Goal: Task Accomplishment & Management: Manage account settings

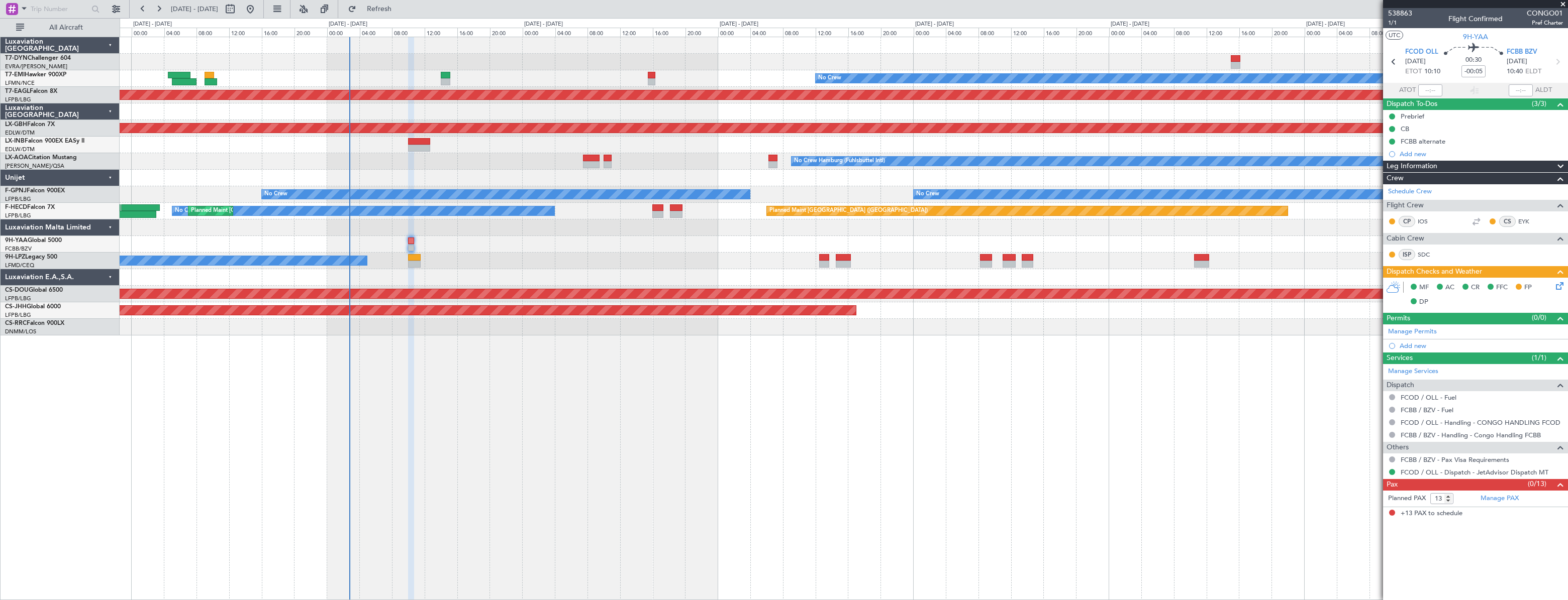
click at [634, 384] on div "Planned Maint No Crew Planned Maint [GEOGRAPHIC_DATA] (Al Maktoum Intl) Planned…" at bounding box center [843, 318] width 1448 height 564
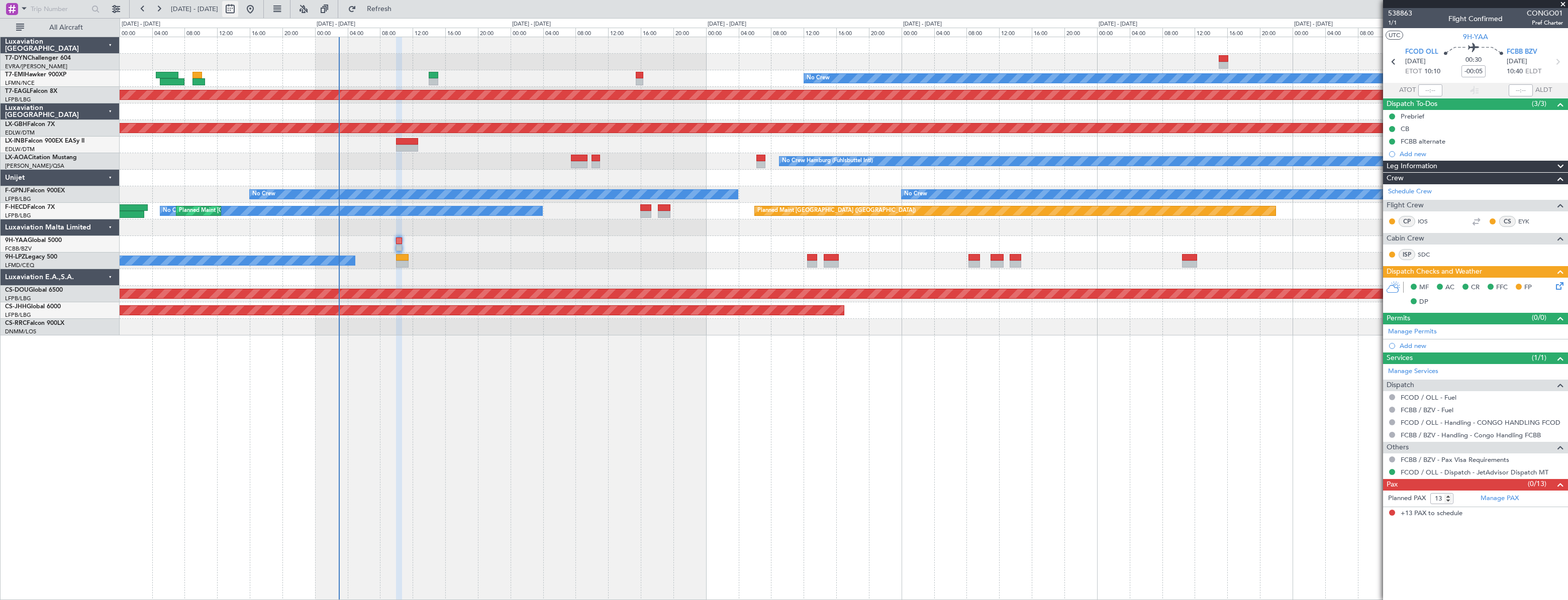
click at [238, 1] on button at bounding box center [230, 9] width 16 height 16
select select "10"
select select "2025"
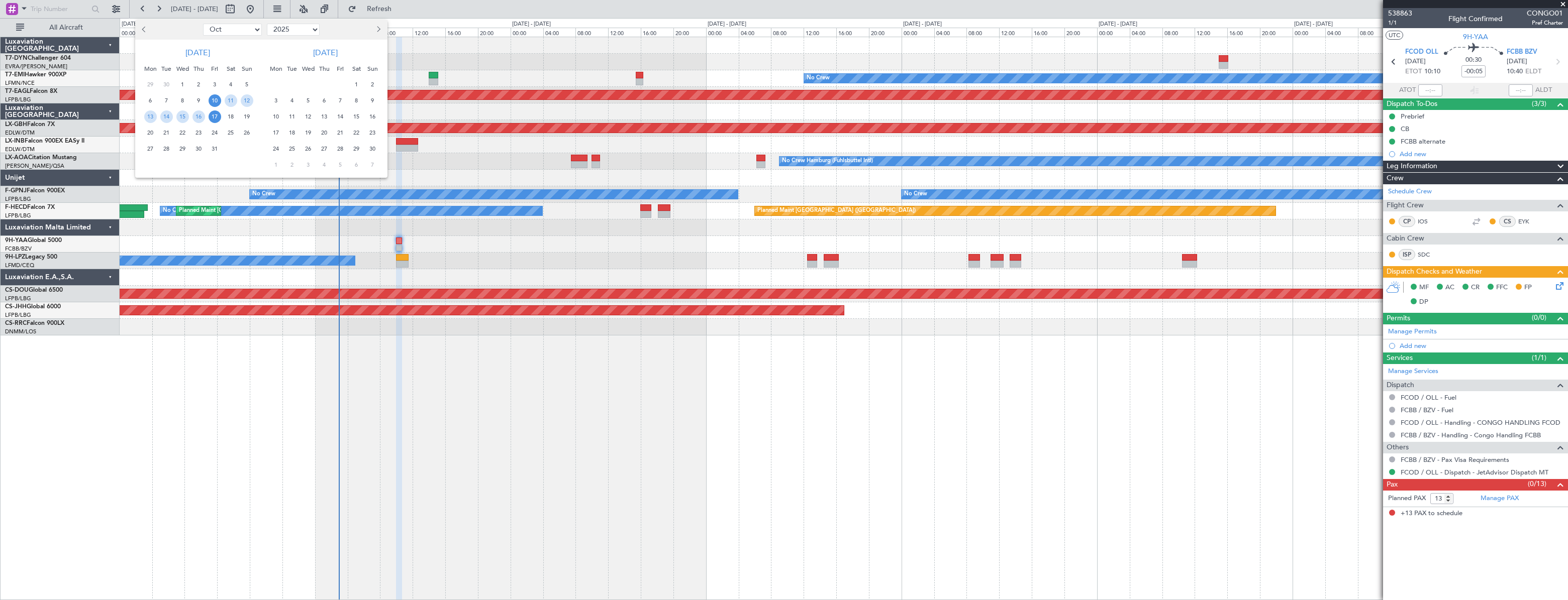
drag, startPoint x: 250, startPoint y: 28, endPoint x: 246, endPoint y: 36, distance: 8.9
click at [250, 28] on select "Jan Feb Mar Apr May Jun [DATE] Aug Sep Oct Nov Dec" at bounding box center [232, 29] width 59 height 12
select select "11"
click at [203, 23] on select "Jan Feb Mar Apr May Jun [DATE] Aug Sep Oct Nov Dec" at bounding box center [232, 29] width 59 height 12
click at [198, 135] on span "20" at bounding box center [198, 133] width 12 height 12
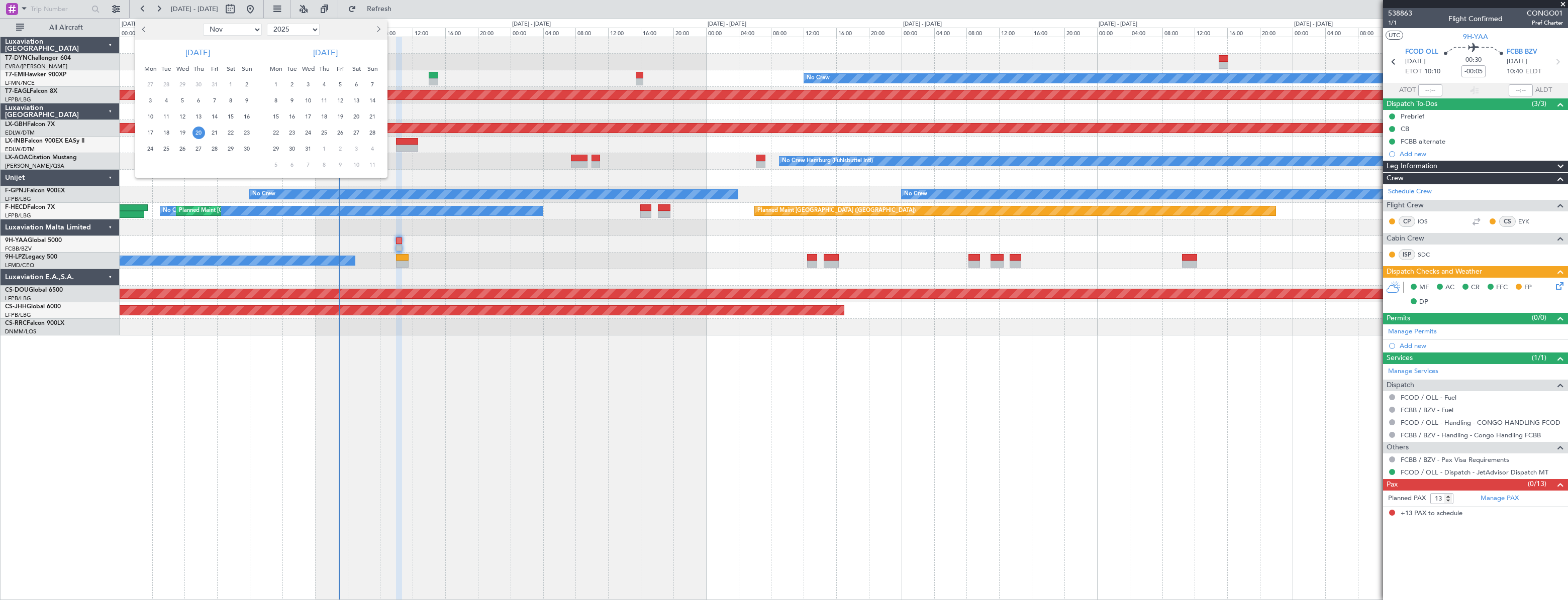
click at [198, 135] on span "20" at bounding box center [198, 133] width 12 height 12
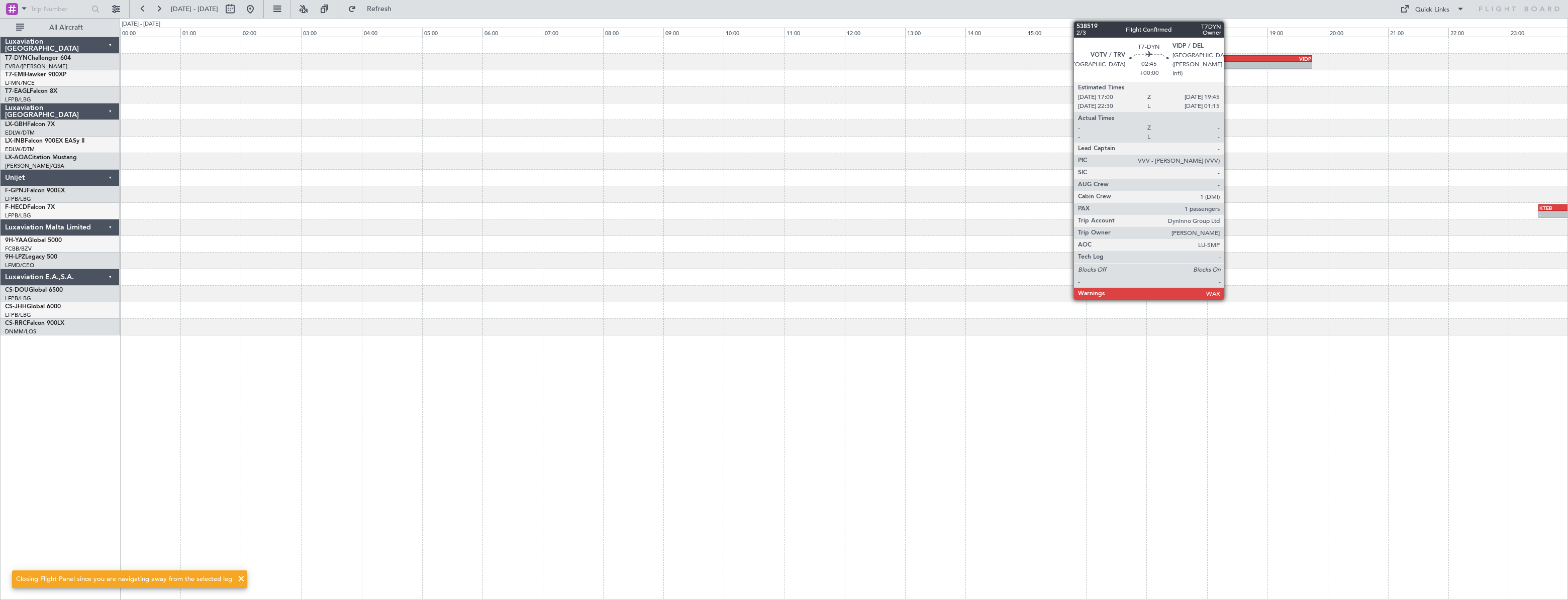
click at [1228, 58] on div "VOTV" at bounding box center [1188, 59] width 82 height 6
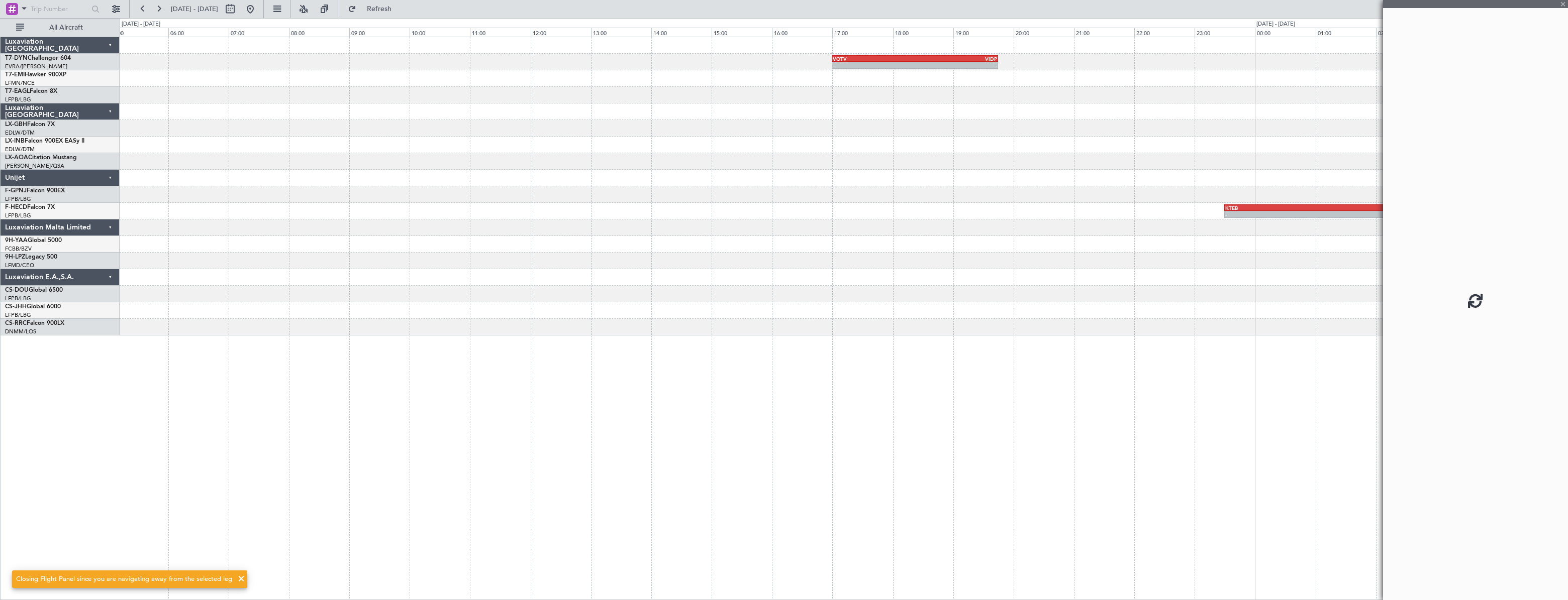
click at [844, 101] on div "- - VOTV 17:00 Z VIDP 19:45 Z - - KTEB 23:30 Z LFPB 06:20 Z" at bounding box center [843, 186] width 1448 height 299
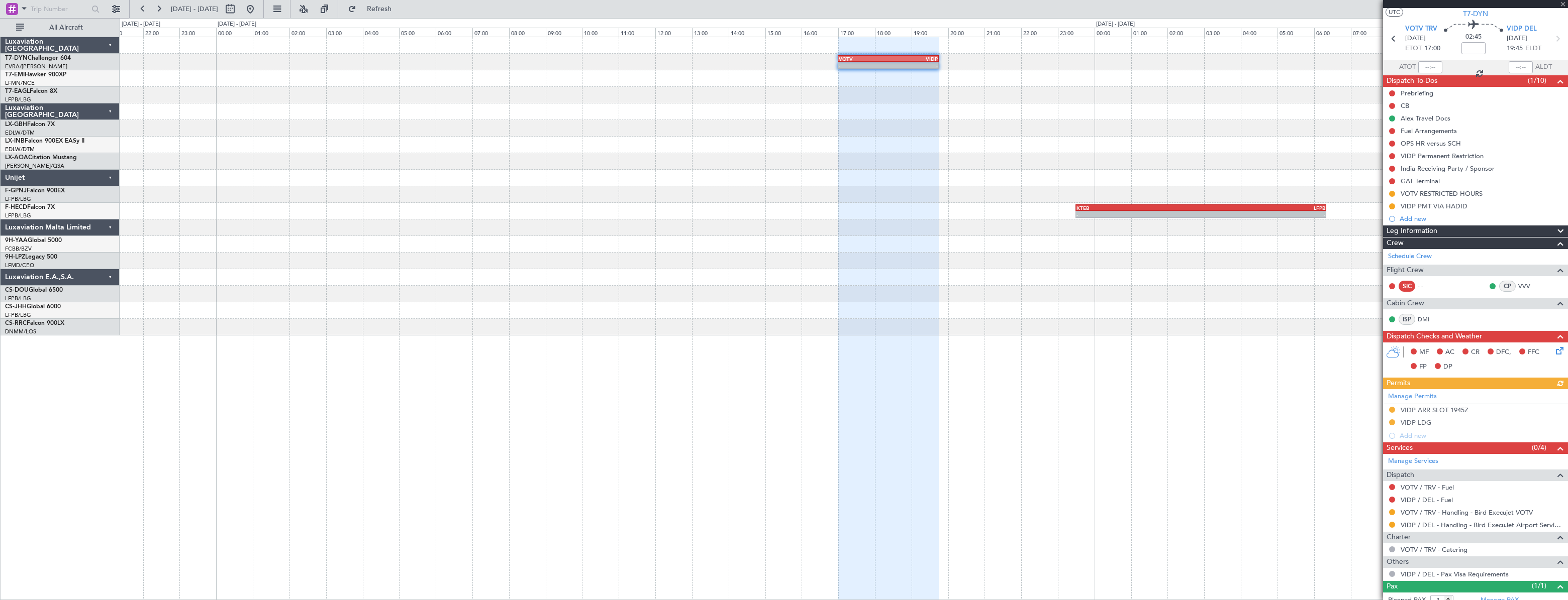
scroll to position [53, 0]
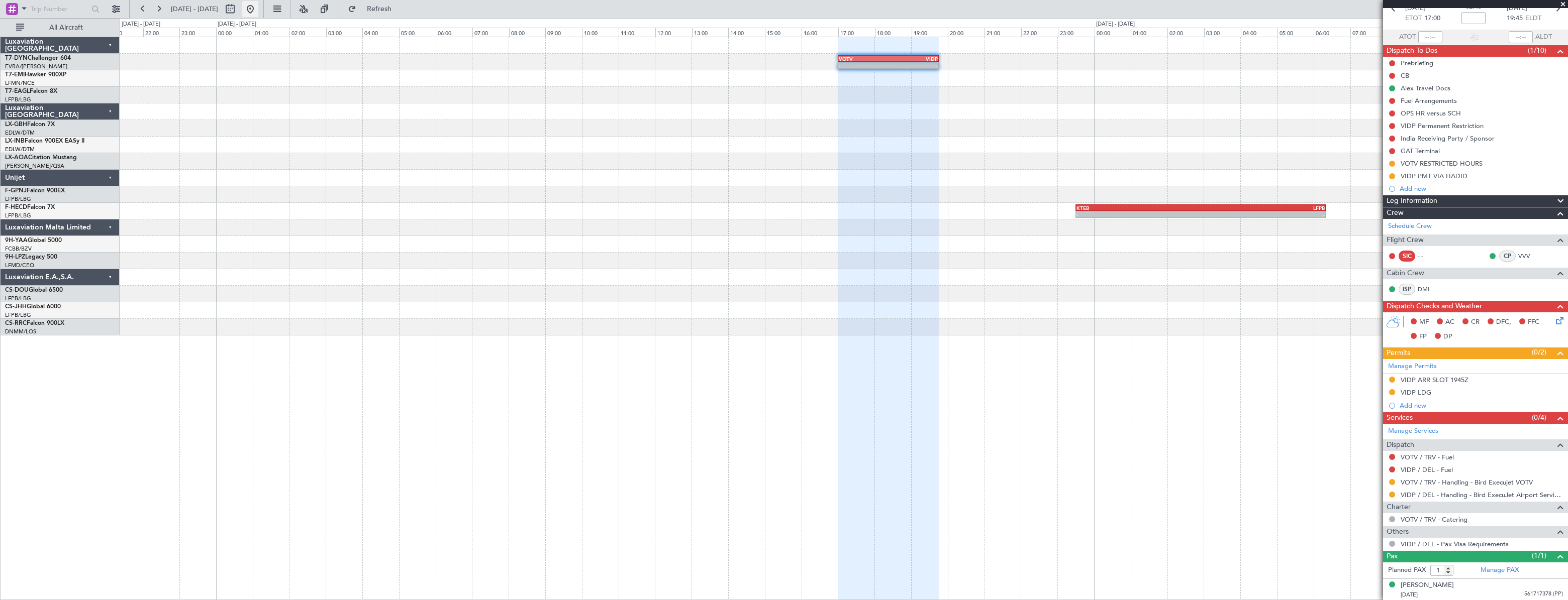
click at [258, 9] on button at bounding box center [250, 9] width 16 height 16
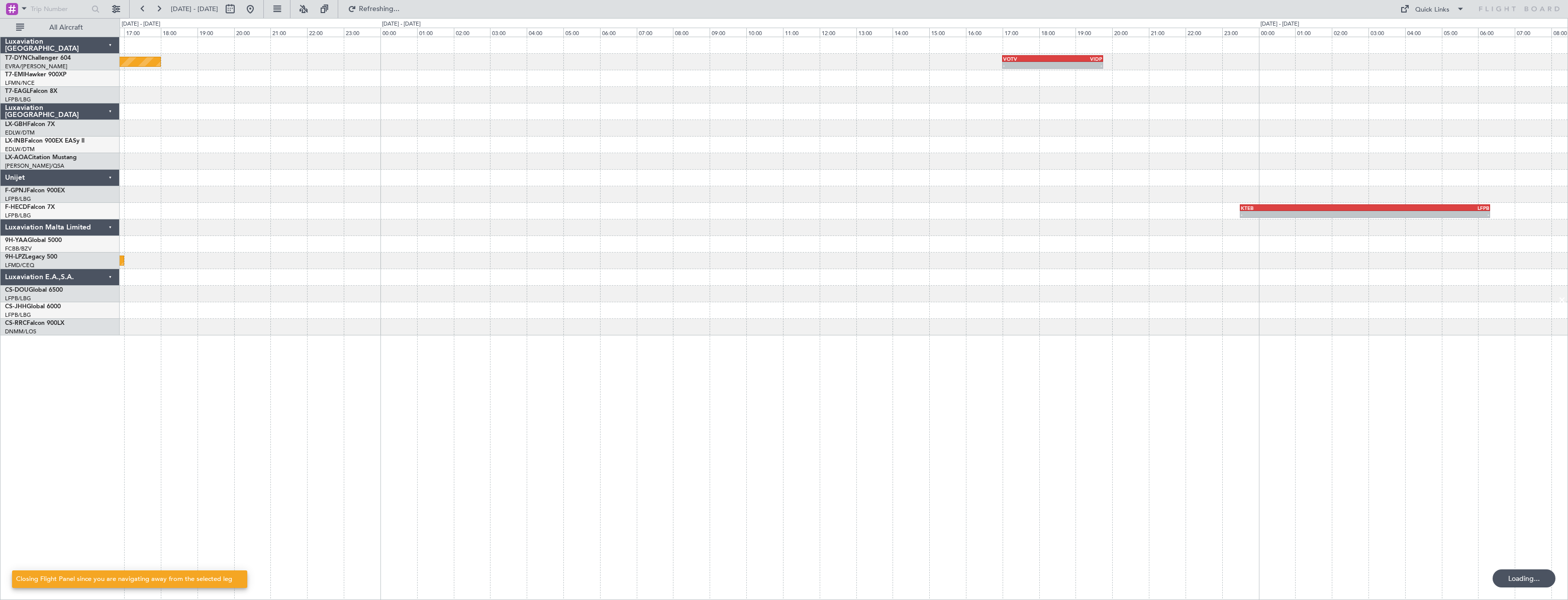
scroll to position [0, 0]
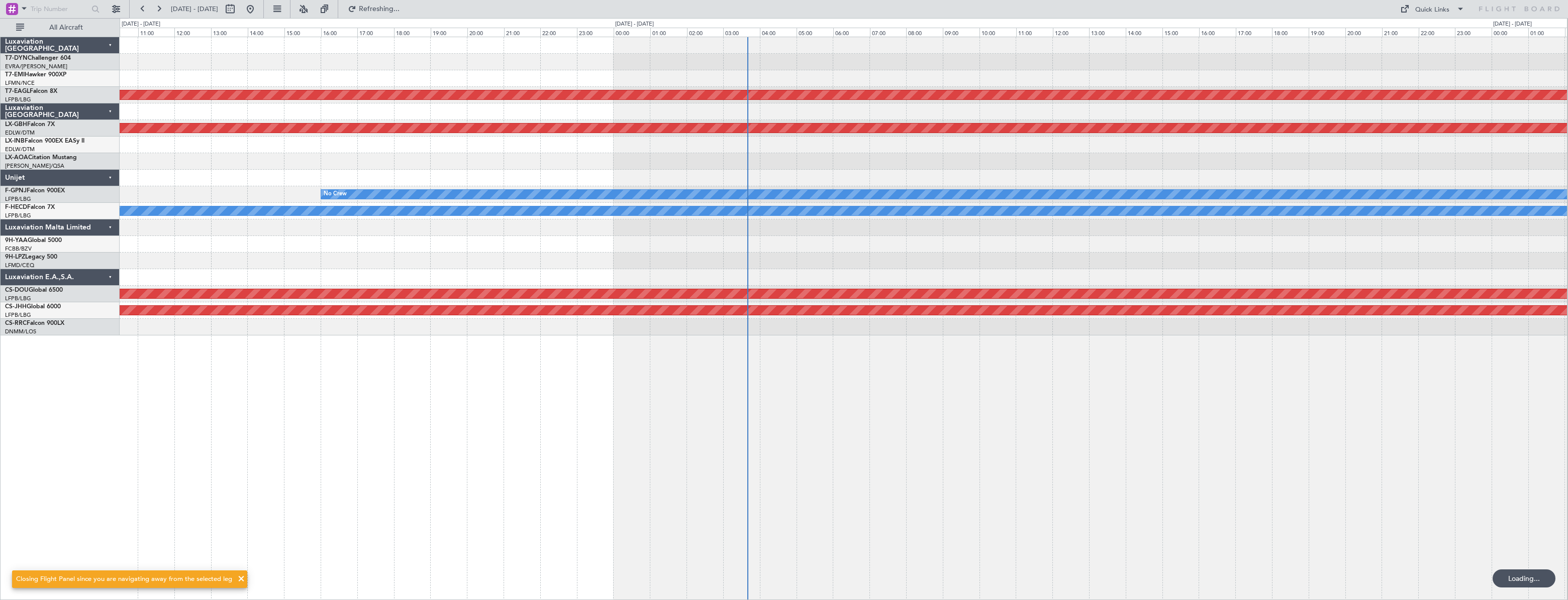
click at [529, 370] on div "Planned Maint Dubai (Al Maktoum Intl) Planned Maint Nurnberg No Crew No Crew Pl…" at bounding box center [843, 318] width 1448 height 564
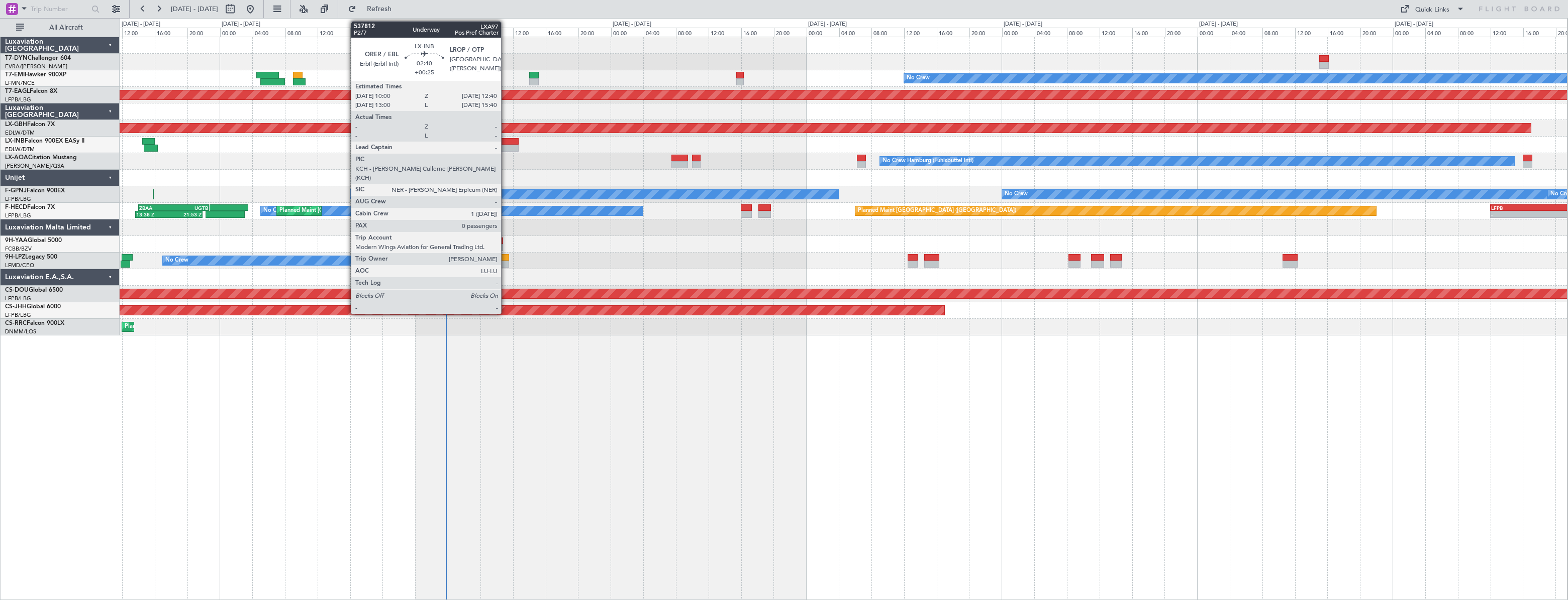
click at [506, 141] on div at bounding box center [507, 142] width 22 height 7
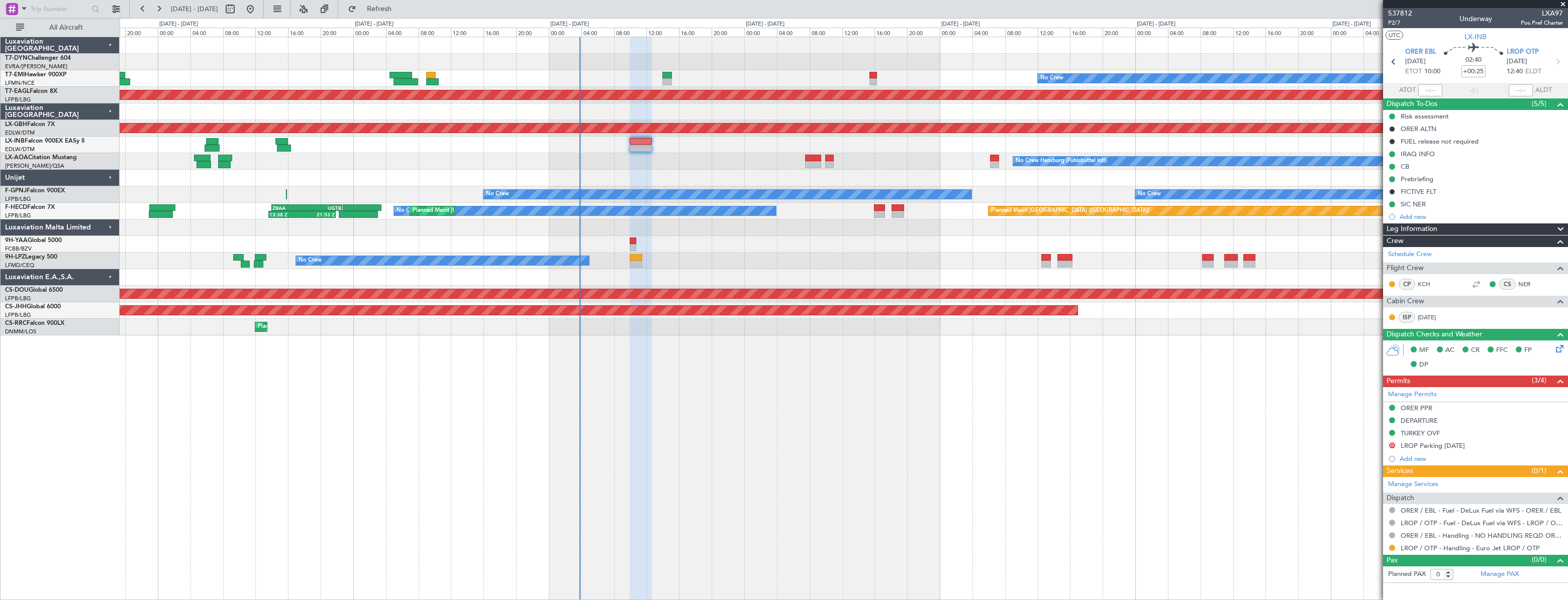
click at [621, 138] on div at bounding box center [843, 145] width 1448 height 17
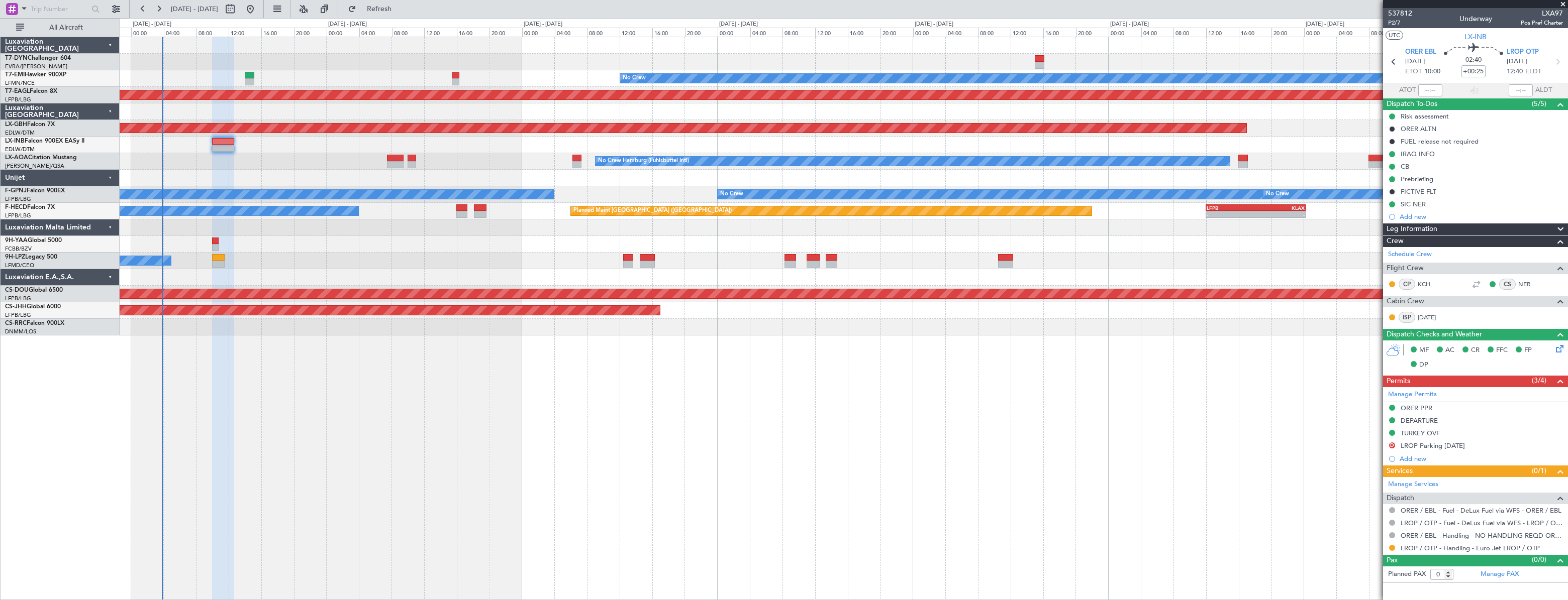
click at [389, 242] on div "- - EDDB 10:00 Z OMDW 15:45 Z Planned Maint No Crew Planned Maint [GEOGRAPHIC_D…" at bounding box center [843, 186] width 1447 height 299
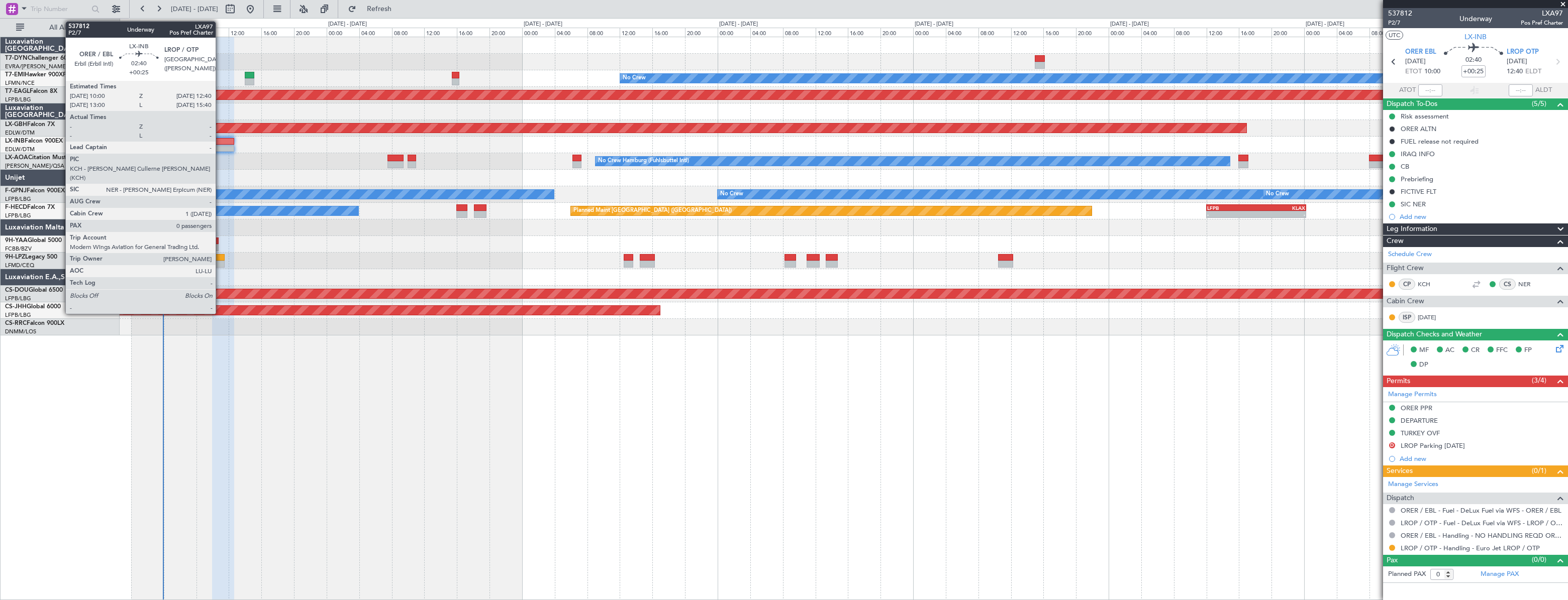
click at [220, 143] on div at bounding box center [223, 142] width 22 height 7
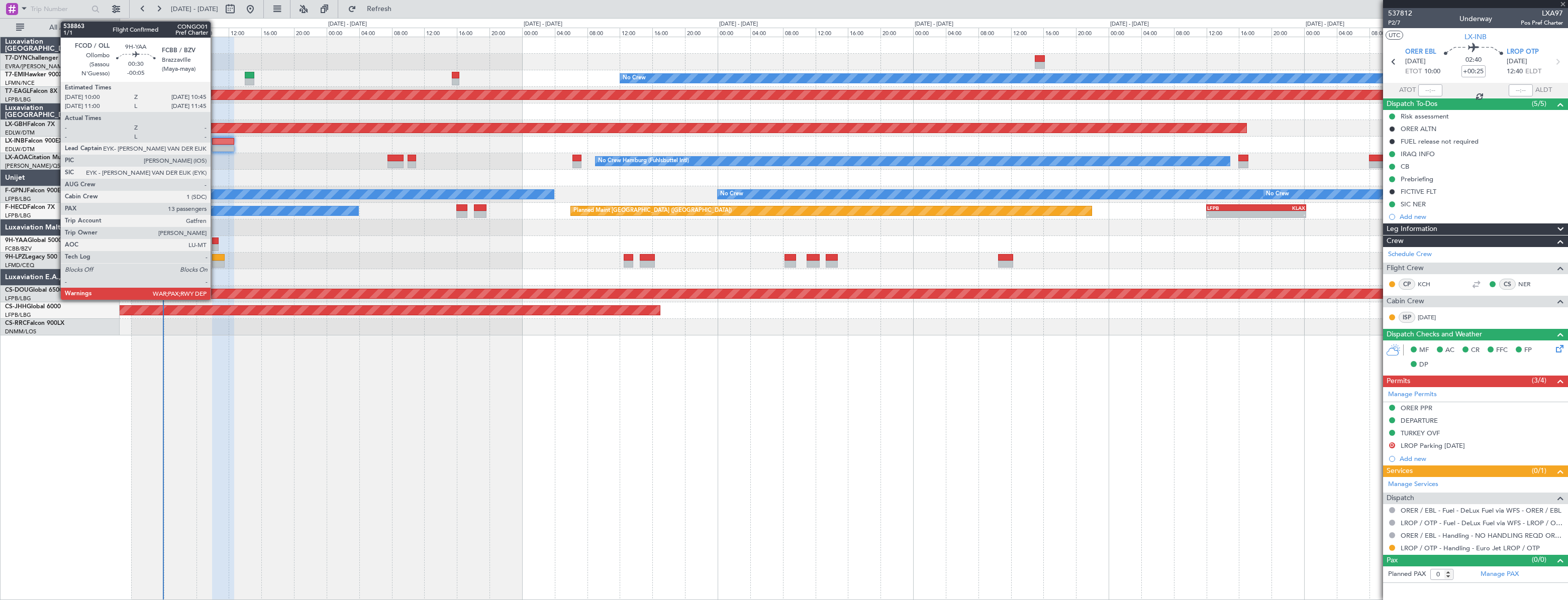
click at [214, 240] on div at bounding box center [215, 241] width 7 height 7
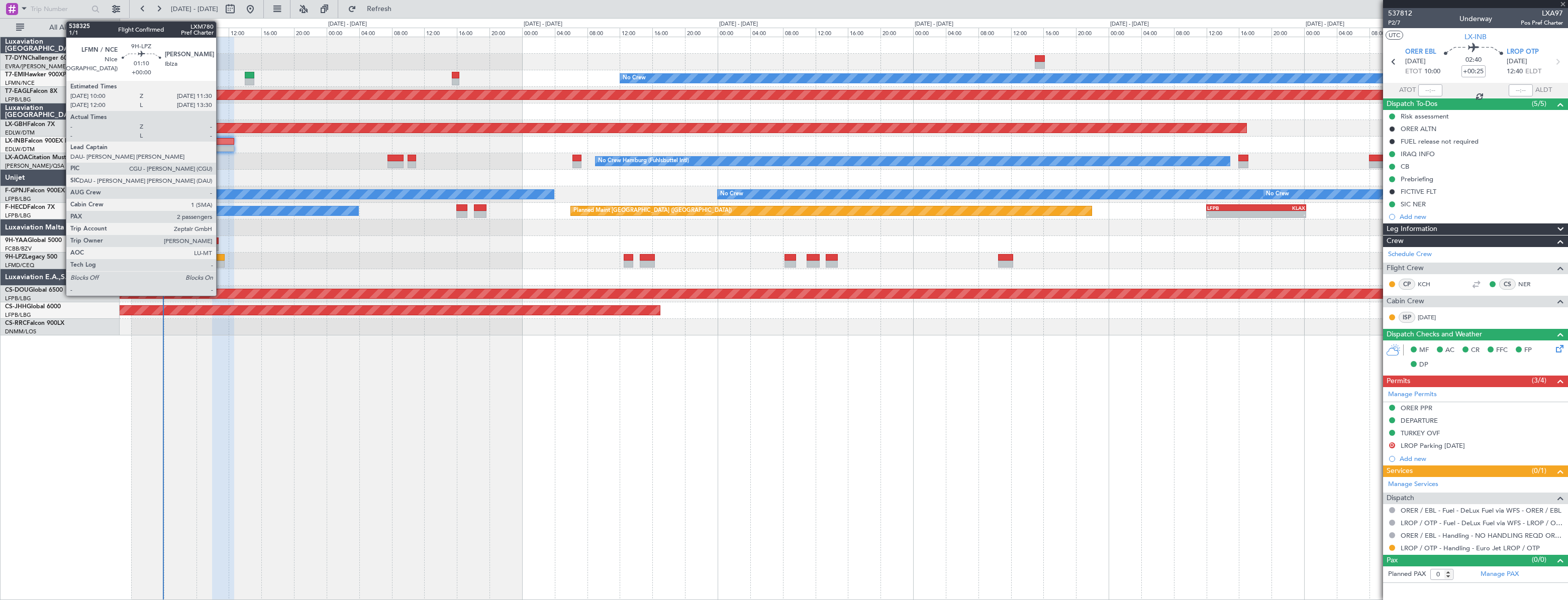
type input "-00:05"
type input "13"
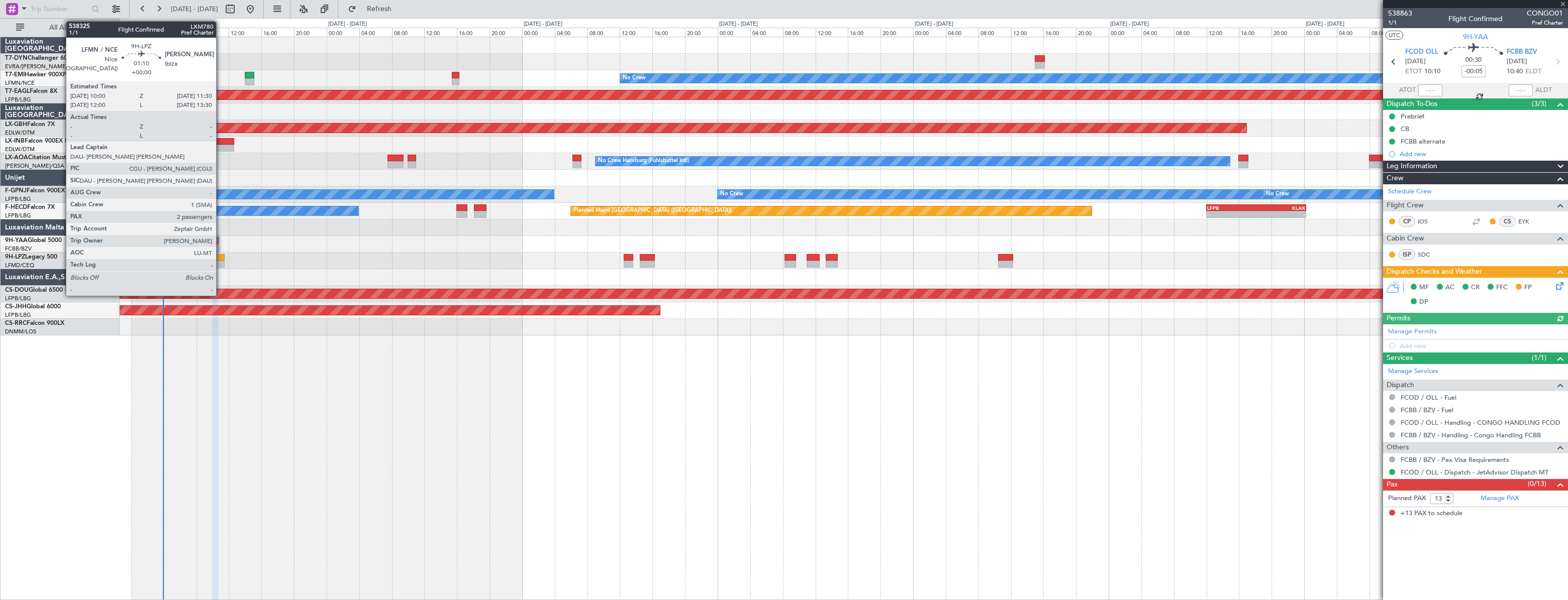
click at [221, 258] on div at bounding box center [218, 258] width 12 height 7
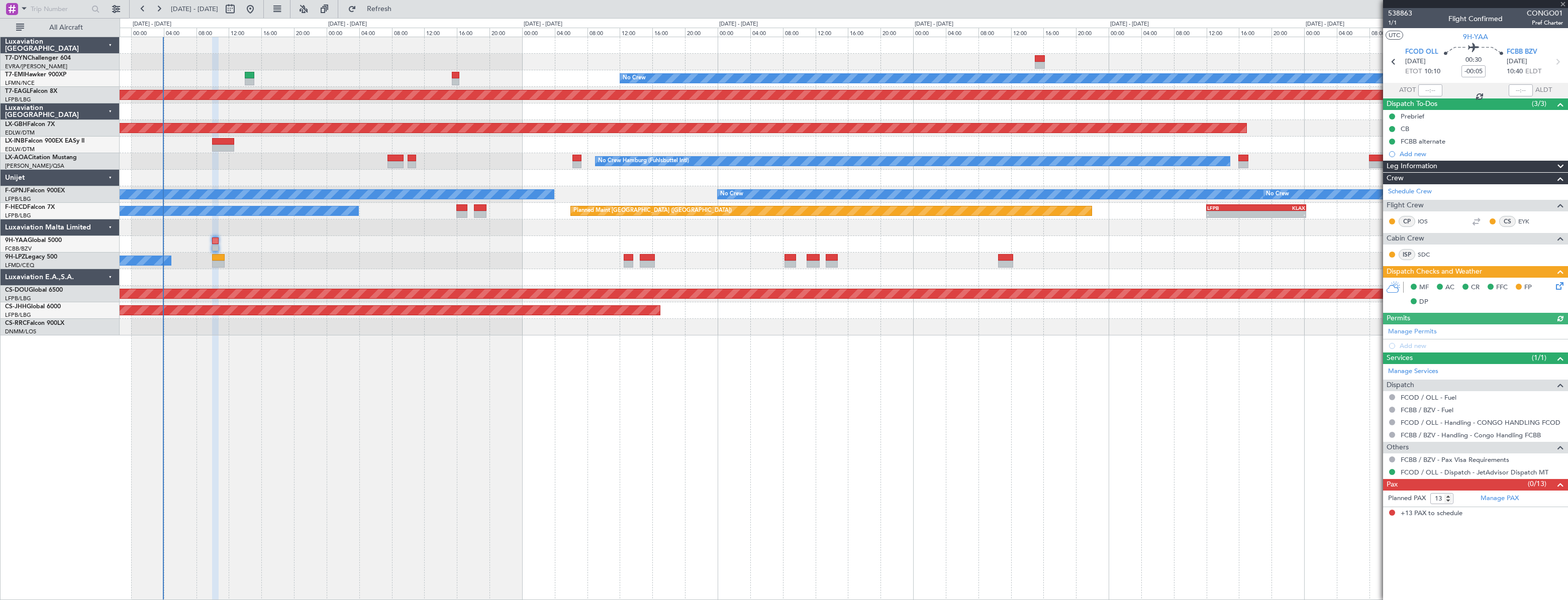
type input "2"
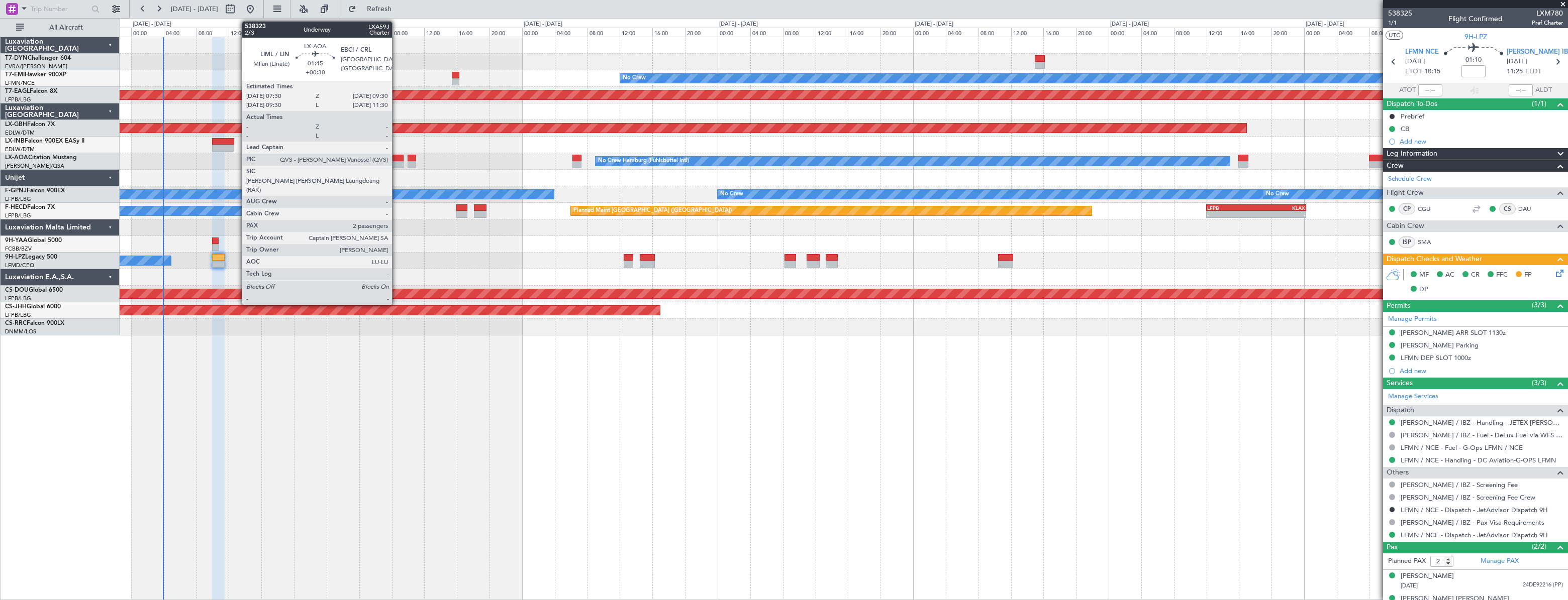
click at [396, 154] on div at bounding box center [396, 158] width 17 height 7
type input "+00:30"
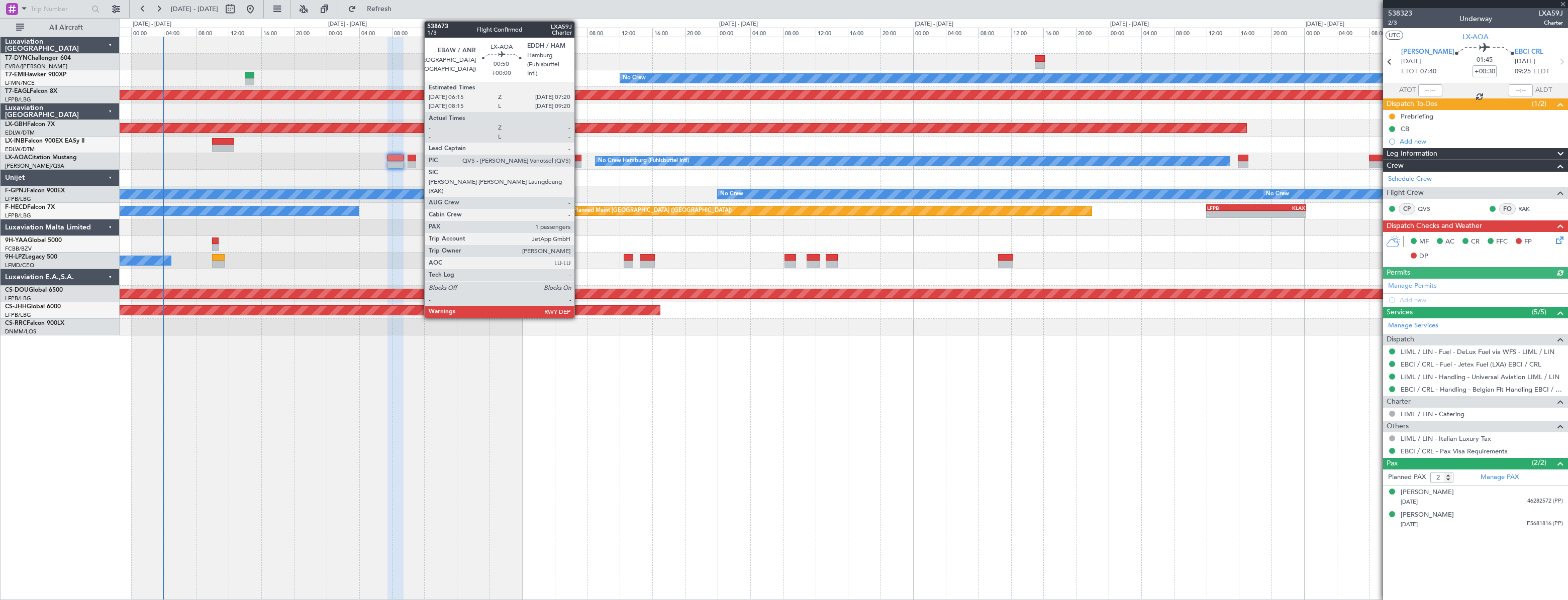
click at [579, 159] on div at bounding box center [577, 158] width 9 height 7
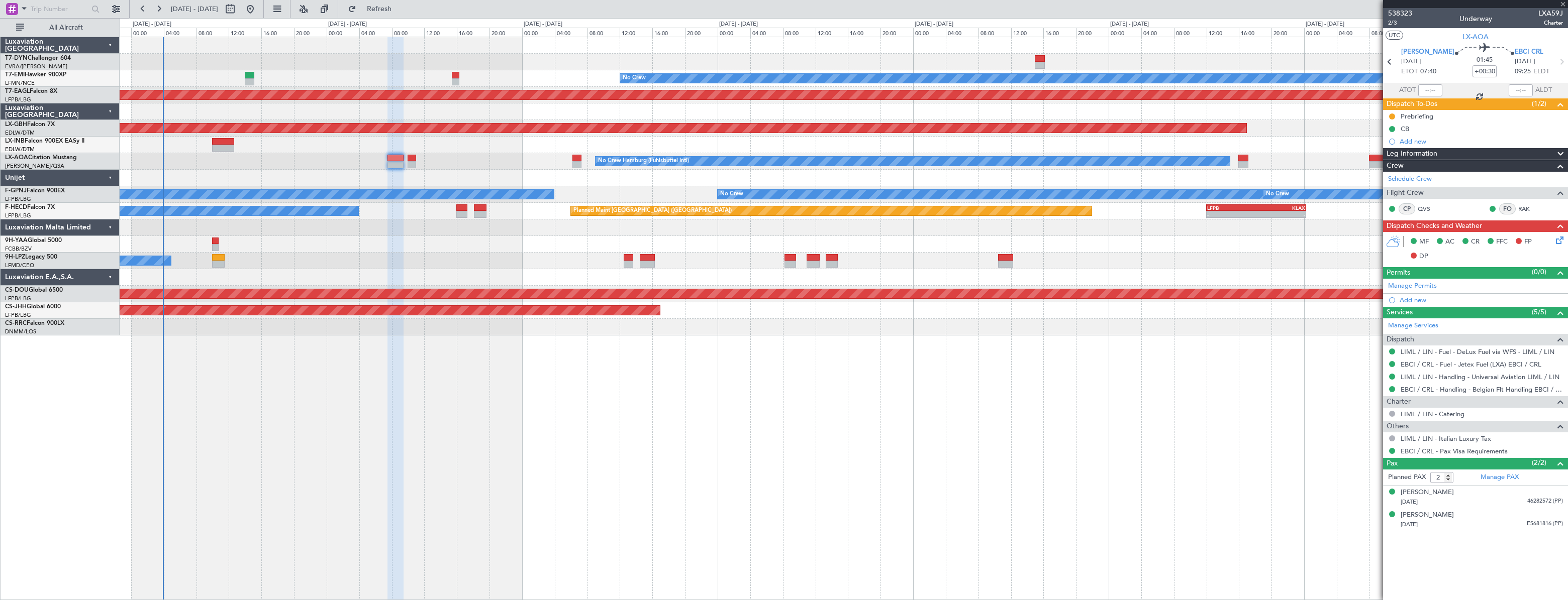
type input "1"
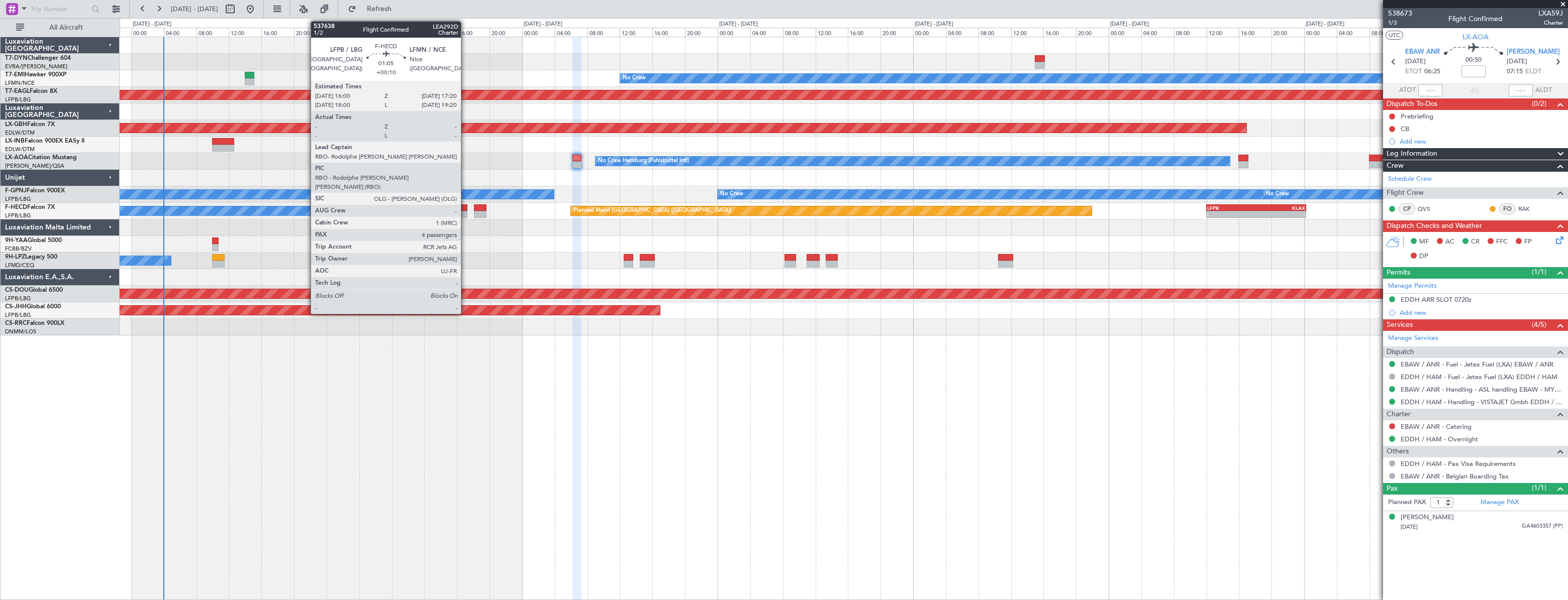
click at [466, 206] on div at bounding box center [461, 208] width 11 height 7
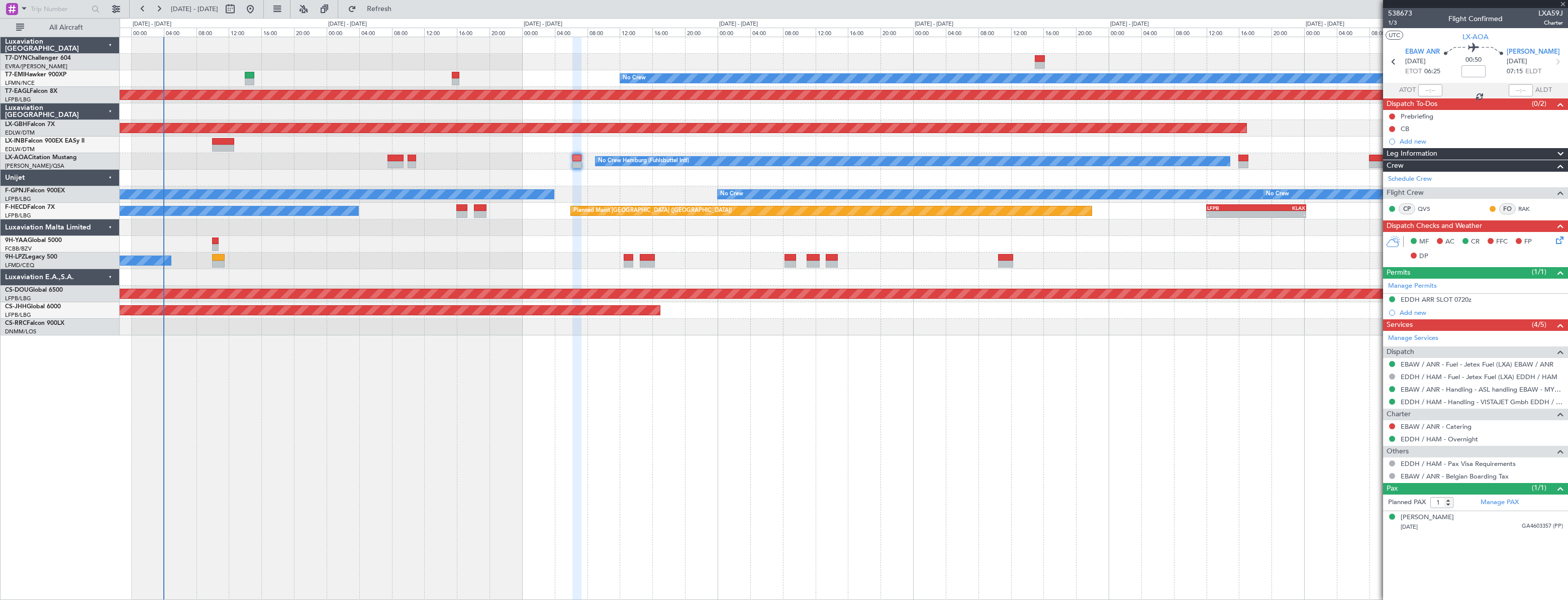
type input "+00:10"
type input "4"
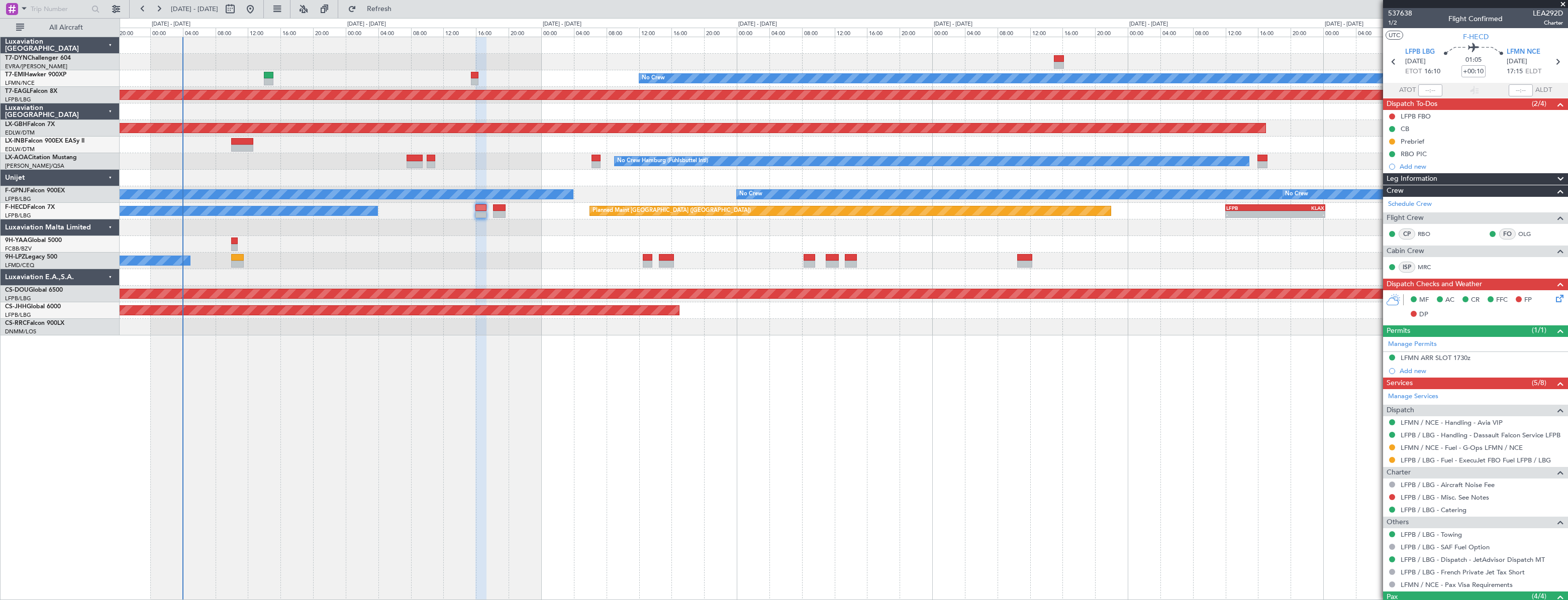
click at [450, 224] on div at bounding box center [843, 227] width 1448 height 17
click at [502, 75] on div "- - EDDB 10:00 Z OMDW 15:45 Z Planned Maint No Crew Planned Maint [GEOGRAPHIC_D…" at bounding box center [843, 186] width 1447 height 299
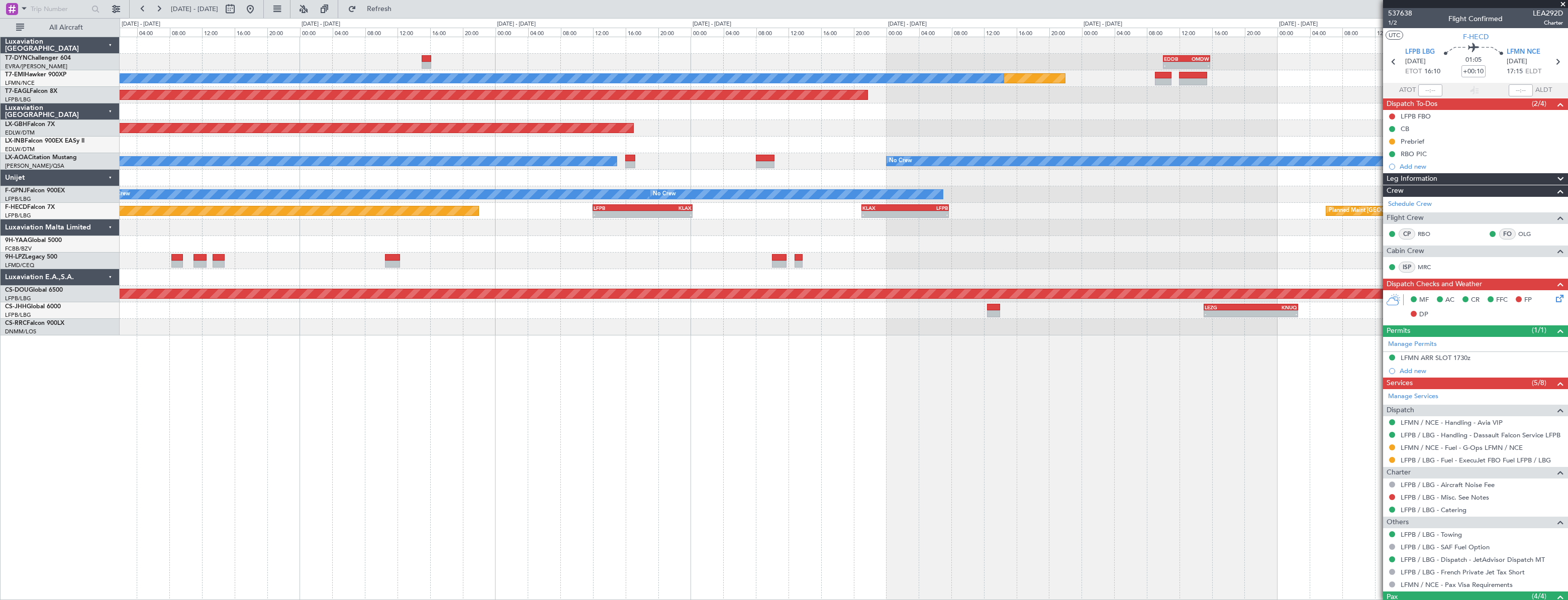
click at [597, 53] on div "- - EDDB 10:00 Z OMDW 15:45 Z Planned Maint No Crew Planned Maint [GEOGRAPHIC_D…" at bounding box center [843, 186] width 1447 height 299
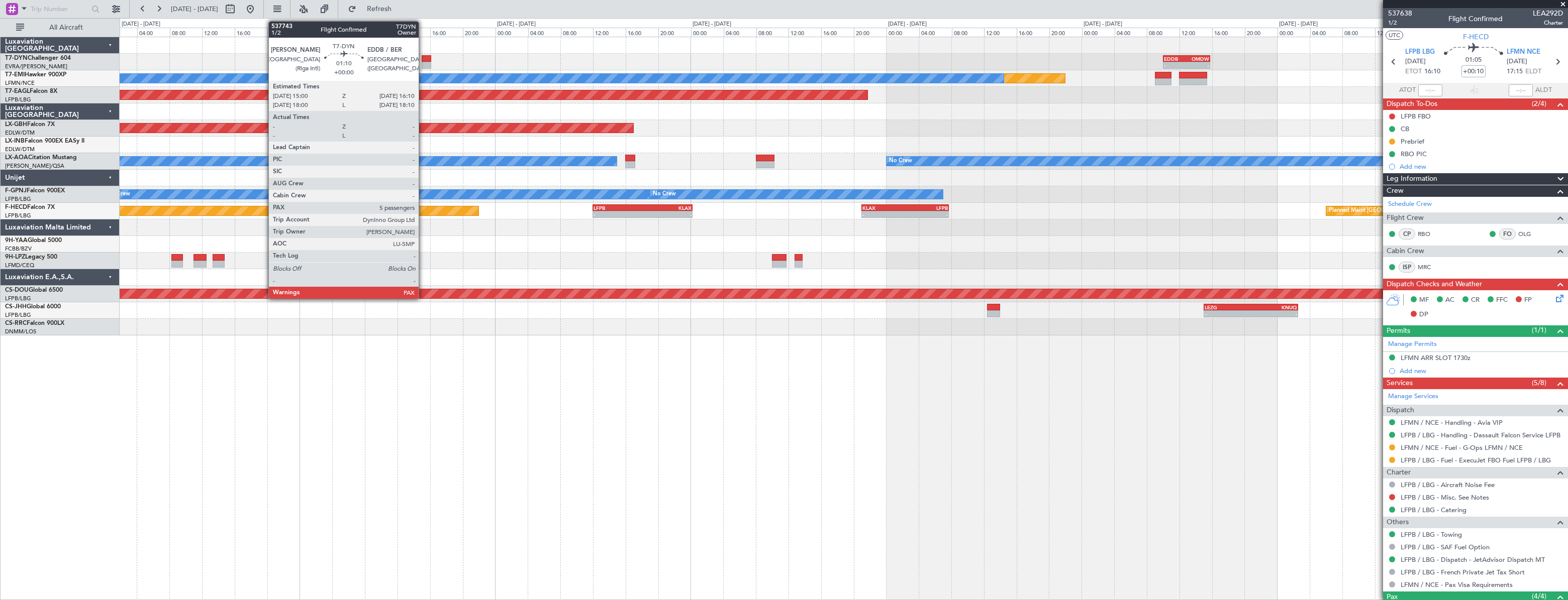
click at [423, 56] on div at bounding box center [426, 59] width 9 height 7
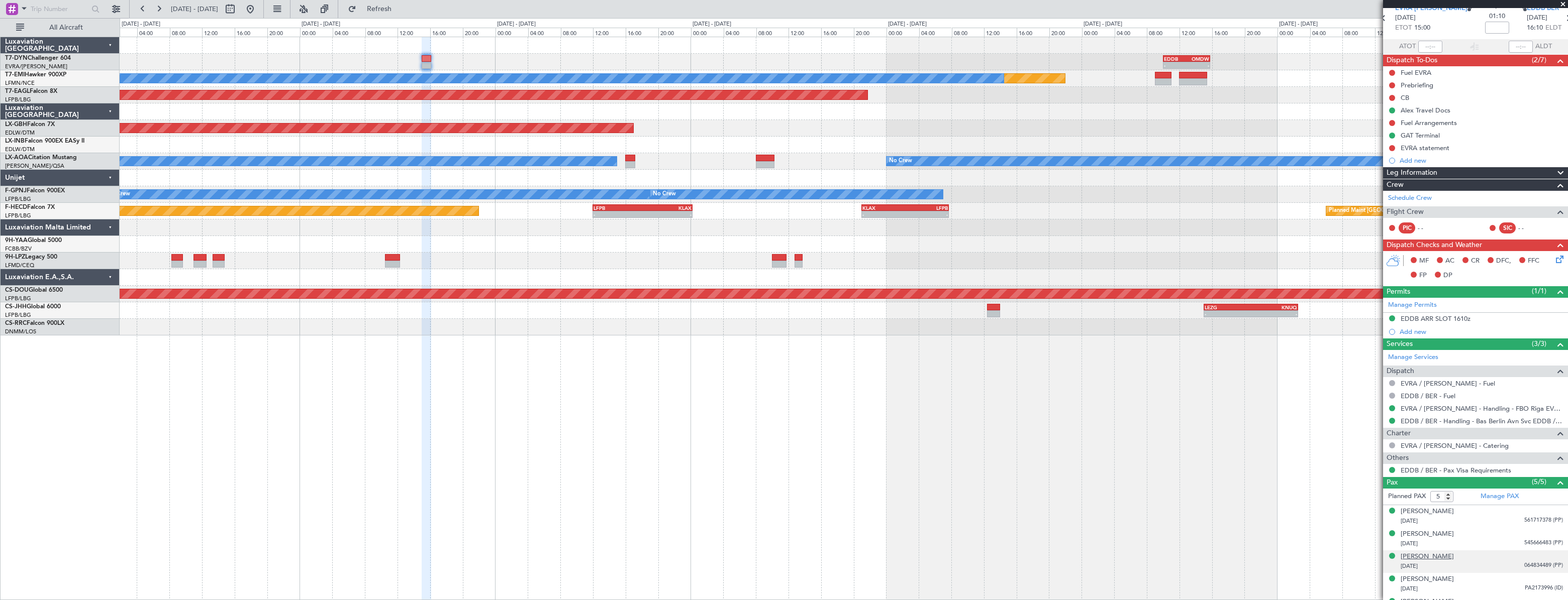
scroll to position [60, 0]
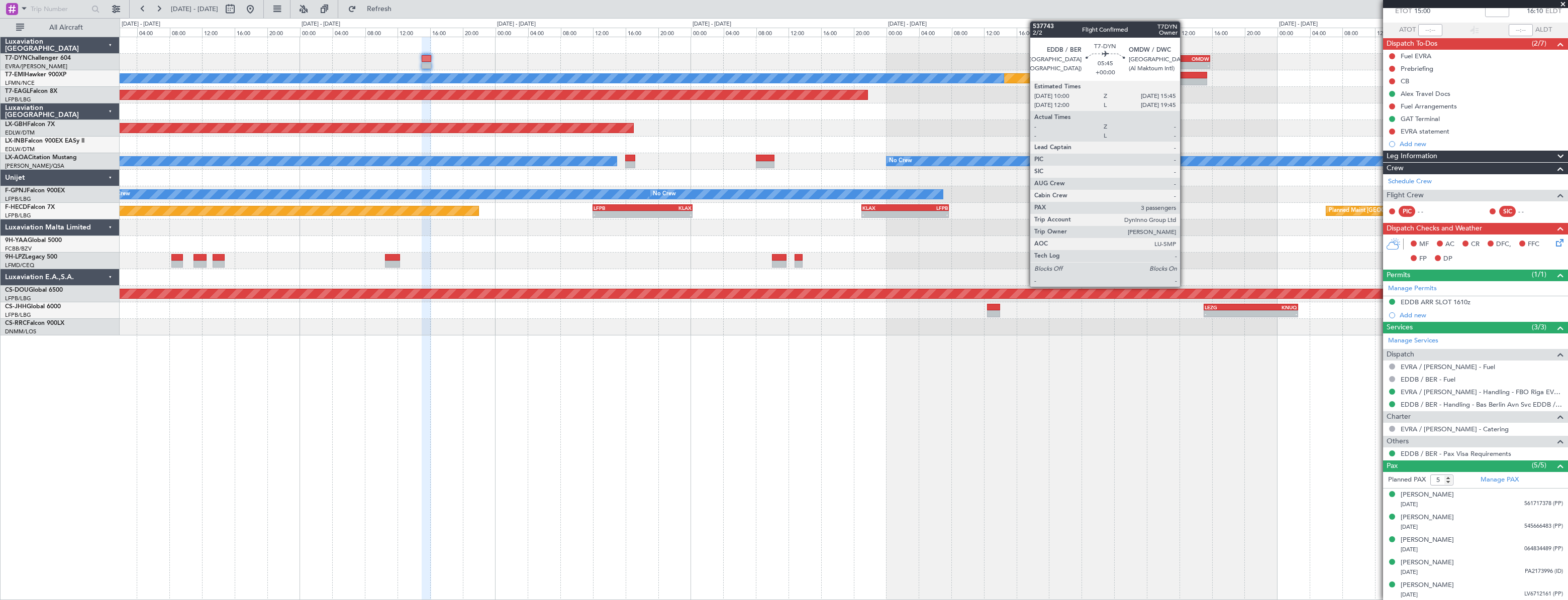
click at [1184, 56] on div "EDDB" at bounding box center [1175, 59] width 23 height 6
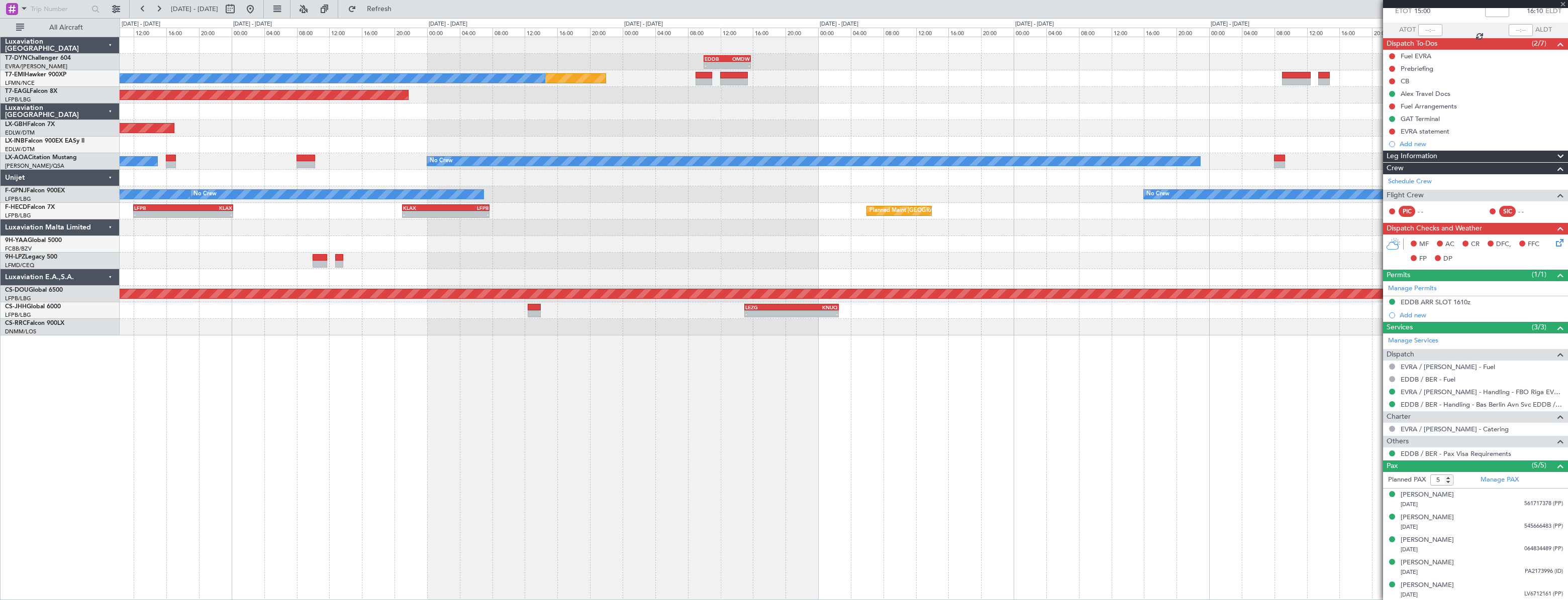
click at [658, 66] on div "- - EDDB 10:00 Z OMDW 15:45 Z" at bounding box center [843, 62] width 1448 height 17
type input "3"
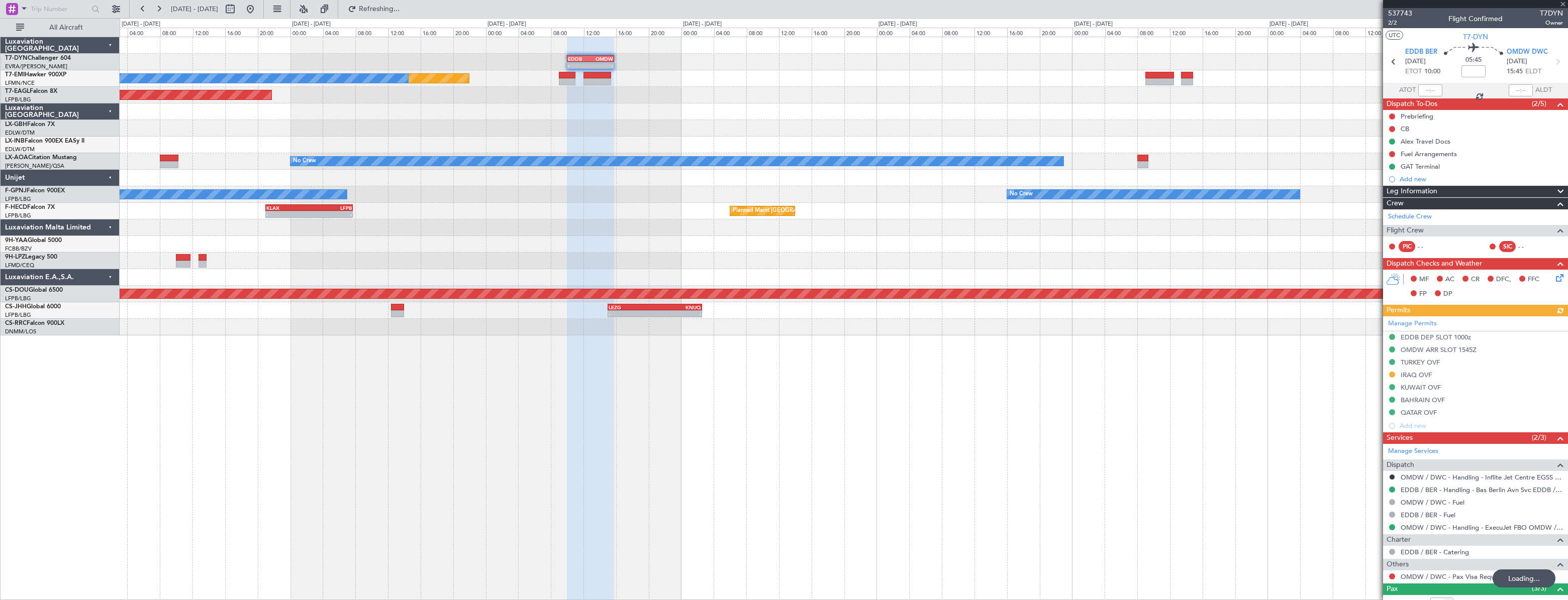
scroll to position [78, 0]
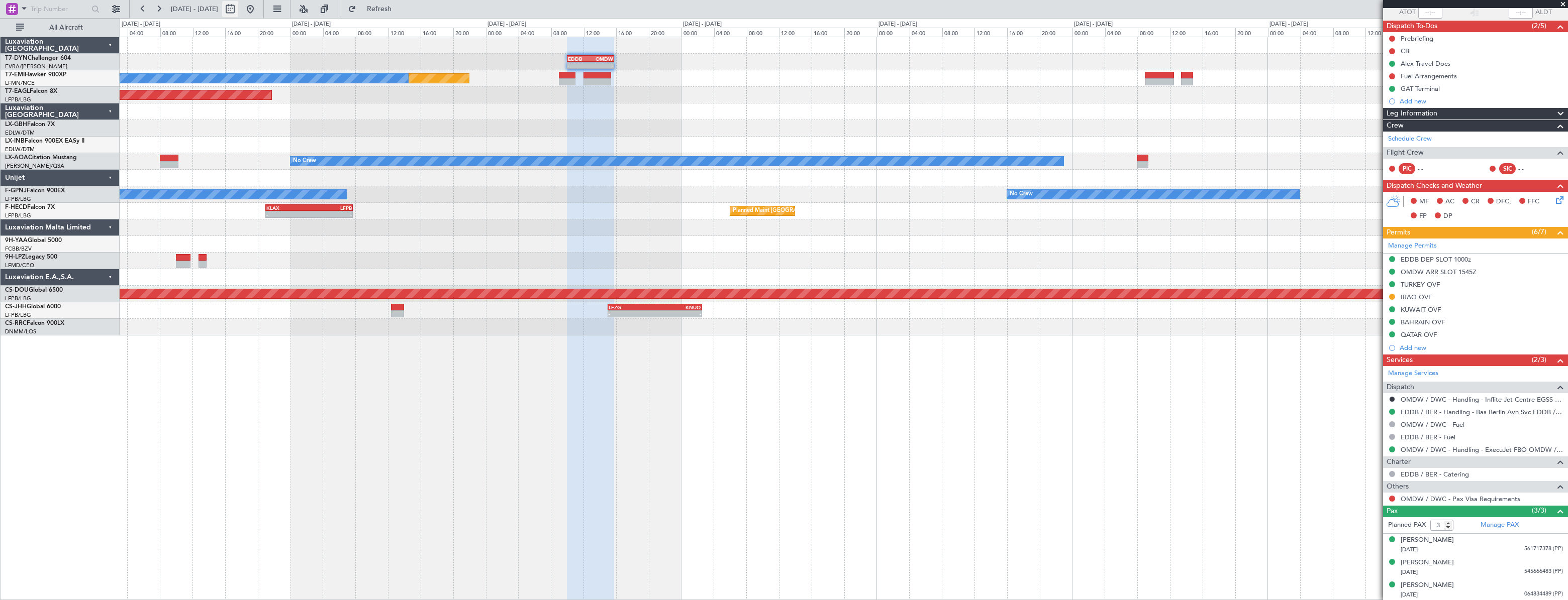
click at [238, 11] on button at bounding box center [230, 9] width 16 height 16
select select "10"
select select "2025"
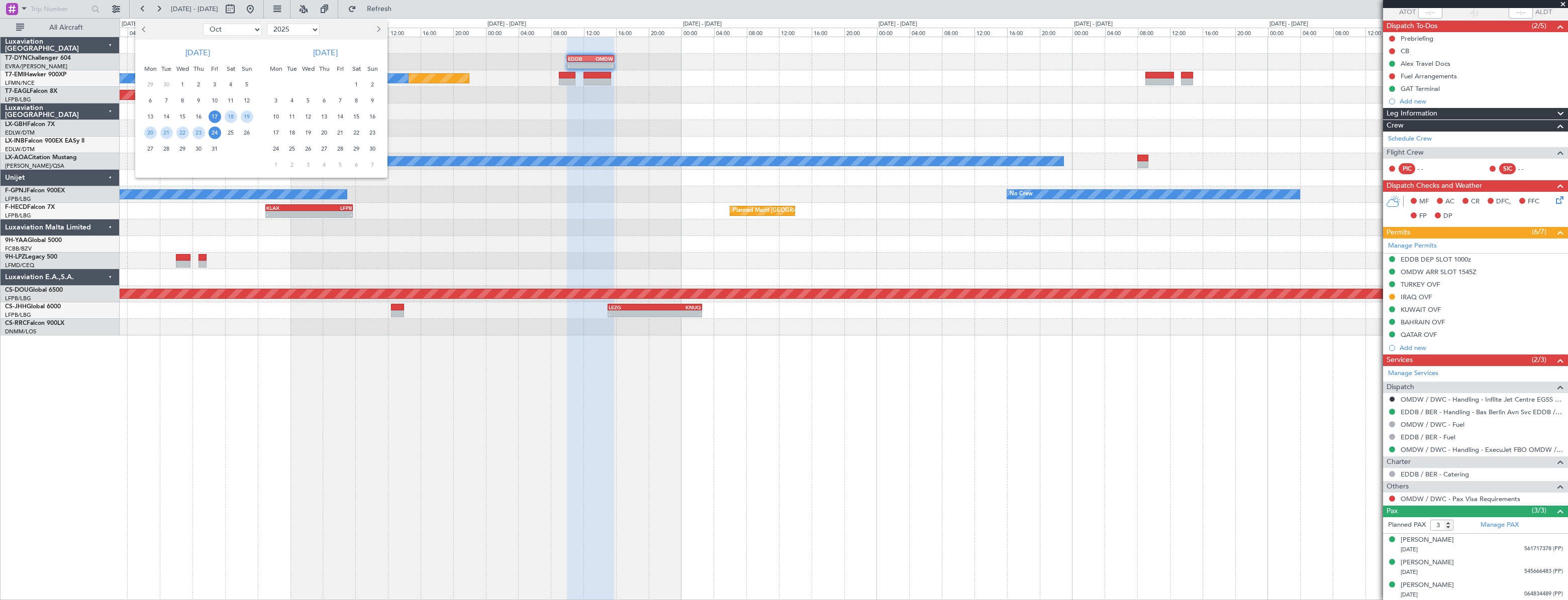
click at [239, 34] on select "Jan Feb Mar Apr May Jun [DATE] Aug Sep Oct Nov Dec" at bounding box center [232, 29] width 59 height 12
select select "11"
click at [203, 23] on select "Jan Feb Mar Apr May Jun [DATE] Aug Sep Oct Nov Dec" at bounding box center [232, 29] width 59 height 12
click at [198, 99] on span "6" at bounding box center [198, 100] width 12 height 12
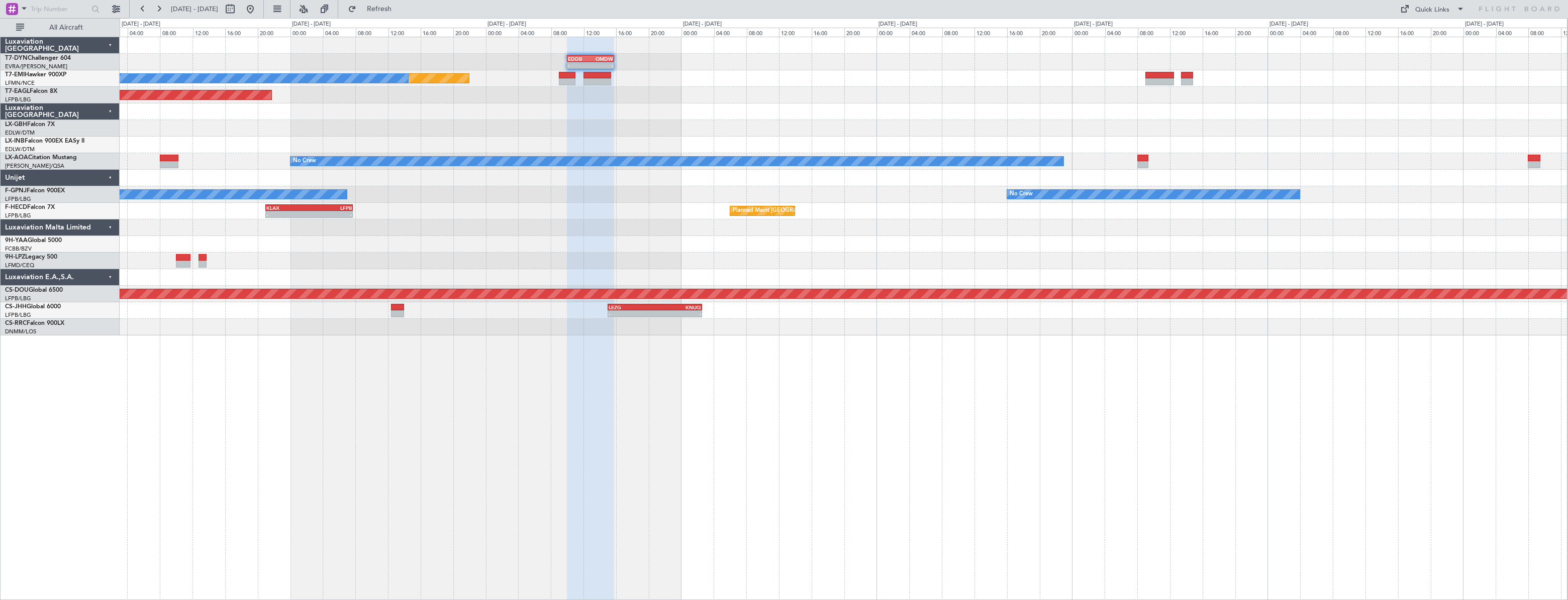
scroll to position [0, 0]
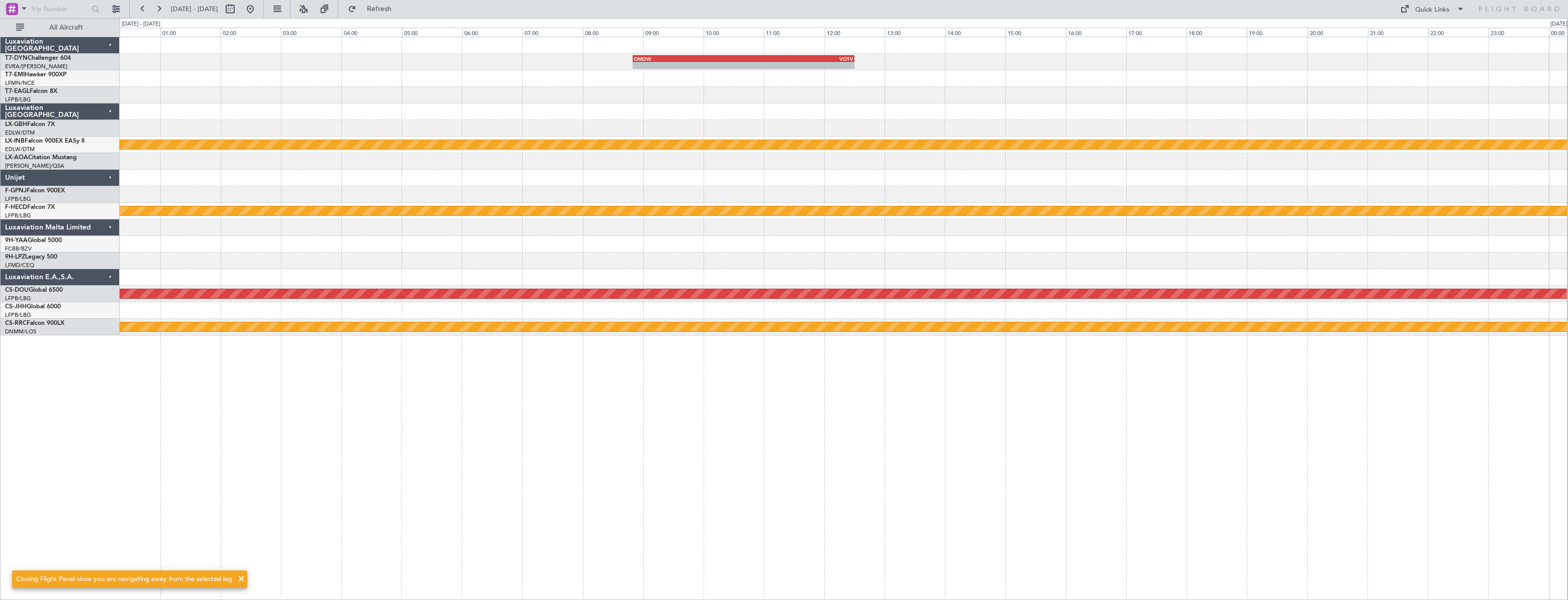
click at [807, 100] on div at bounding box center [843, 95] width 1447 height 17
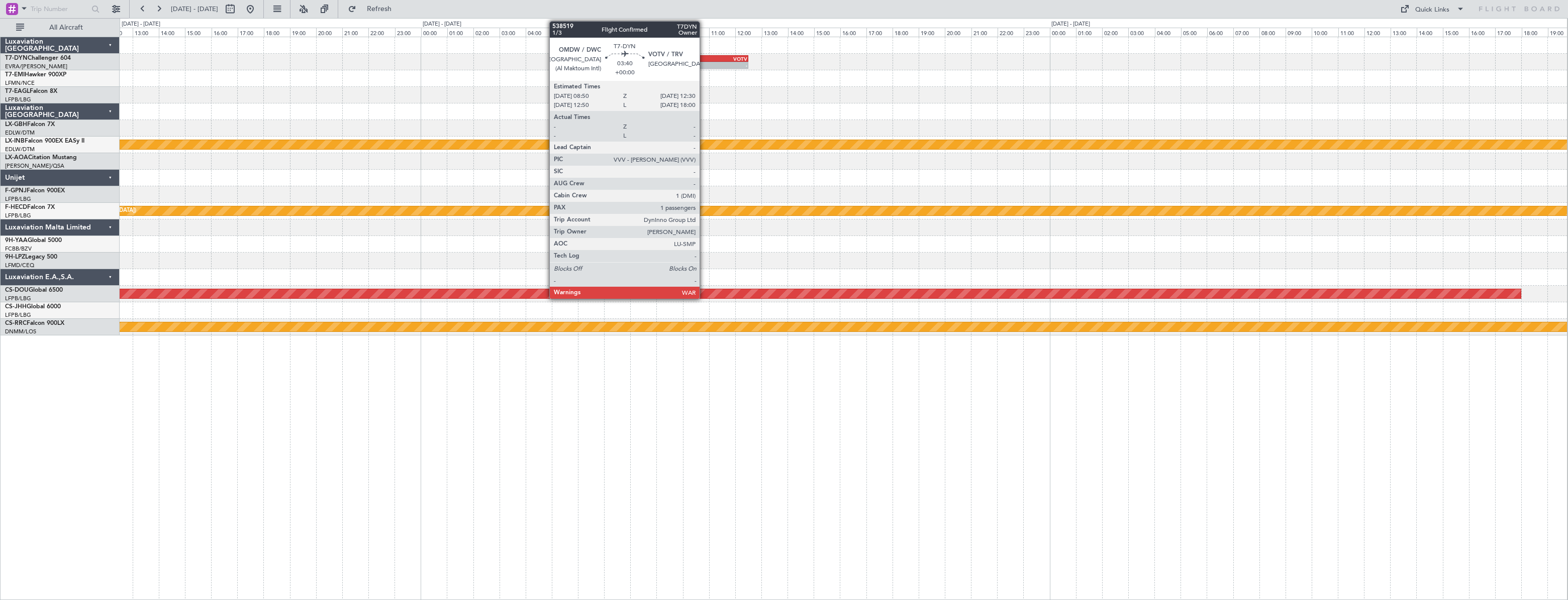
click at [704, 65] on div "-" at bounding box center [724, 66] width 47 height 6
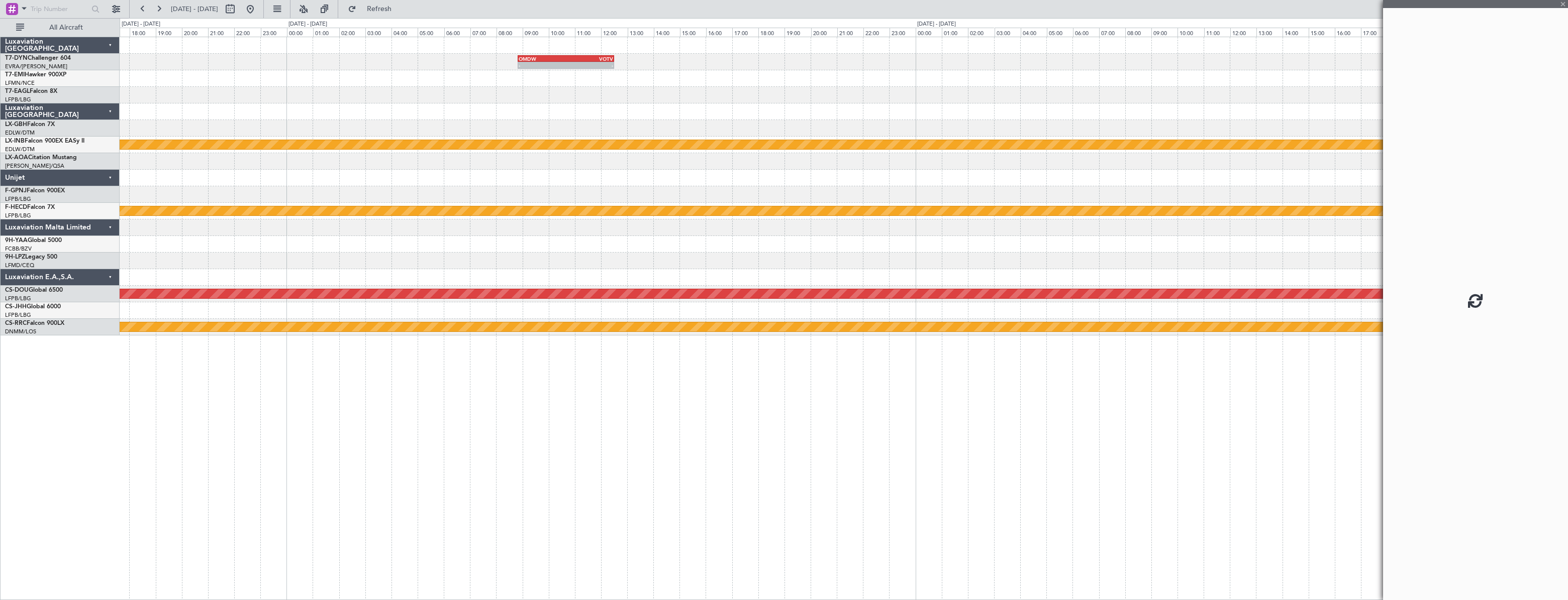
click at [1003, 79] on div at bounding box center [843, 79] width 1447 height 17
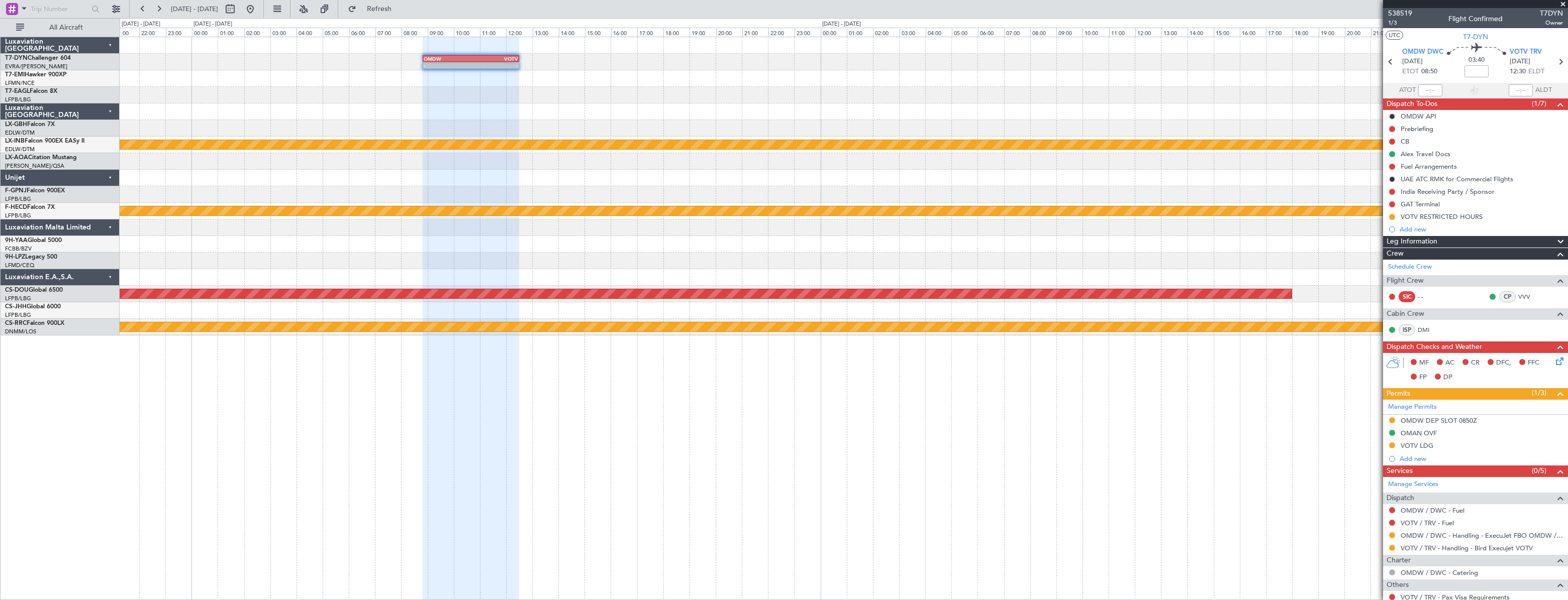
click at [1089, 94] on div at bounding box center [843, 95] width 1447 height 17
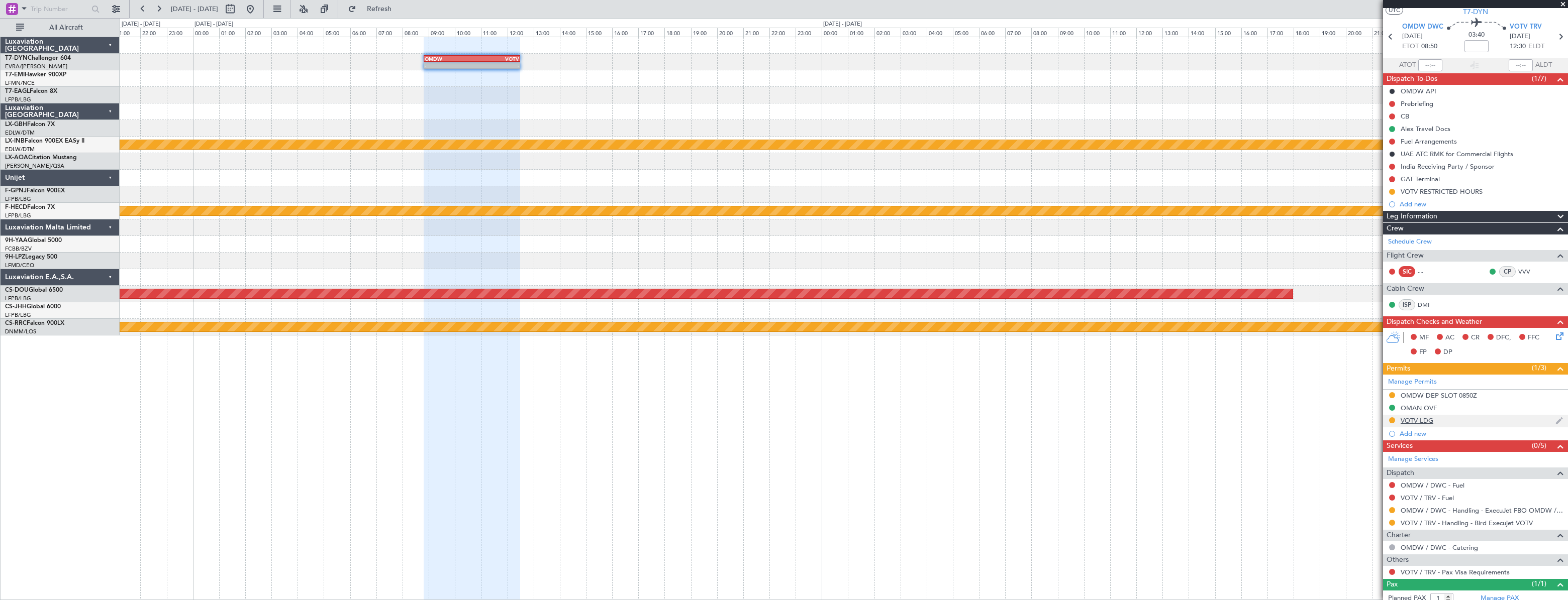
scroll to position [53, 0]
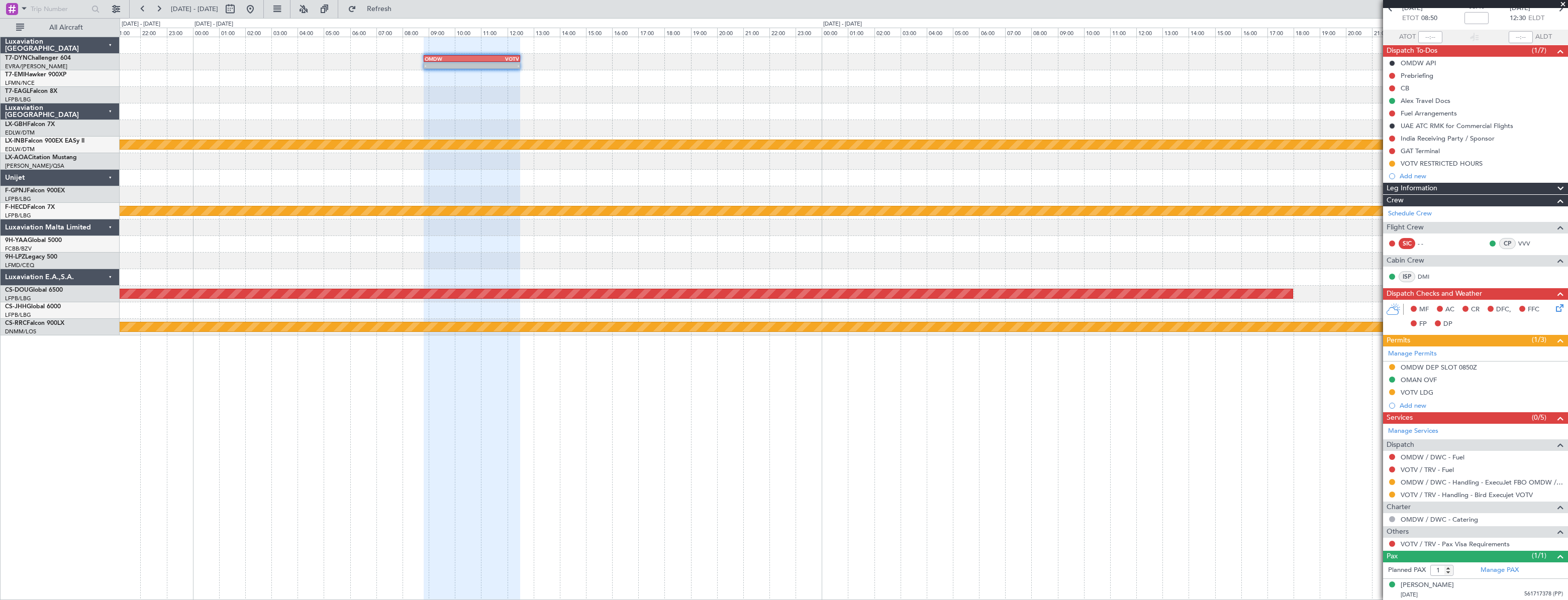
click at [144, 85] on div "- - OMDW 08:50 Z VOTV 12:30 Z Planned Maint Nurnberg No Crew [GEOGRAPHIC_DATA] …" at bounding box center [843, 186] width 1448 height 299
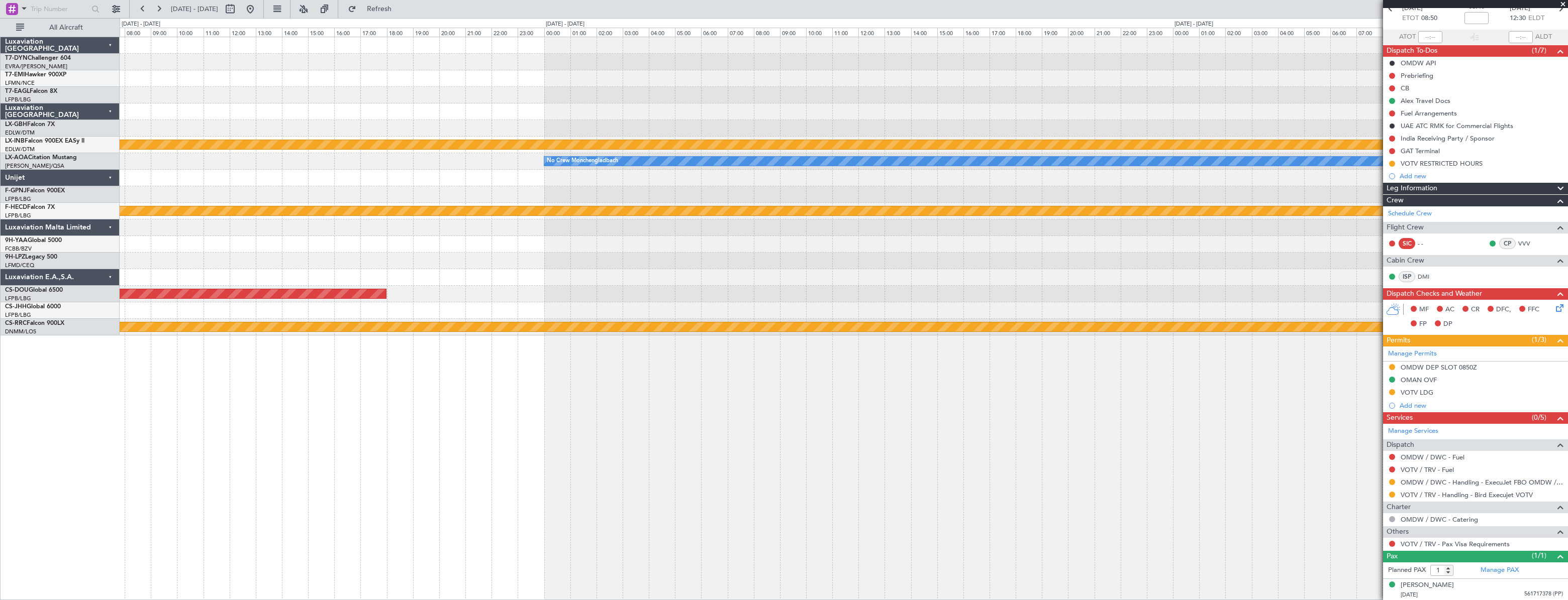
click at [233, 95] on div at bounding box center [843, 95] width 1448 height 17
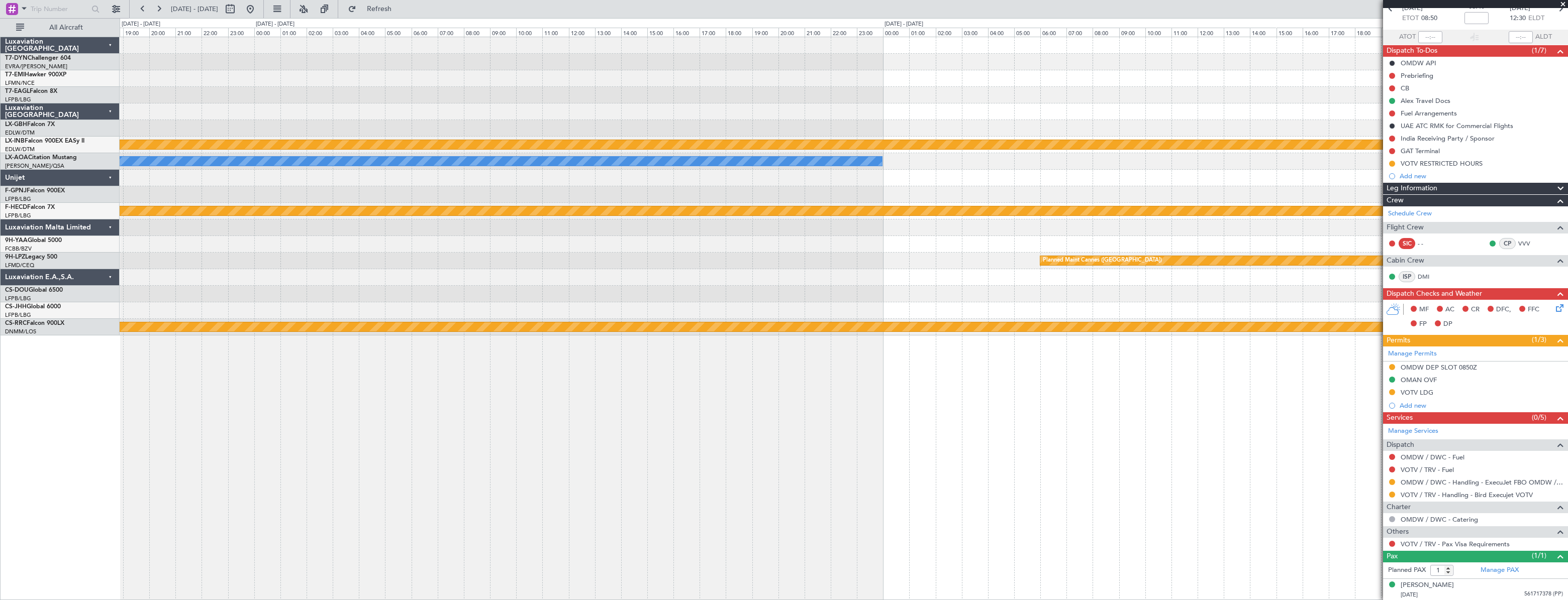
click at [962, 66] on div "Planned Maint Nurnberg No Crew [GEOGRAPHIC_DATA] Planned Maint [GEOGRAPHIC_DATA…" at bounding box center [843, 186] width 1448 height 299
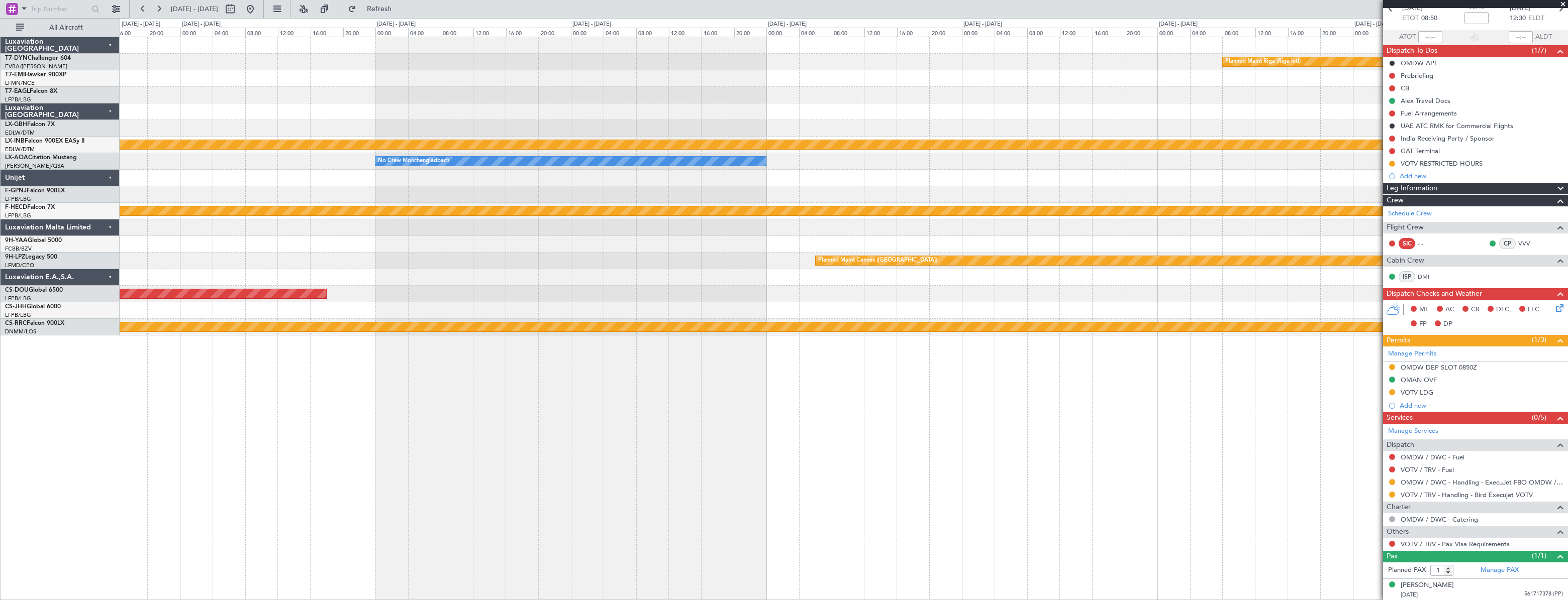
click at [240, 110] on div at bounding box center [843, 111] width 1447 height 17
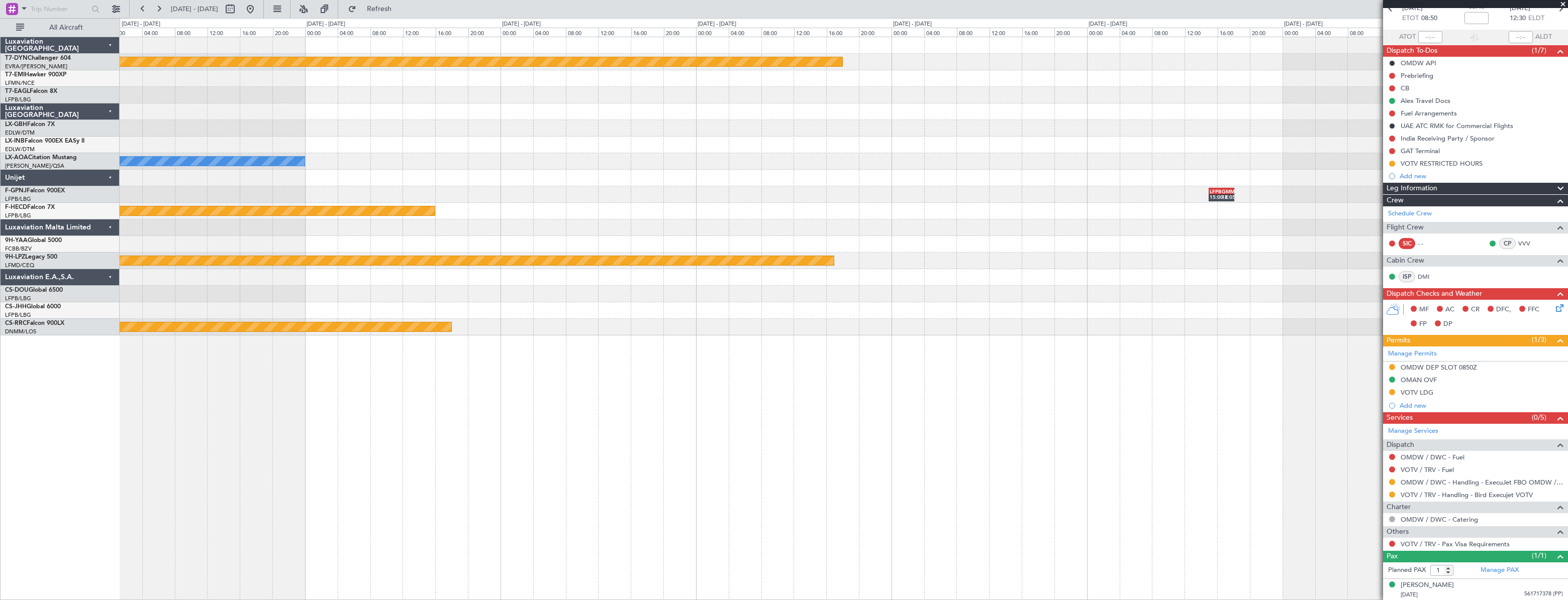
click at [98, 102] on div "Planned Maint Riga (Riga Intl) Planned Maint Nurnberg No Crew Sabadell LFPB 15:…" at bounding box center [784, 309] width 1568 height 582
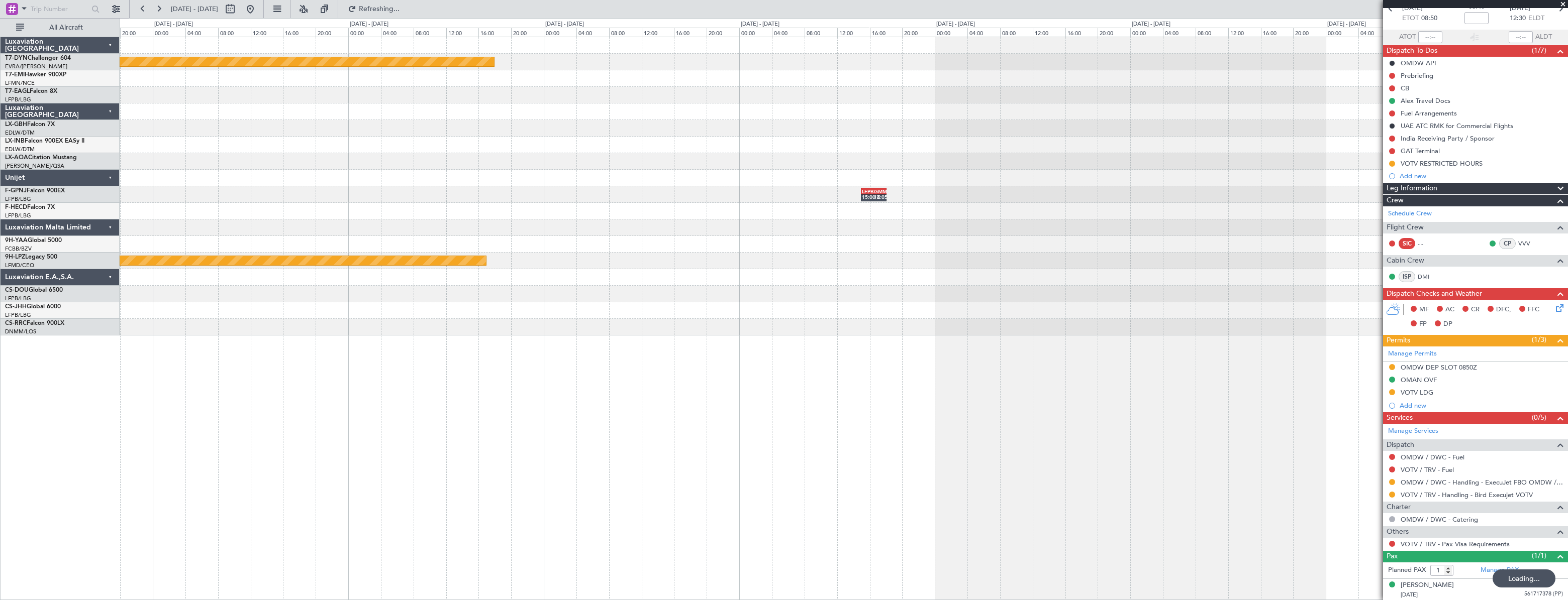
click at [830, 111] on div at bounding box center [843, 111] width 1448 height 17
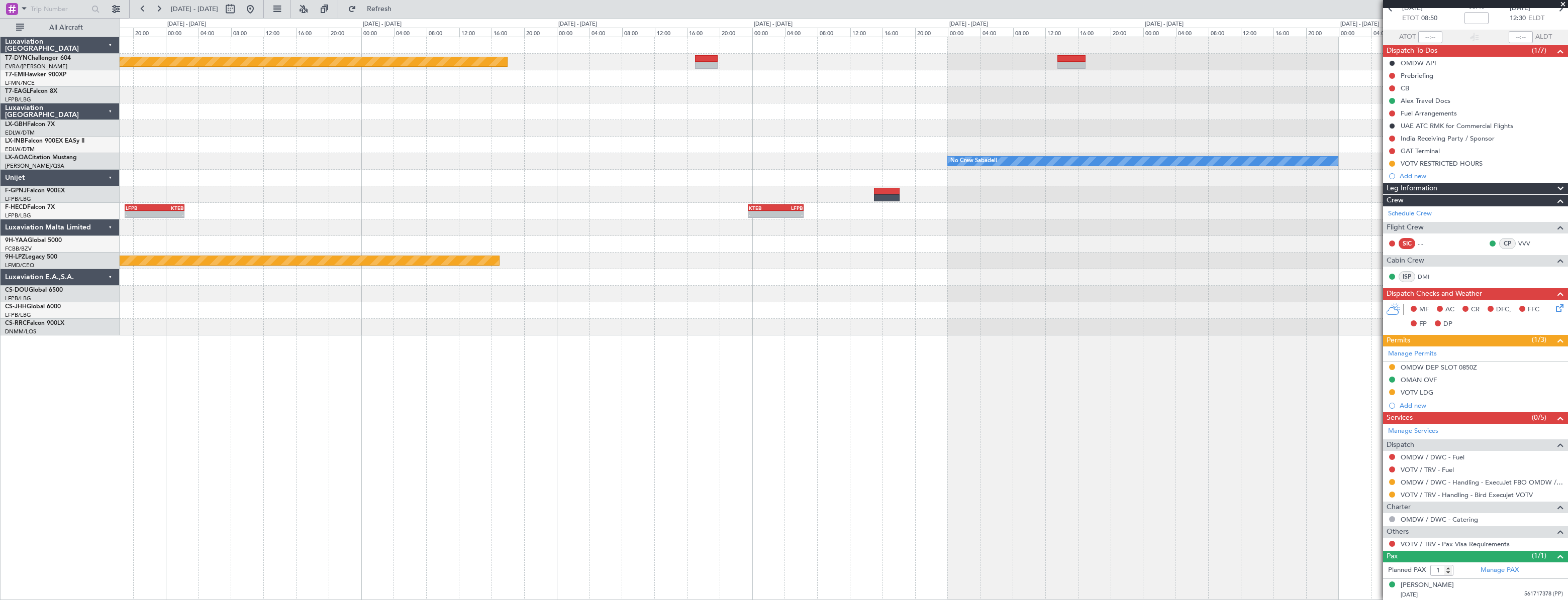
click at [673, 60] on div "Planned Maint Riga (Riga Intl) No Crew Sabadell No Crew Sabadell - - LFPB 19:00…" at bounding box center [843, 186] width 1447 height 299
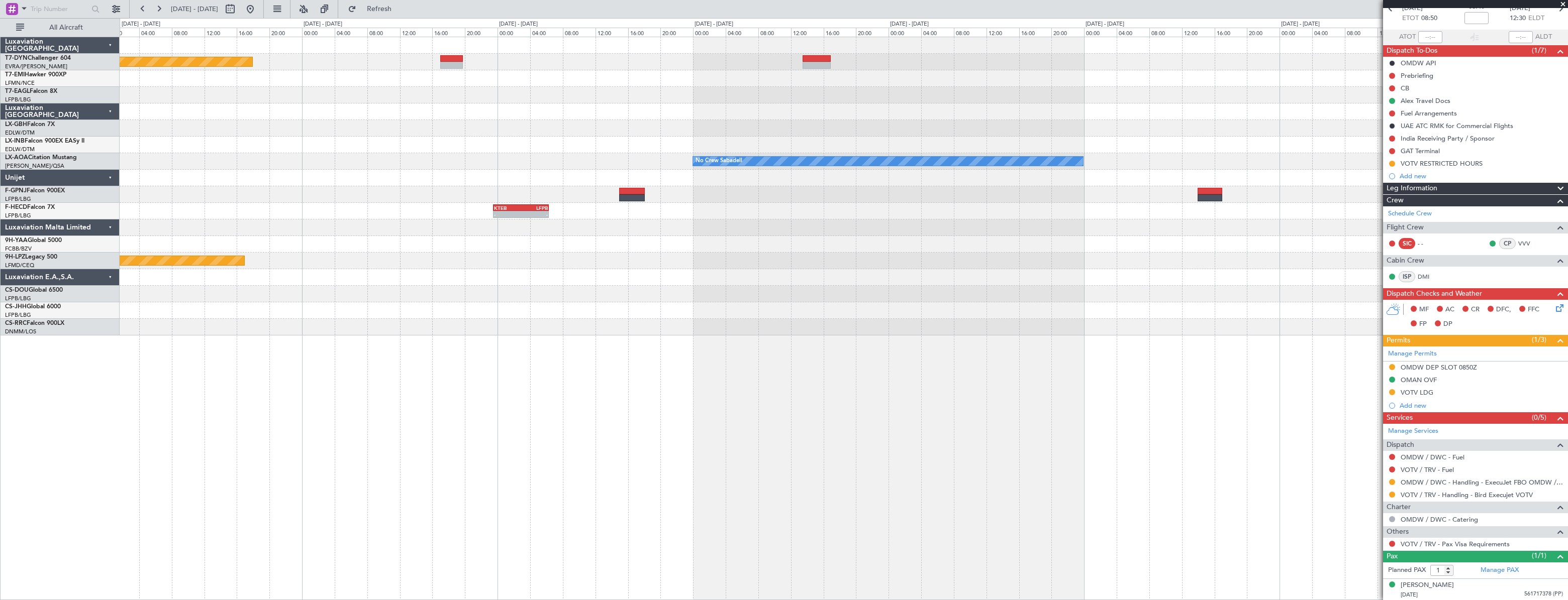
click at [756, 65] on div "Planned Maint Riga (Riga Intl)" at bounding box center [843, 62] width 1448 height 17
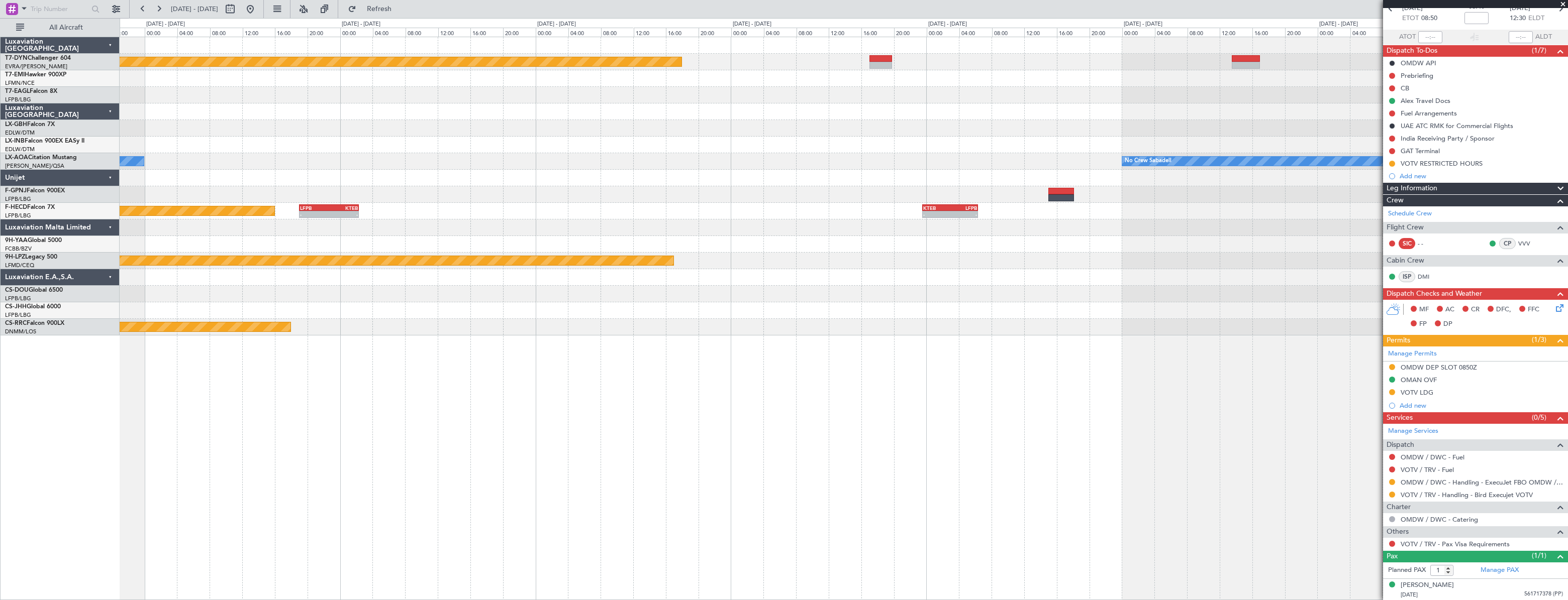
click at [865, 80] on div "Planned Maint Riga (Riga Intl) No Crew Sabadell No Crew Sabadell - - KTEB 23:30…" at bounding box center [843, 186] width 1447 height 299
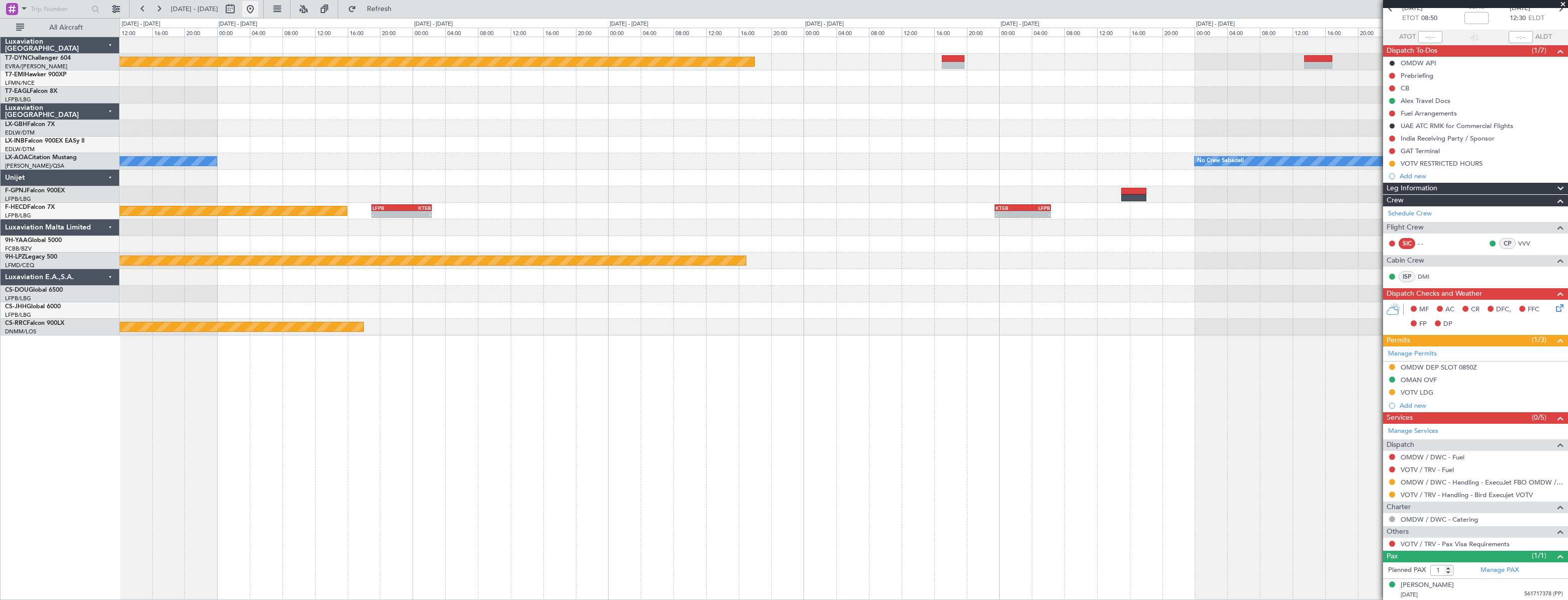
click at [258, 14] on button at bounding box center [250, 9] width 16 height 16
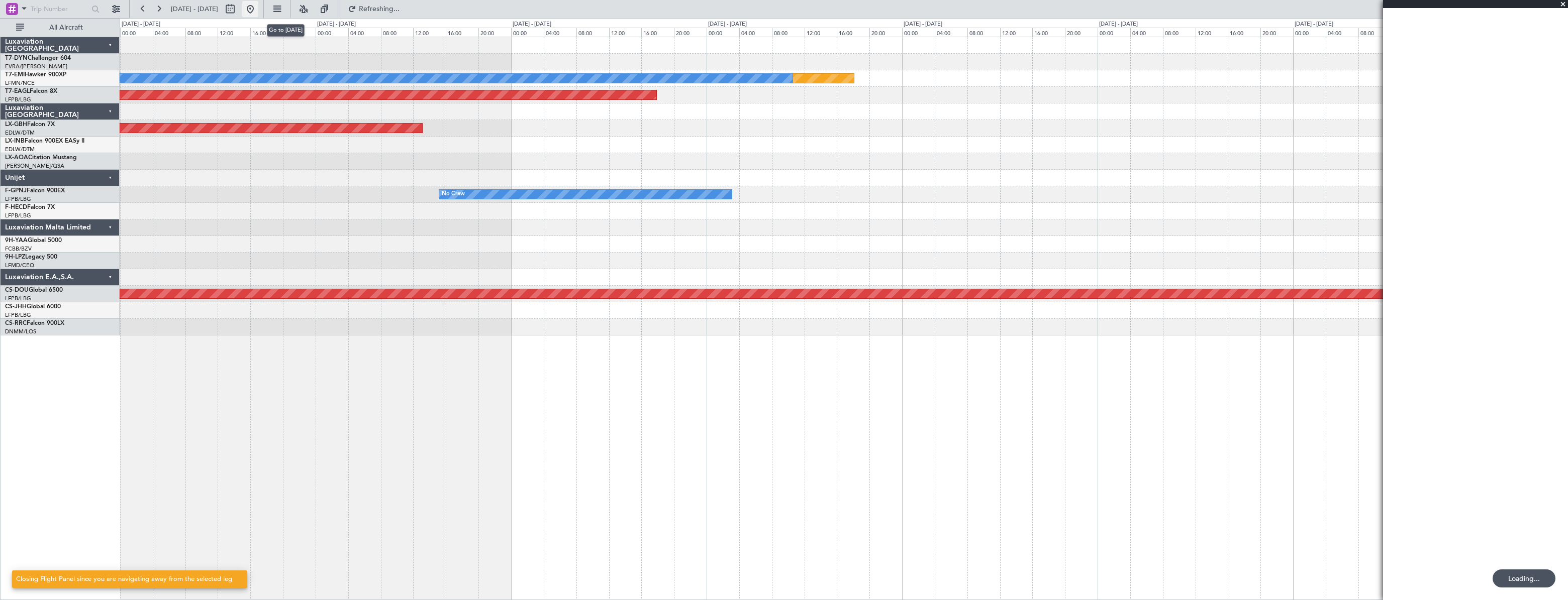
scroll to position [0, 0]
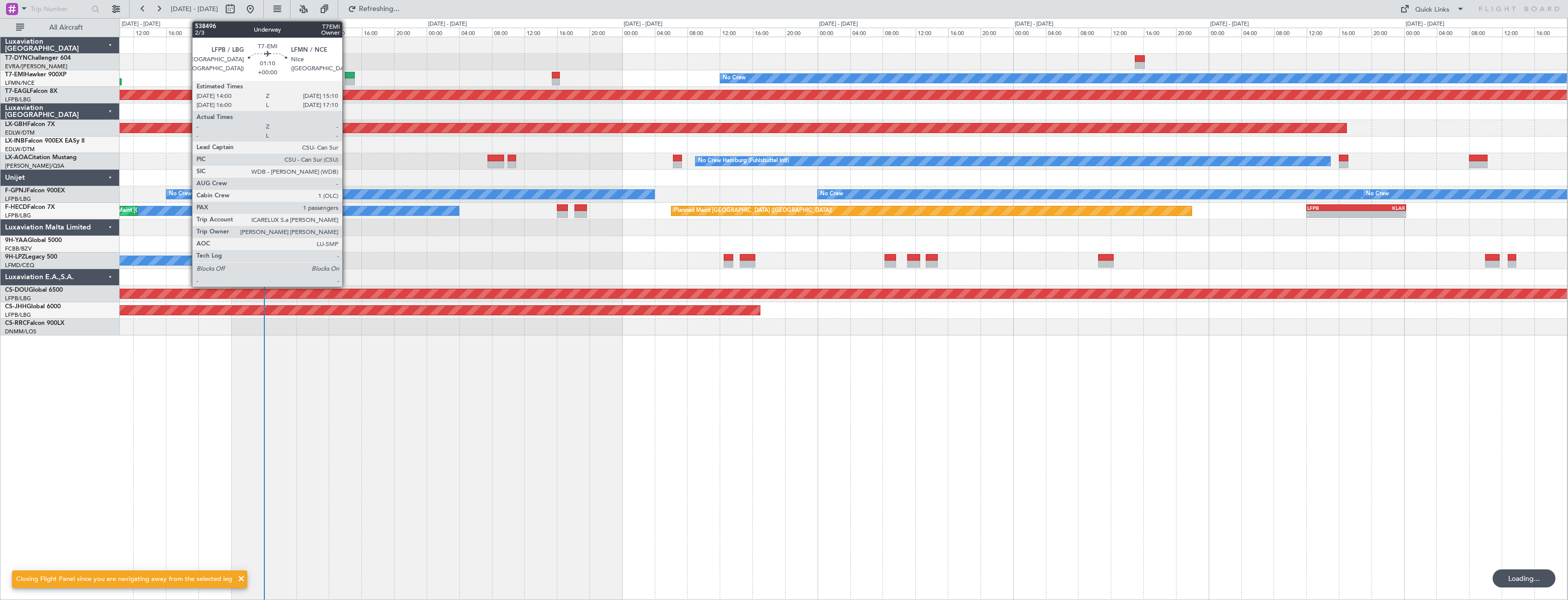
click at [347, 76] on div at bounding box center [349, 76] width 9 height 7
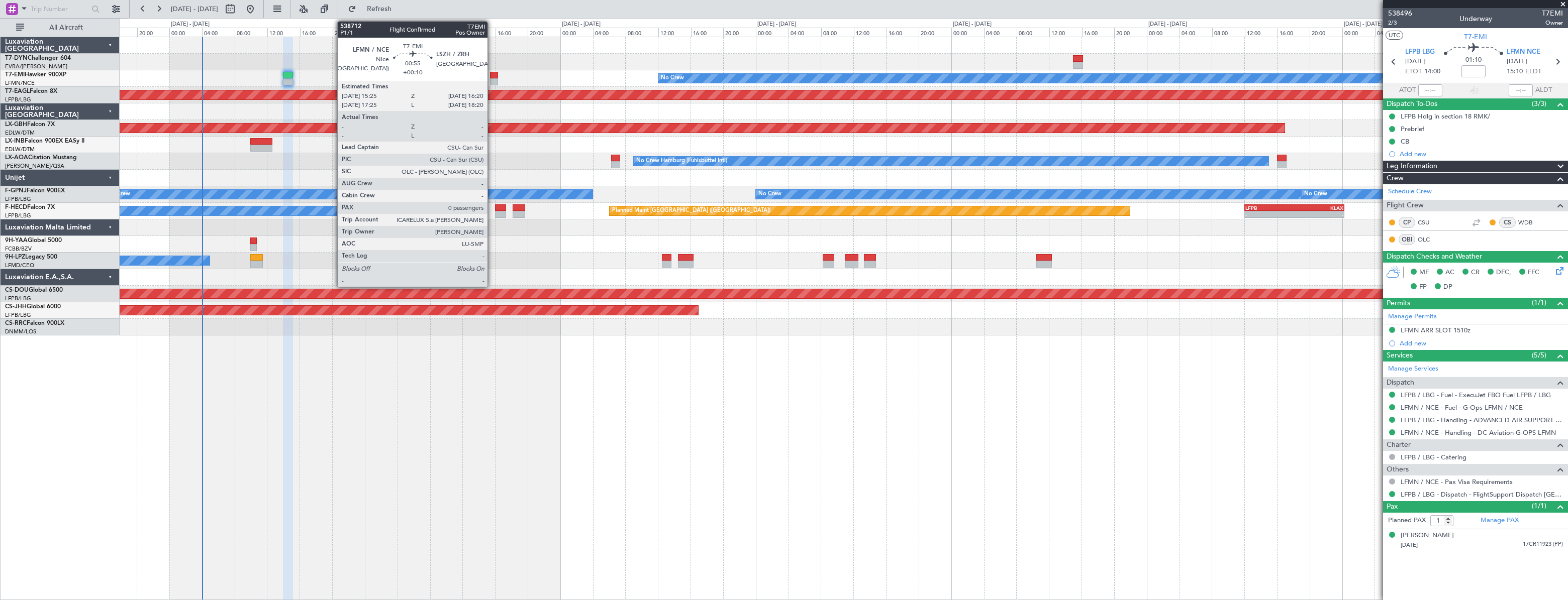
click at [492, 76] on div at bounding box center [493, 76] width 7 height 7
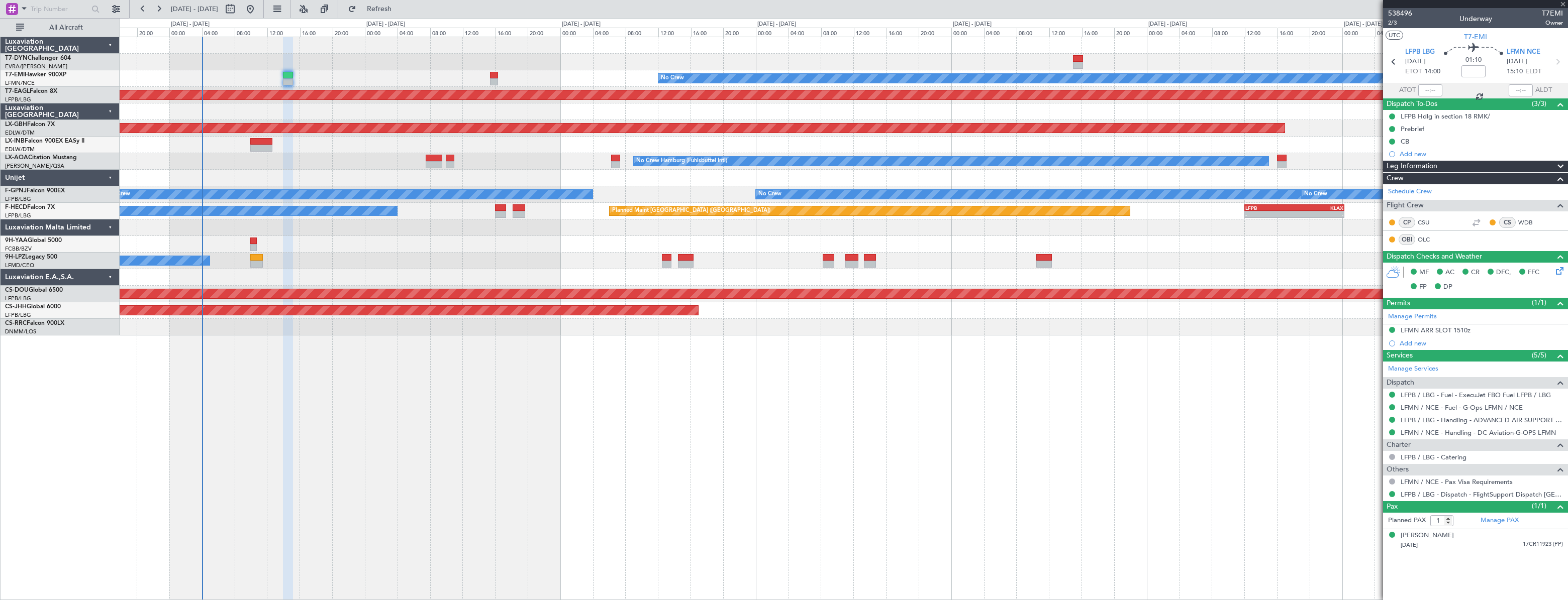
type input "+00:10"
type input "0"
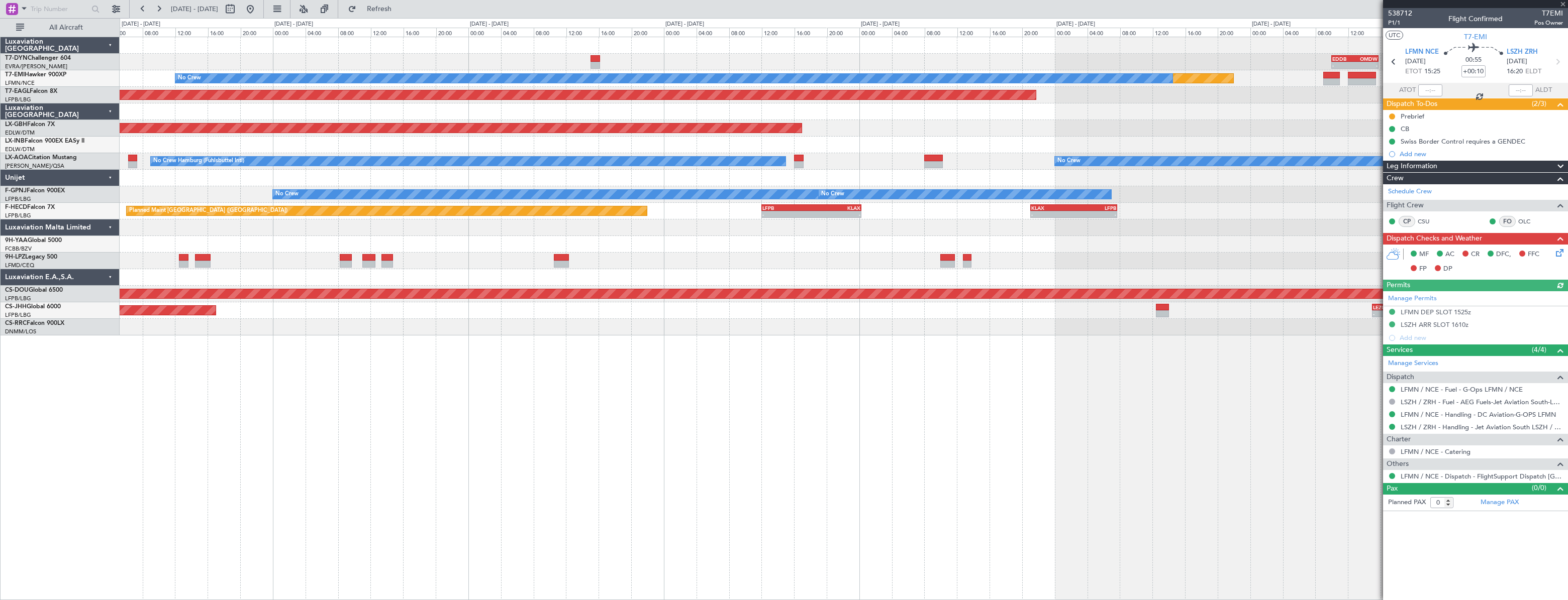
click at [598, 71] on div "Planned Maint No Crew" at bounding box center [843, 79] width 1447 height 17
click at [699, 86] on div "- - EDDB 10:00 Z OMDW 15:45 Z Planned Maint No Crew Planned Maint [GEOGRAPHIC_D…" at bounding box center [843, 186] width 1447 height 299
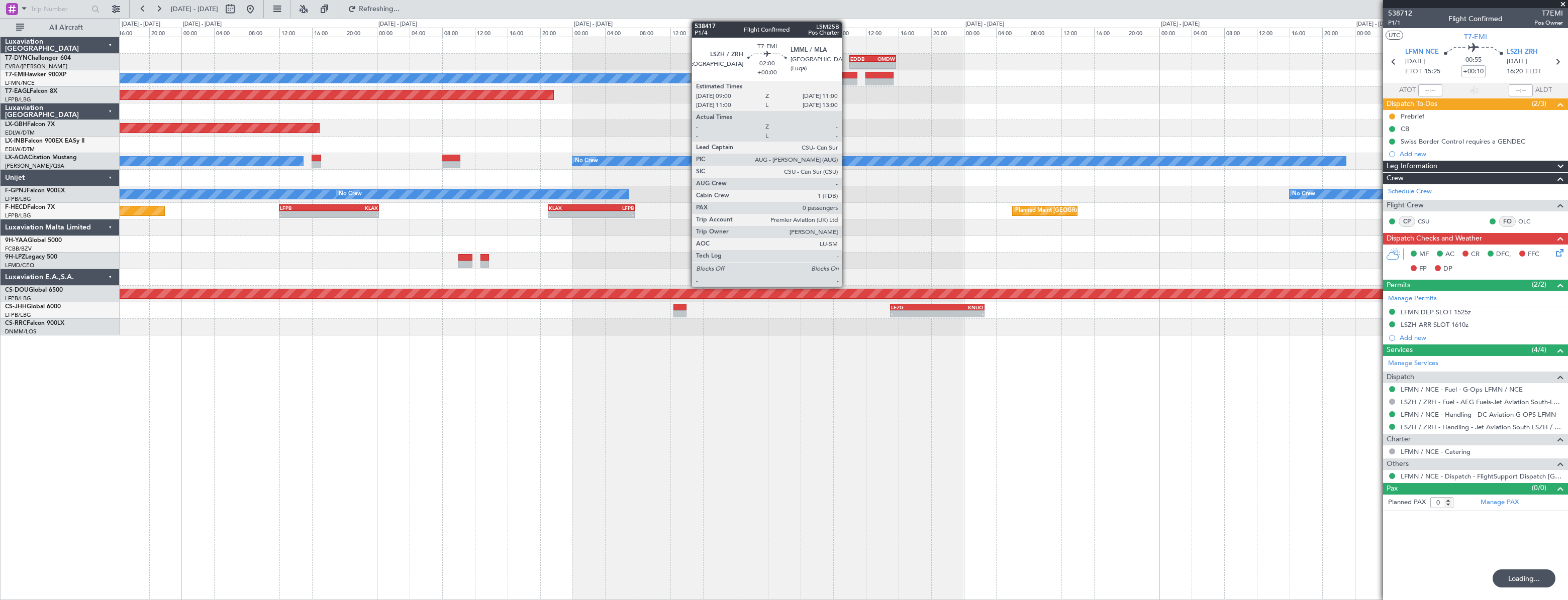
click at [846, 77] on div at bounding box center [849, 76] width 17 height 7
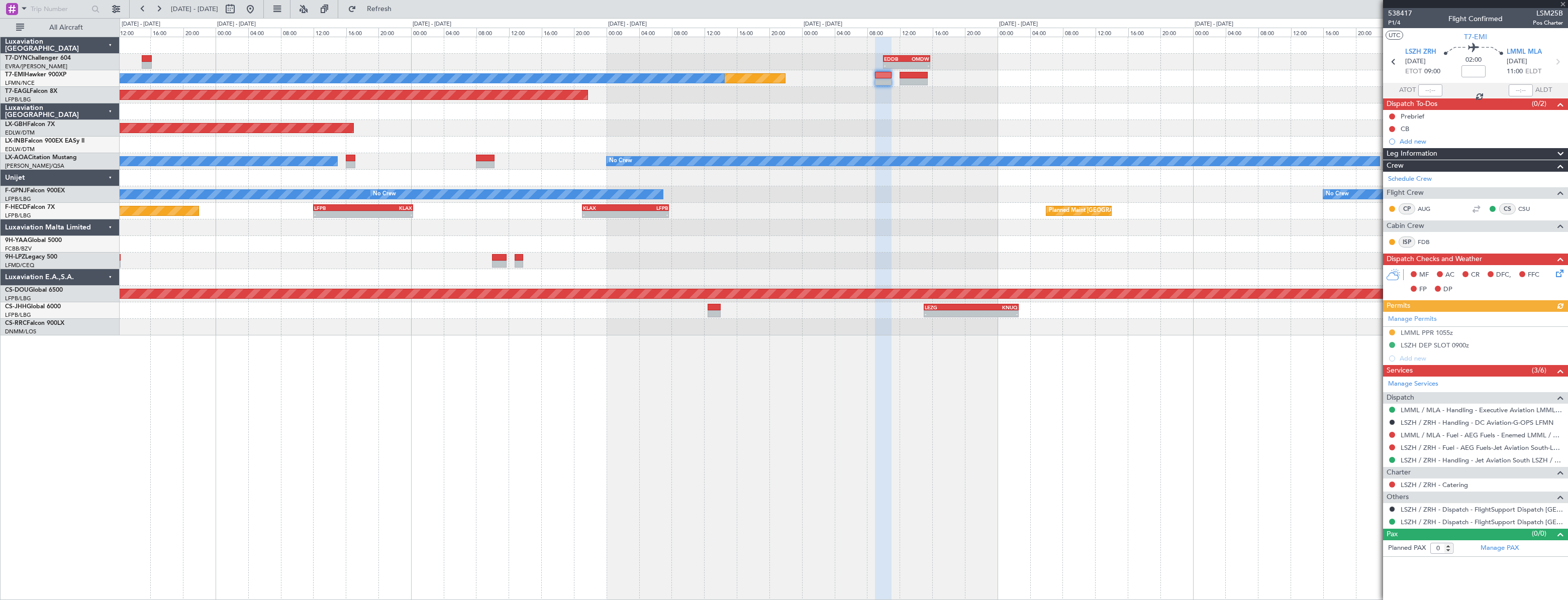
click at [1105, 97] on div "- - EDDB 10:00 Z OMDW 15:45 Z Planned Maint No Crew Planned Maint [GEOGRAPHIC_D…" at bounding box center [843, 186] width 1447 height 299
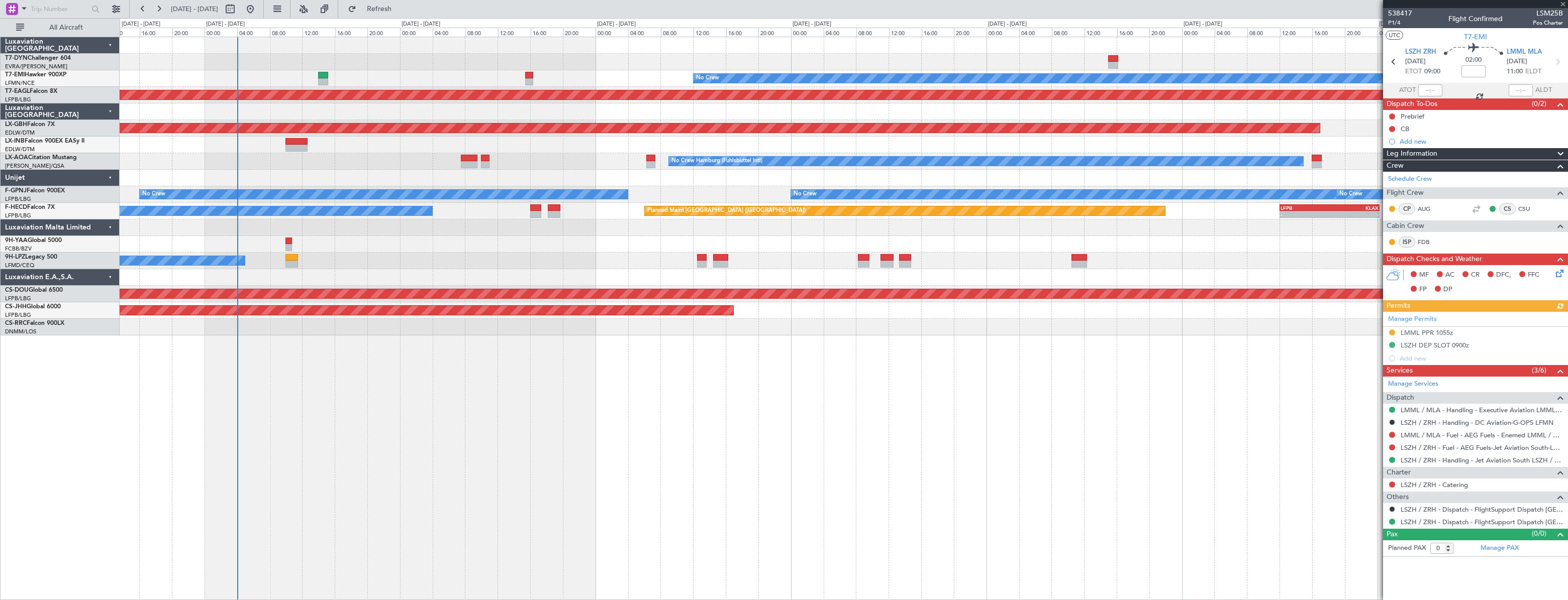
click at [545, 119] on div "- - EDDB 10:00 Z OMDW 15:45 Z Planned Maint No Crew Planned Maint [GEOGRAPHIC_D…" at bounding box center [843, 186] width 1447 height 299
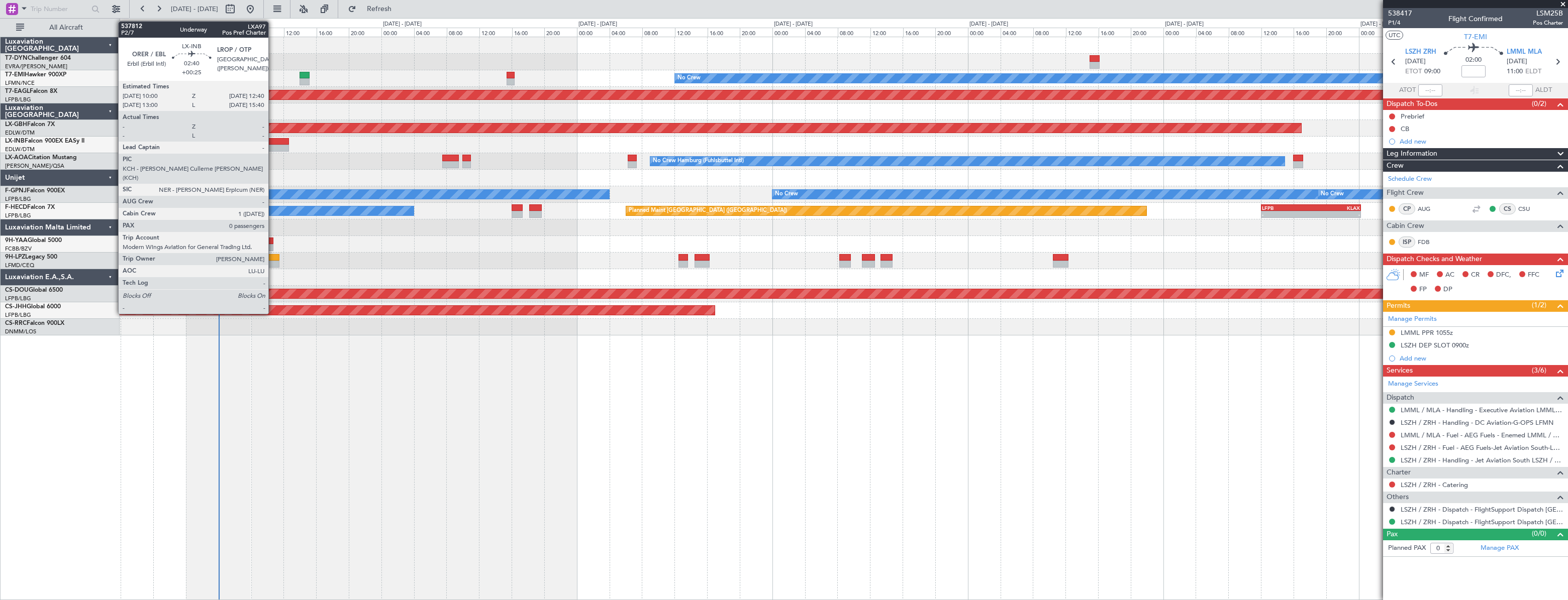
click at [275, 146] on div at bounding box center [278, 149] width 22 height 7
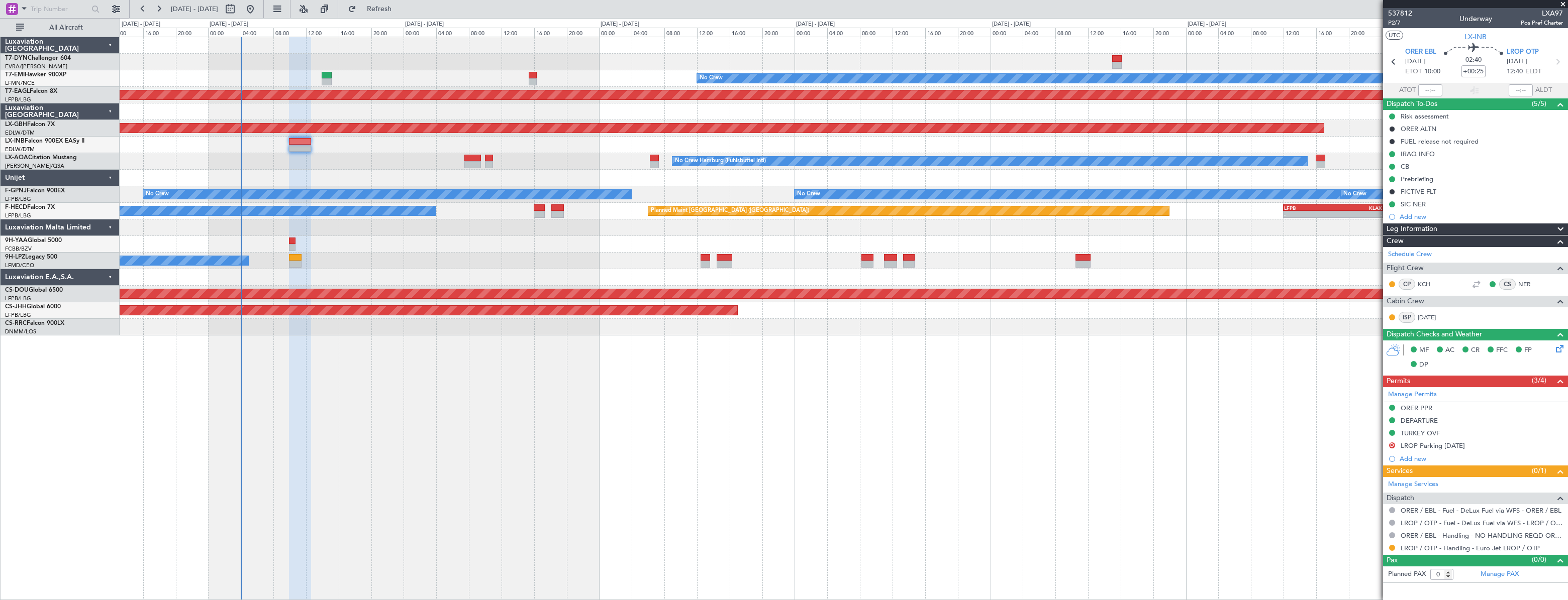
click at [340, 145] on div at bounding box center [843, 145] width 1448 height 17
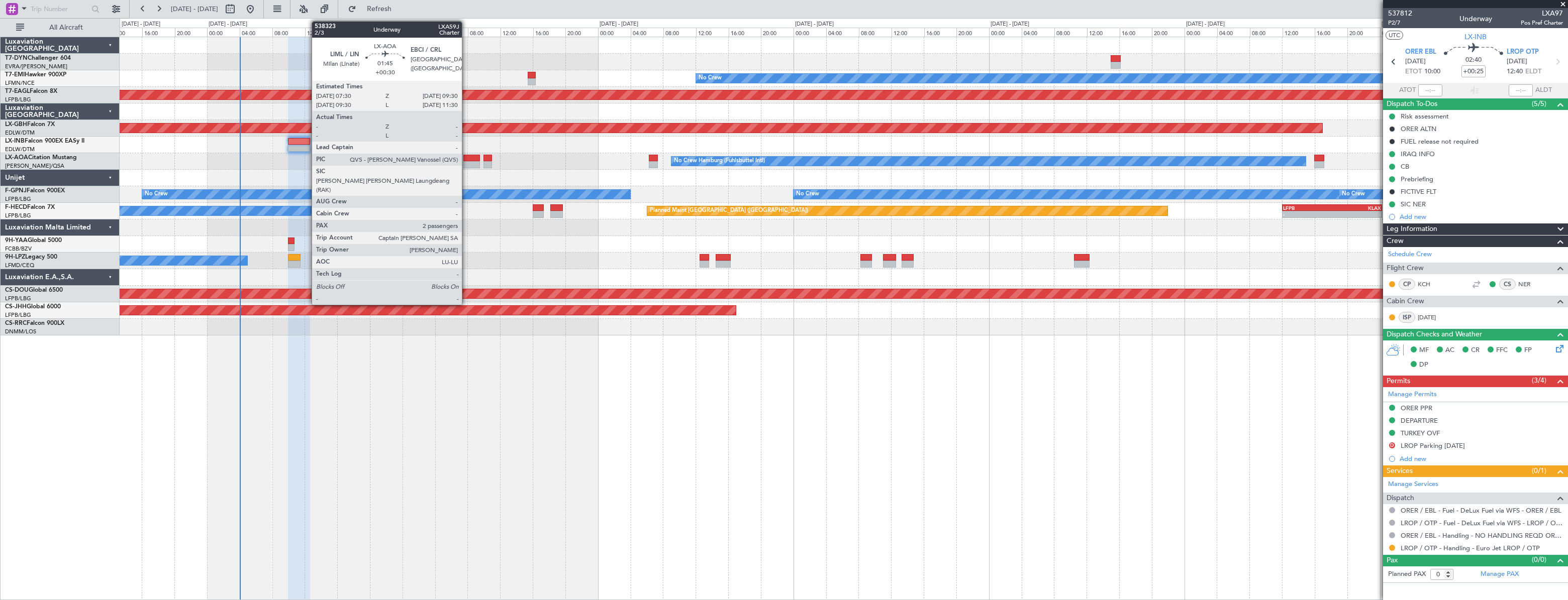
click at [466, 159] on div at bounding box center [471, 158] width 17 height 7
type input "+00:30"
type input "2"
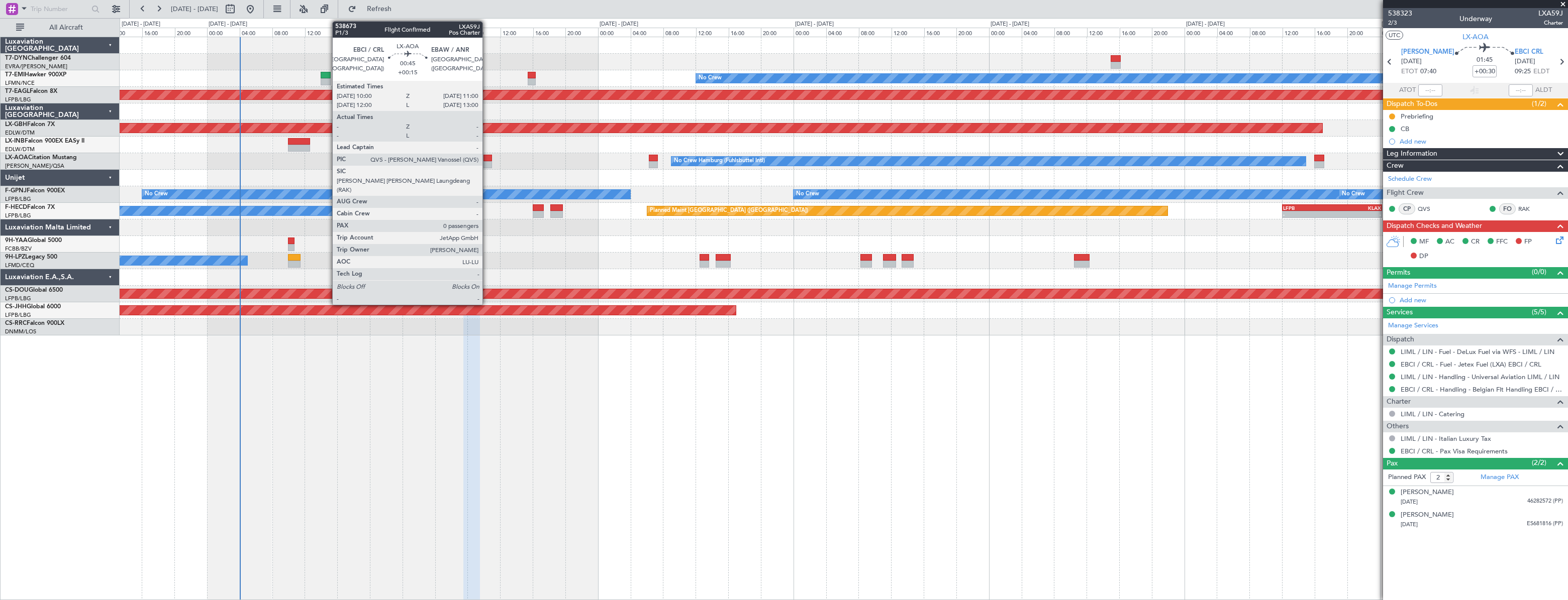
click at [487, 160] on div at bounding box center [487, 158] width 9 height 7
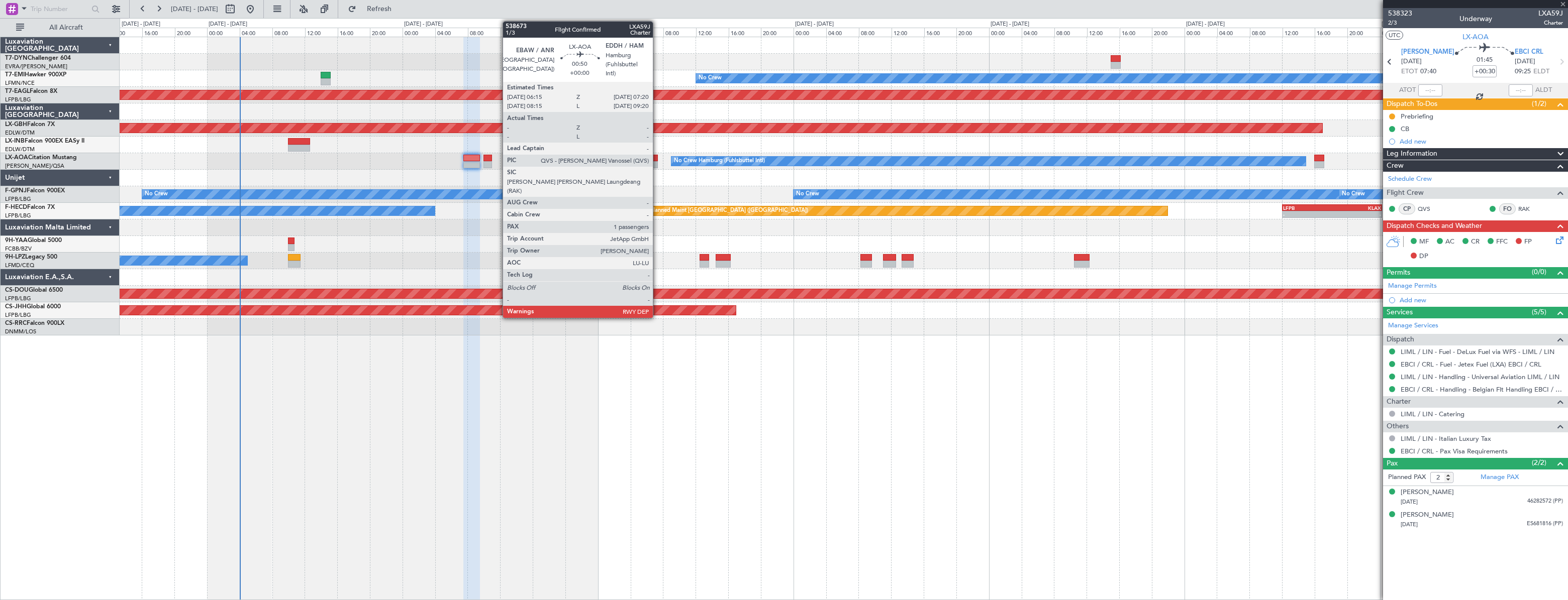
click at [657, 157] on div at bounding box center [653, 158] width 9 height 7
type input "1"
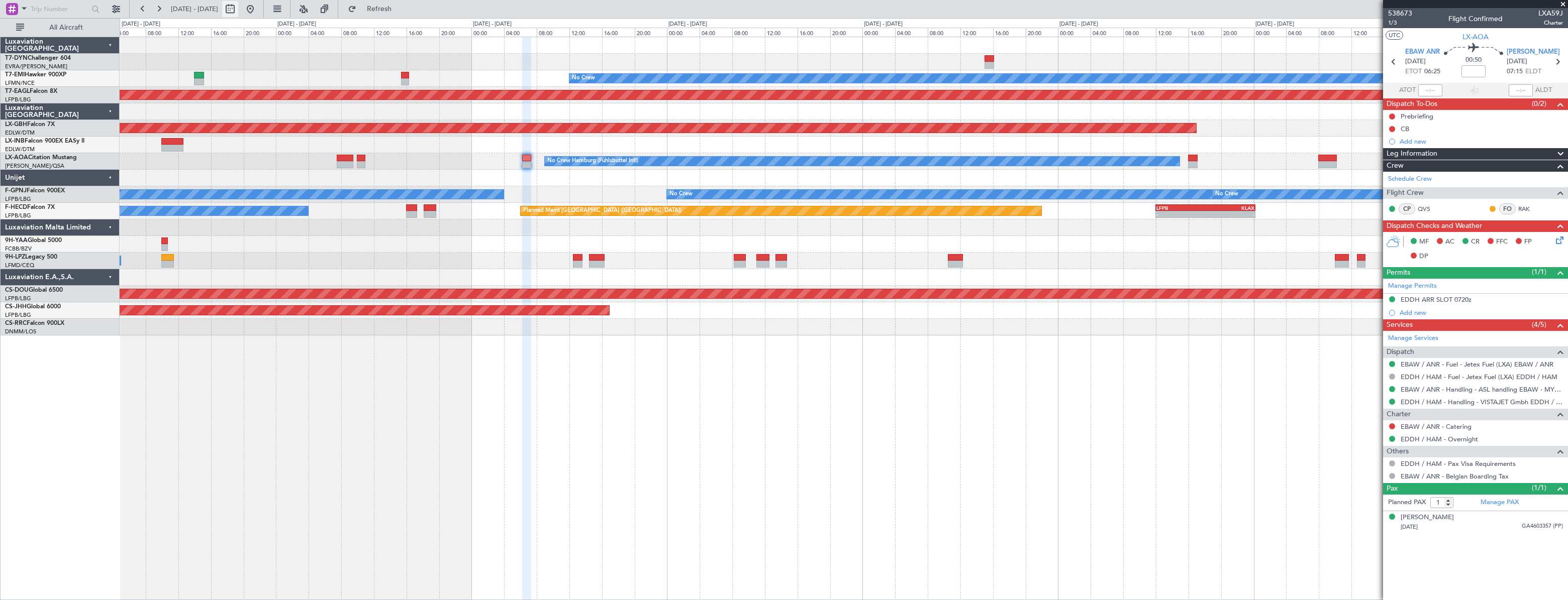
click at [238, 9] on button at bounding box center [230, 9] width 16 height 16
select select "10"
select select "2025"
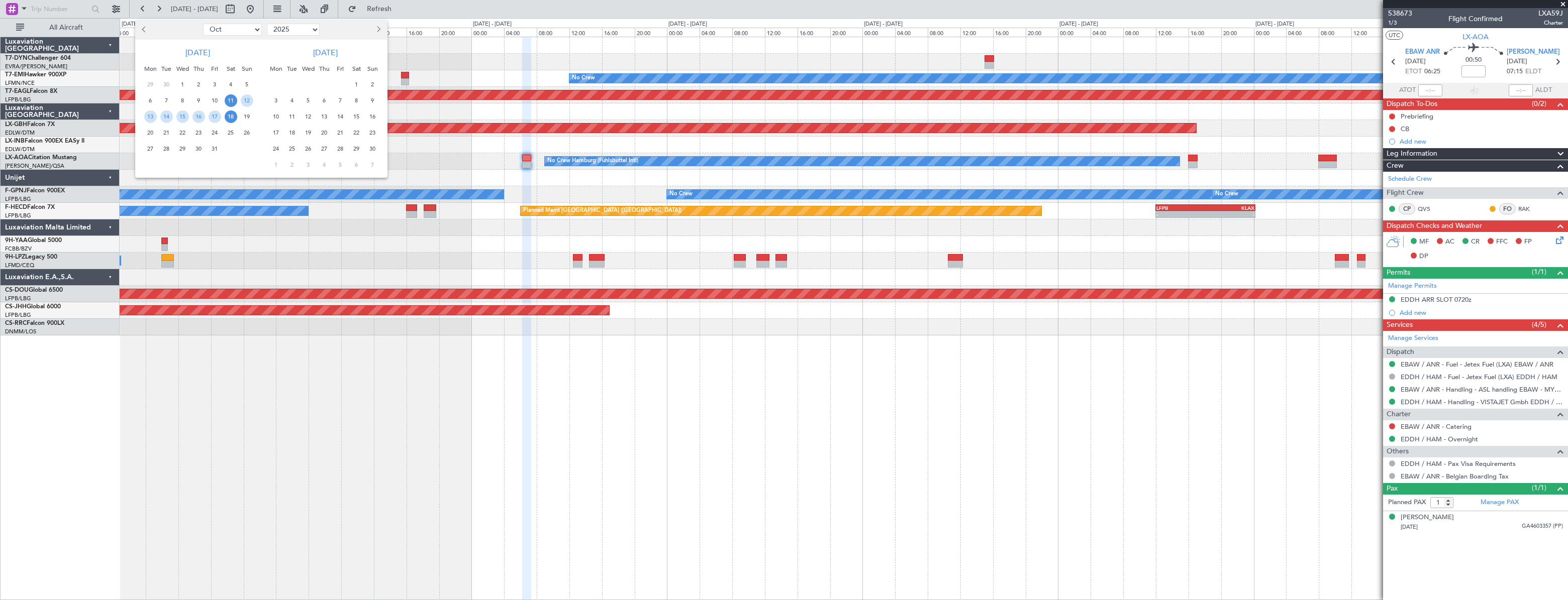
select select "10"
select select "2025"
click at [187, 135] on span "22" at bounding box center [182, 133] width 12 height 12
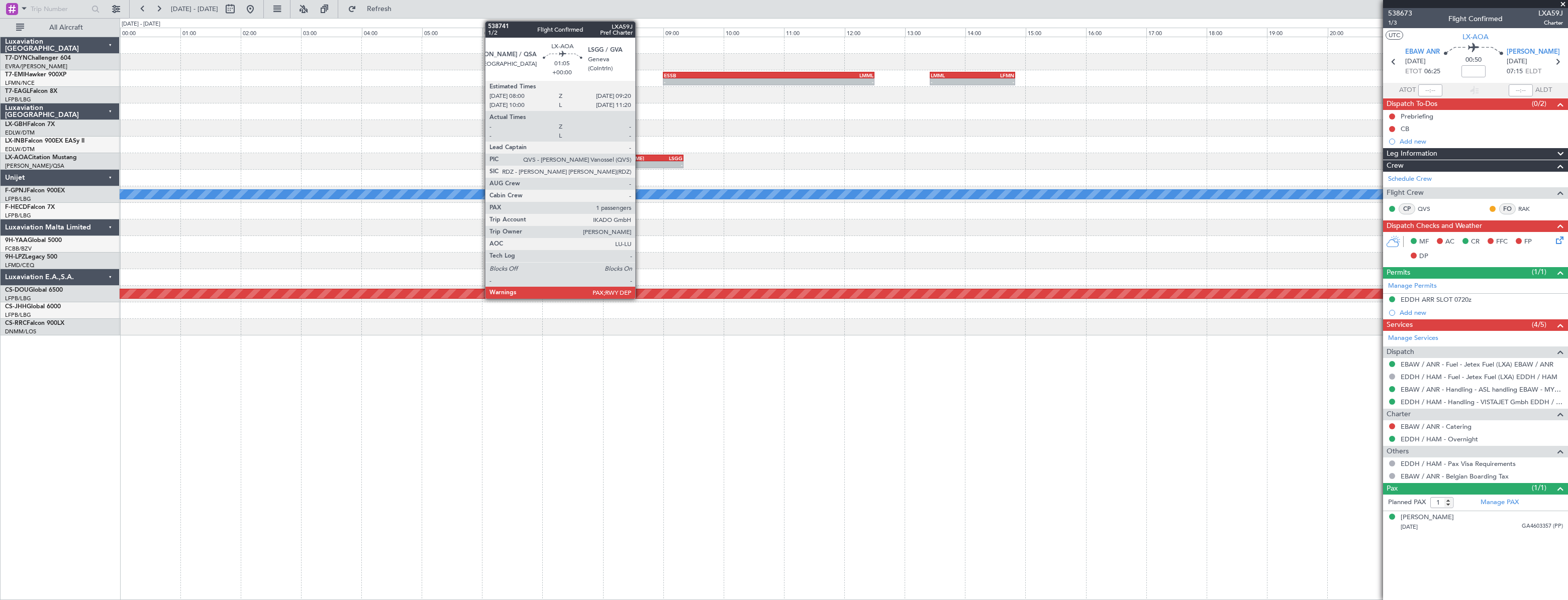
click at [640, 162] on div "-" at bounding box center [623, 165] width 39 height 6
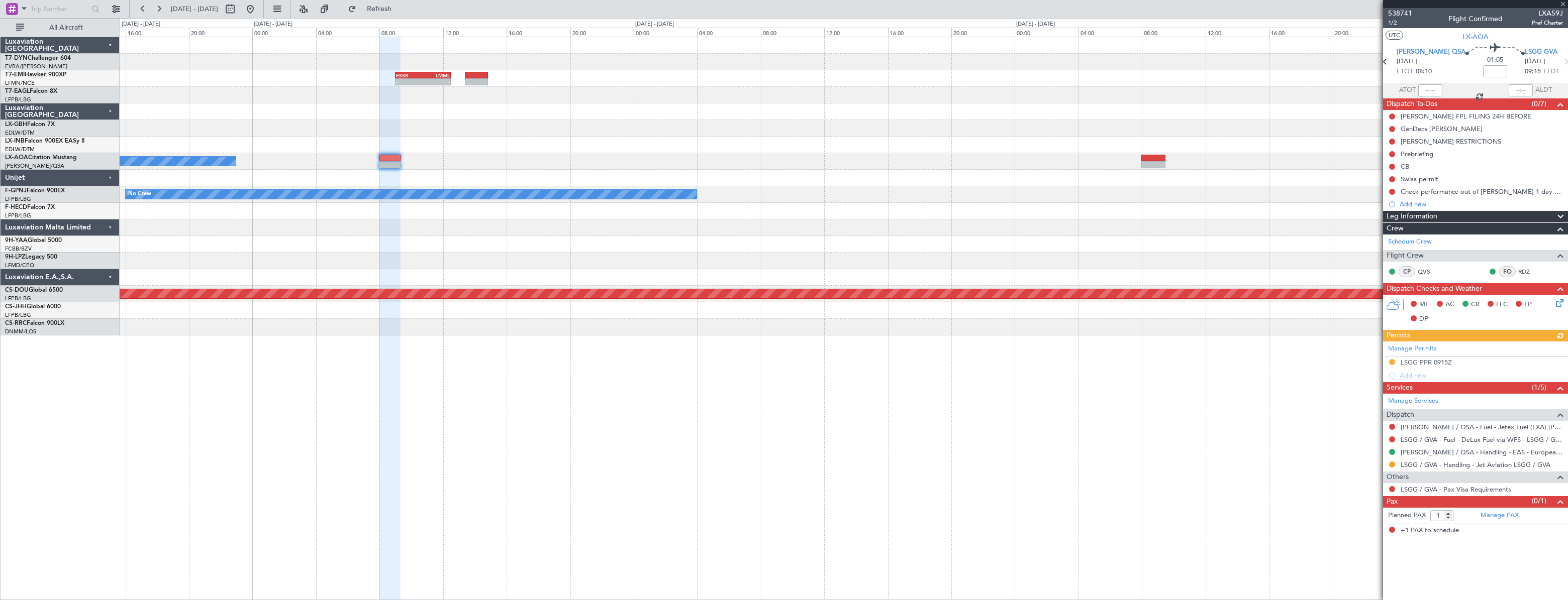
click at [474, 161] on div "No Crew" at bounding box center [843, 161] width 1448 height 17
click at [258, 14] on button at bounding box center [250, 9] width 16 height 16
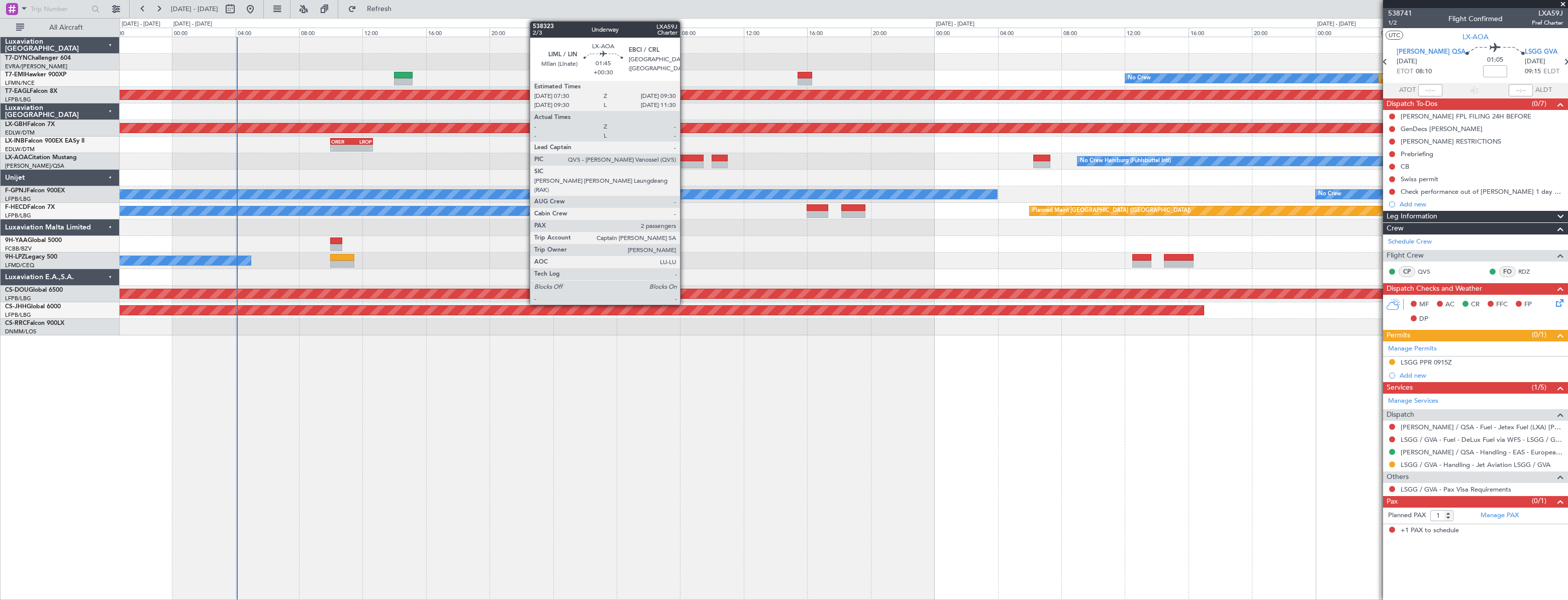
click at [679, 161] on div at bounding box center [688, 165] width 32 height 7
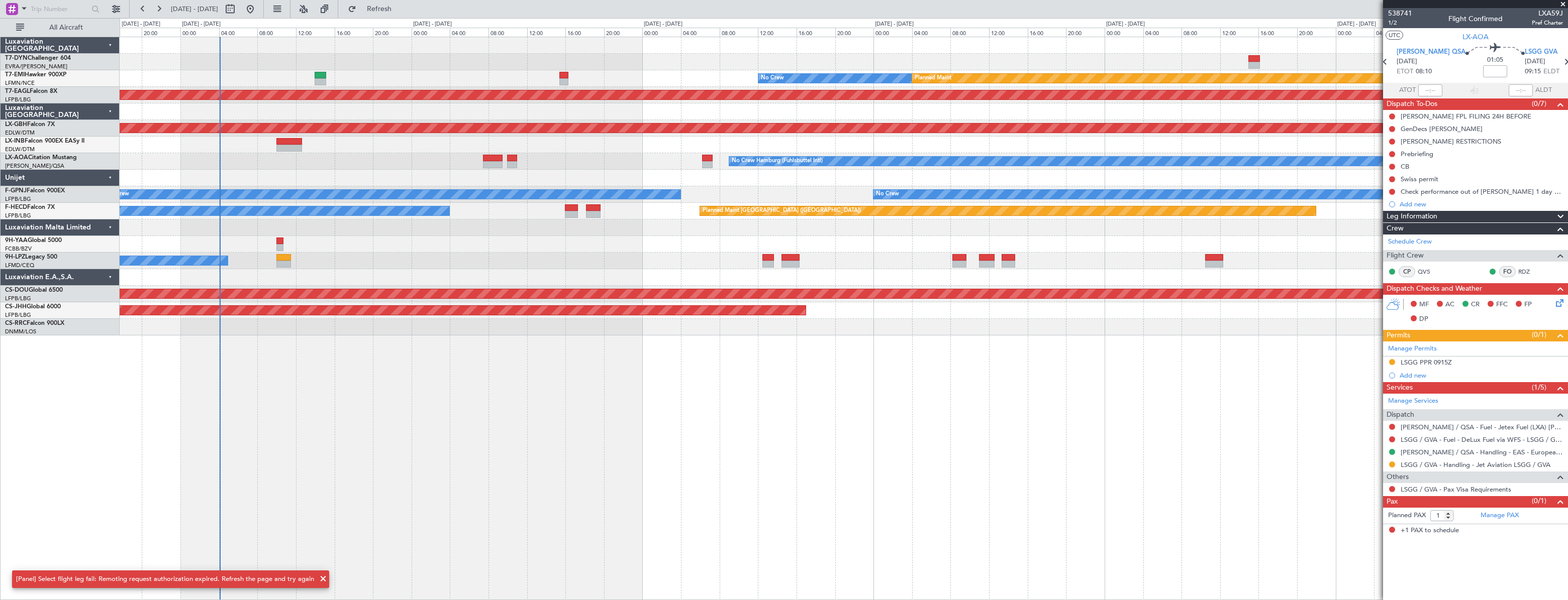
click at [320, 577] on span at bounding box center [323, 579] width 12 height 12
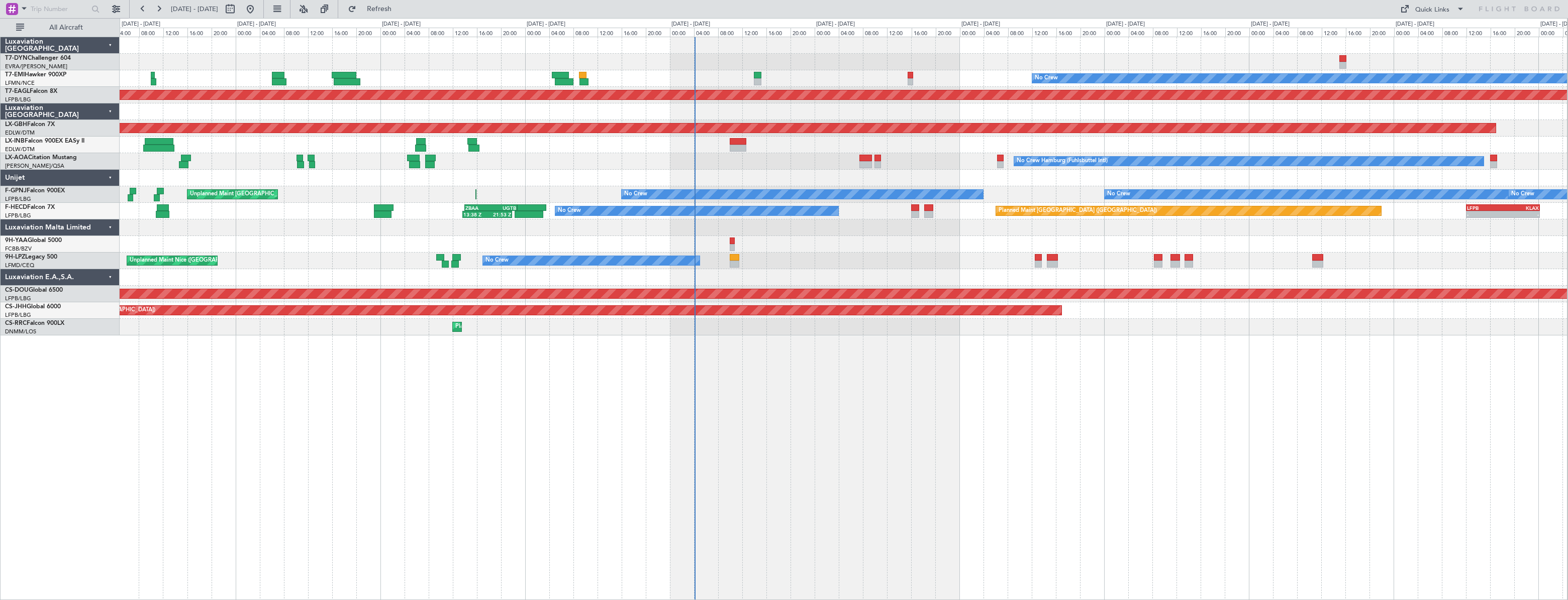
click at [427, 262] on div "No Crew [GEOGRAPHIC_DATA] ([GEOGRAPHIC_DATA])" at bounding box center [843, 261] width 1447 height 17
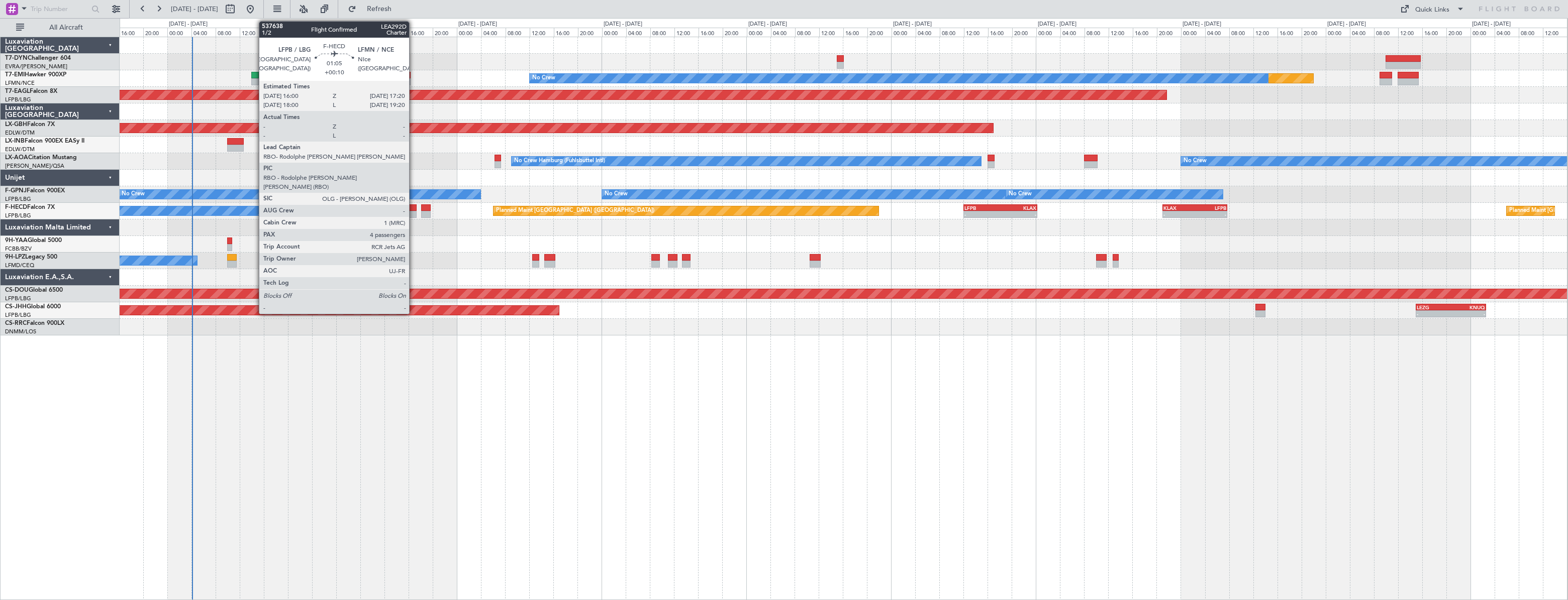
click at [414, 205] on div at bounding box center [412, 208] width 9 height 7
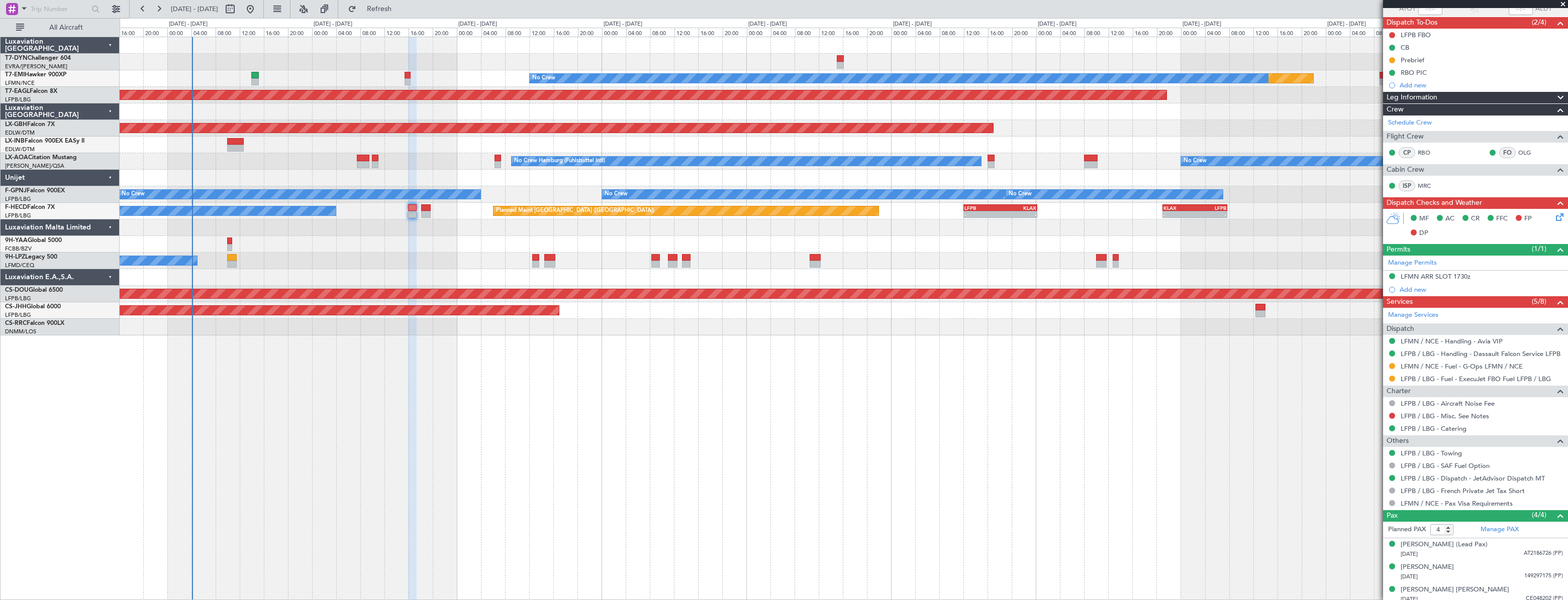
scroll to position [108, 0]
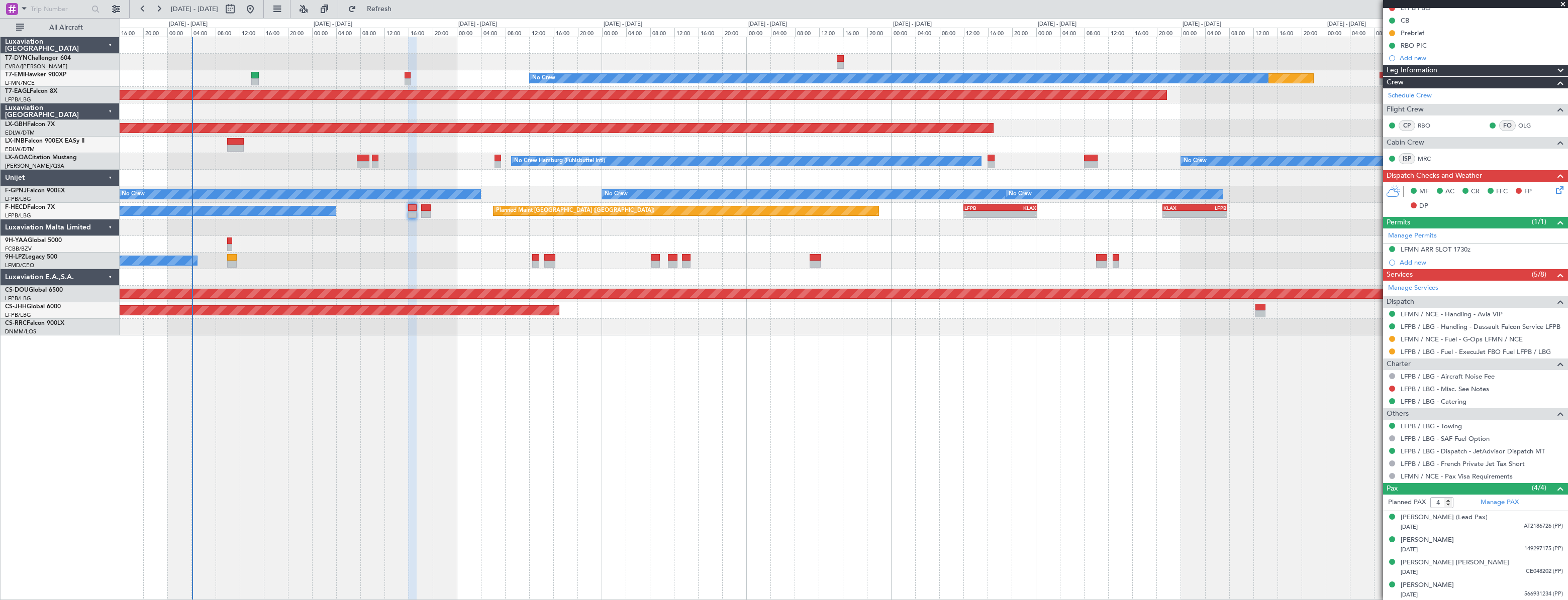
click at [226, 242] on div at bounding box center [843, 244] width 1447 height 17
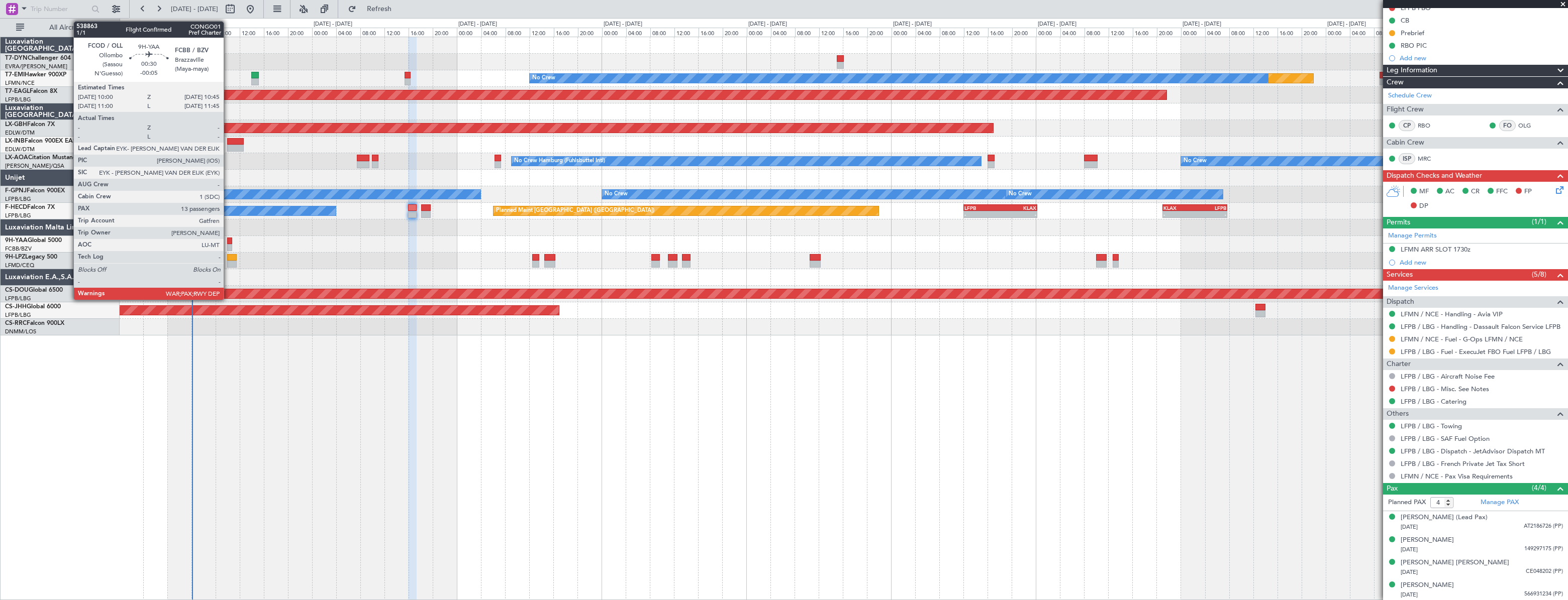
click at [228, 241] on div at bounding box center [230, 241] width 5 height 7
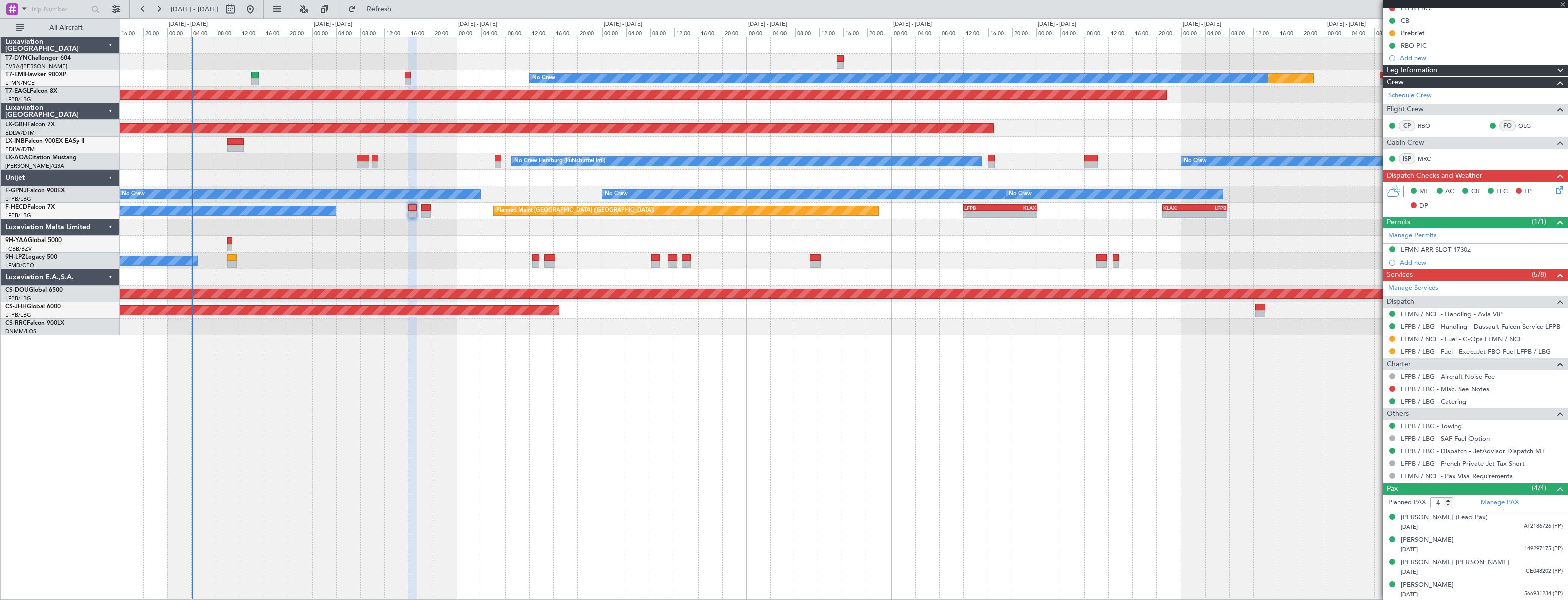
type input "-00:05"
type input "13"
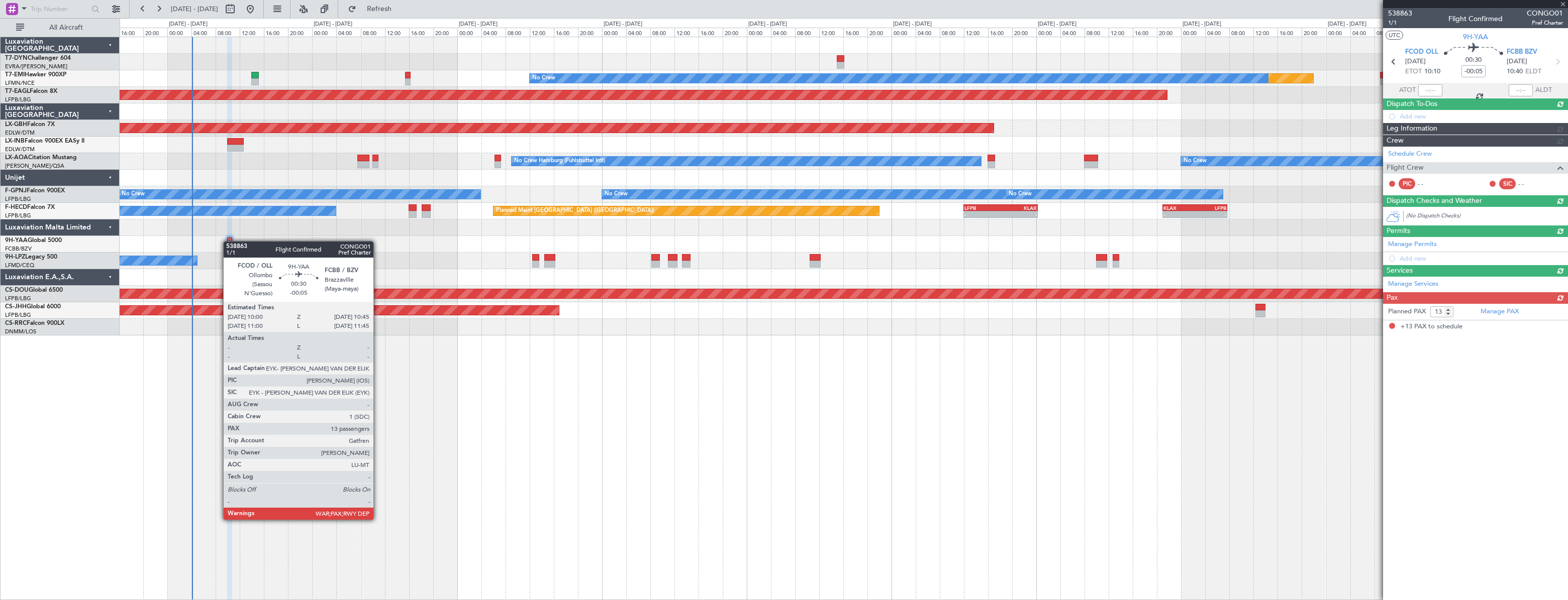
scroll to position [0, 0]
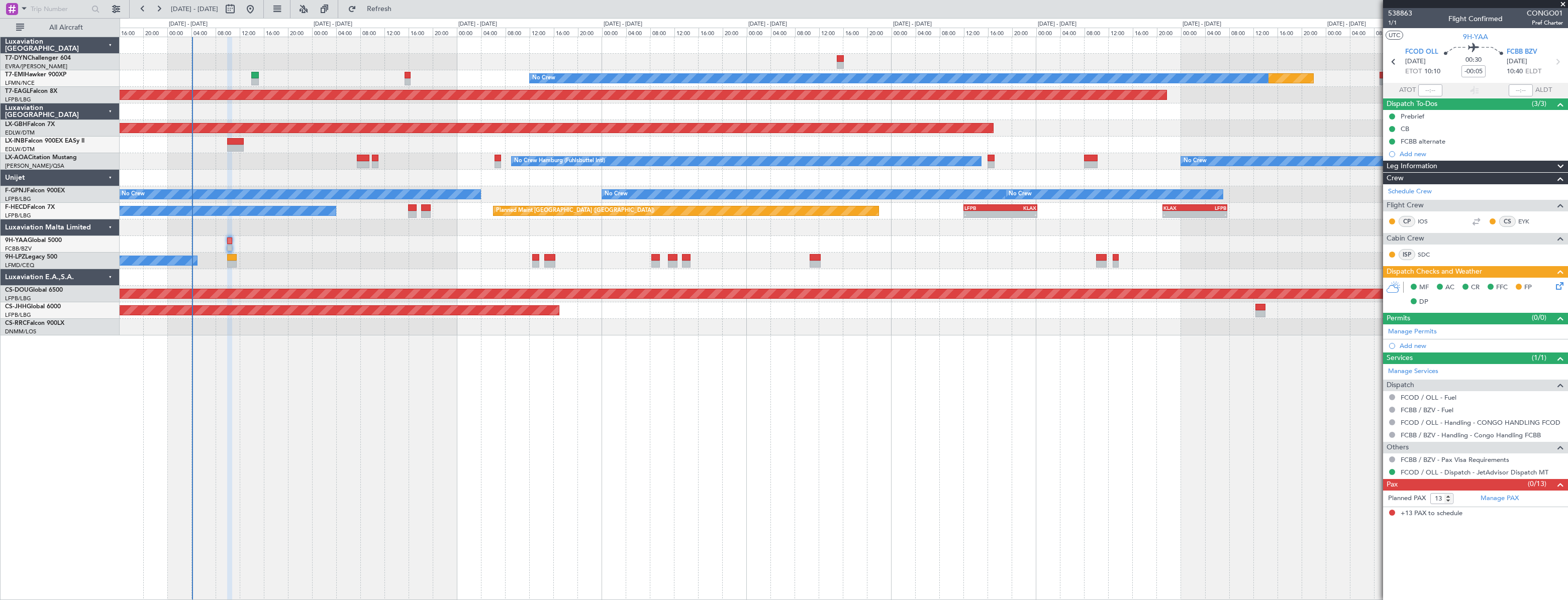
click at [345, 231] on div at bounding box center [843, 227] width 1447 height 17
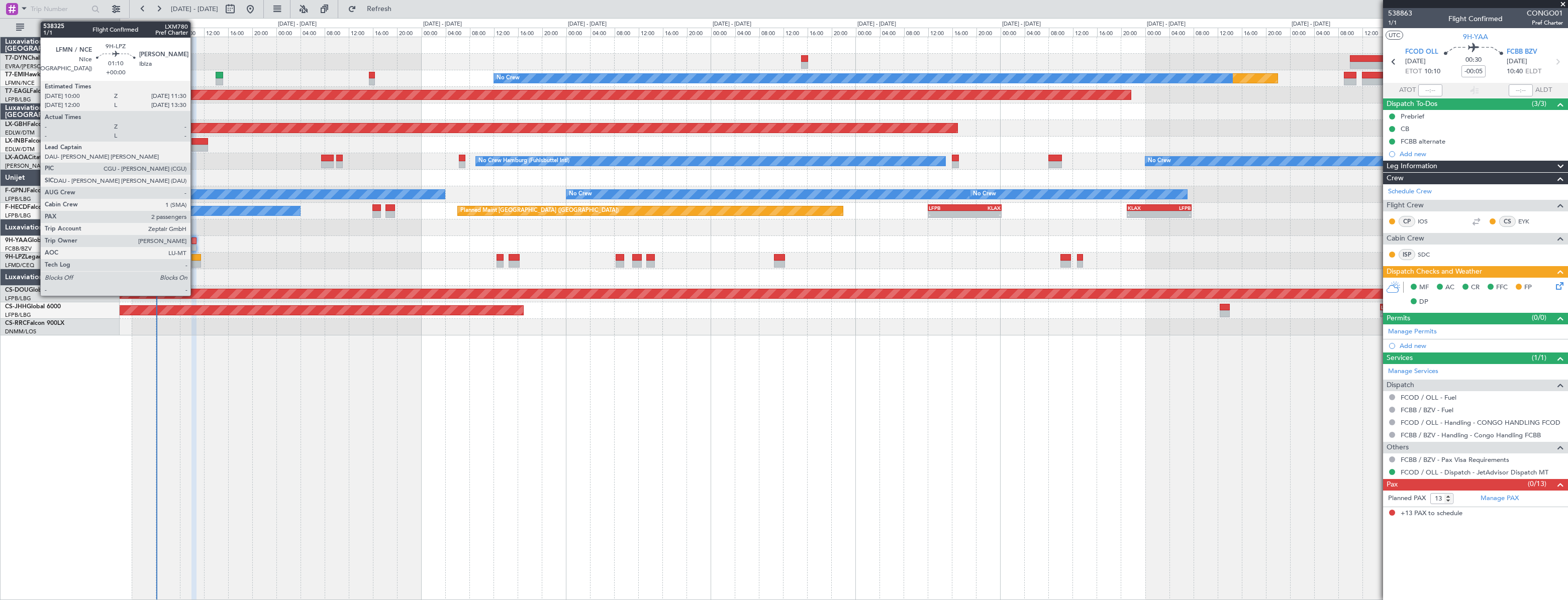
click at [195, 255] on div at bounding box center [196, 258] width 9 height 7
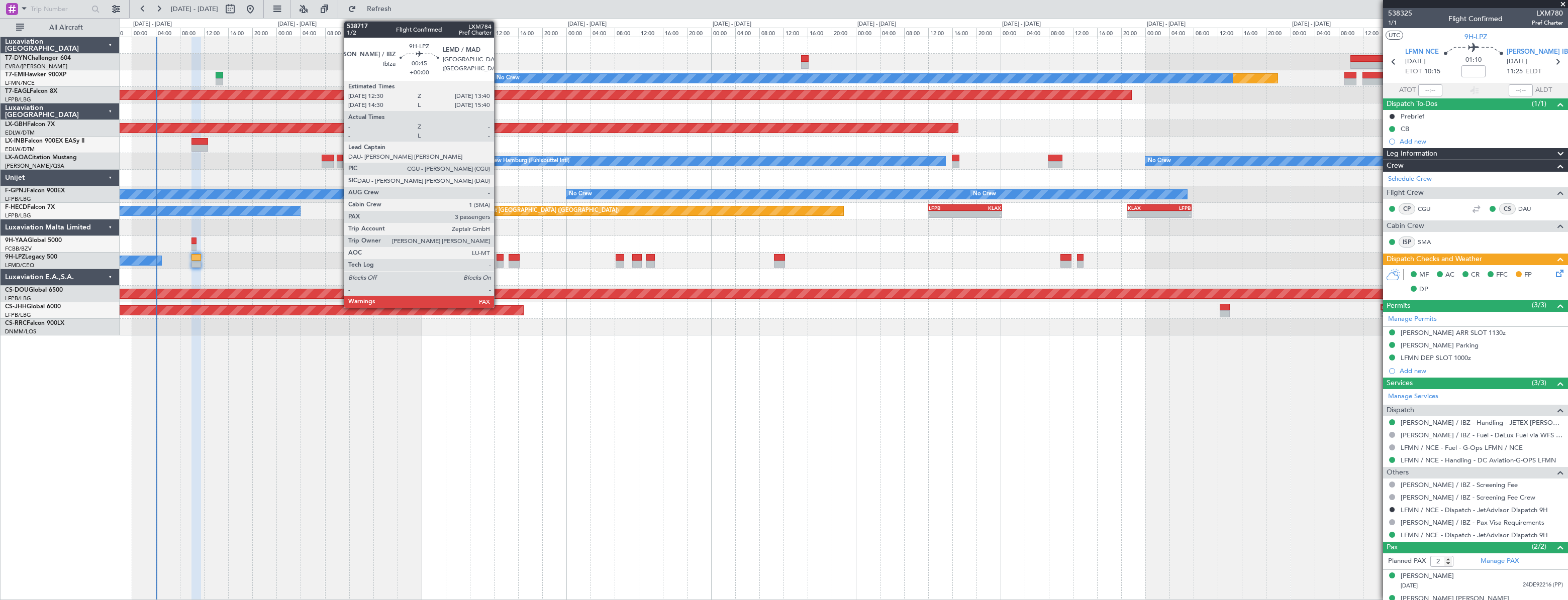
click at [499, 259] on div at bounding box center [500, 258] width 7 height 7
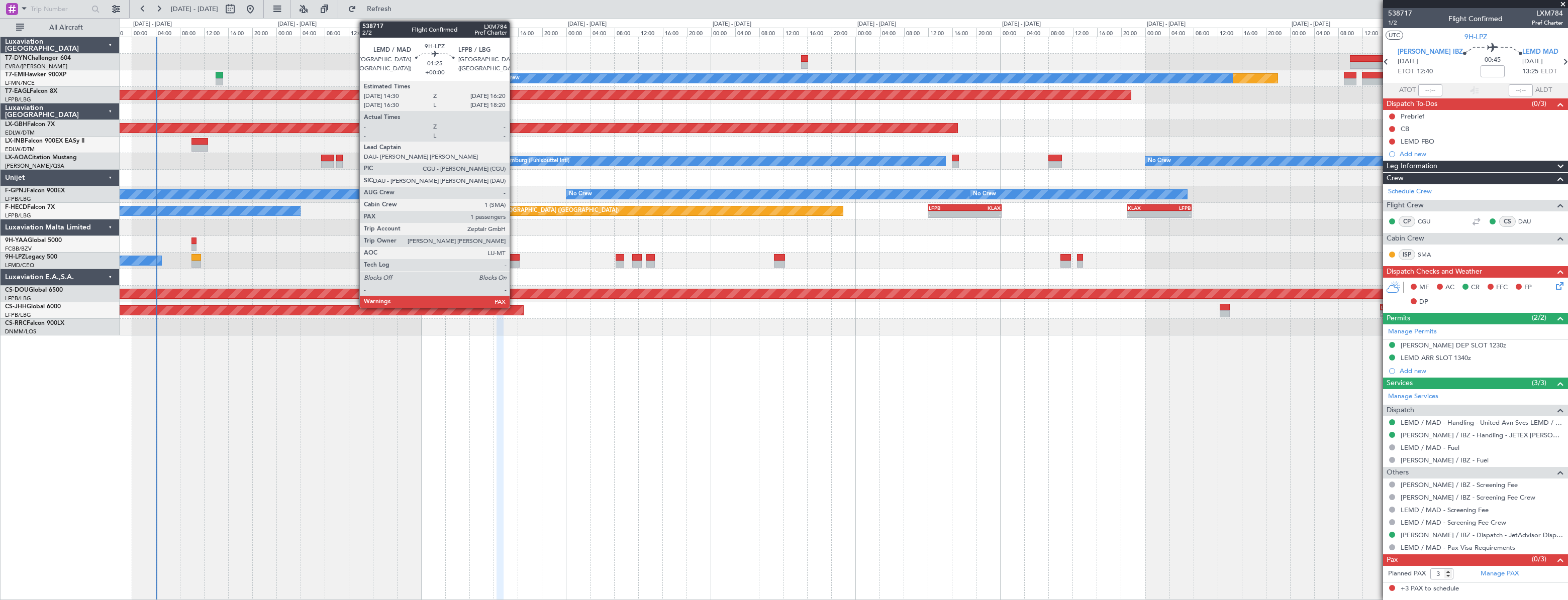
click at [514, 257] on div at bounding box center [514, 258] width 12 height 7
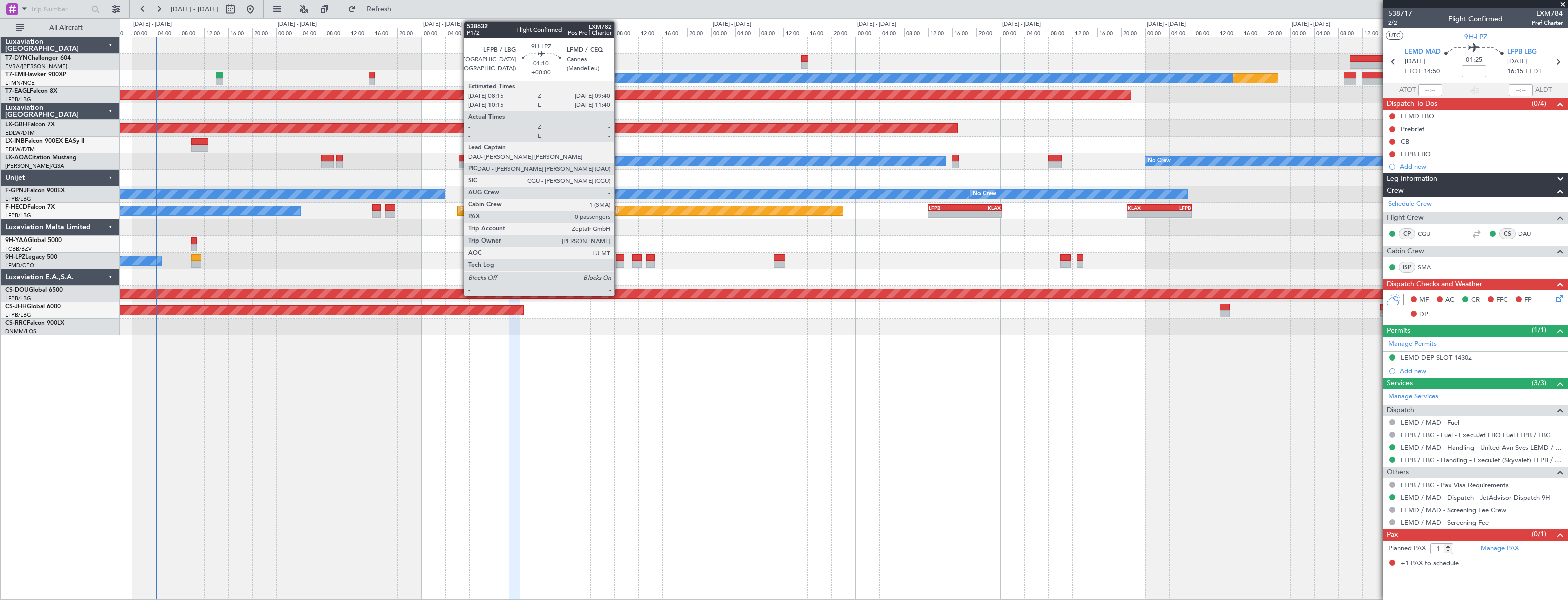
click at [619, 257] on div at bounding box center [620, 258] width 9 height 7
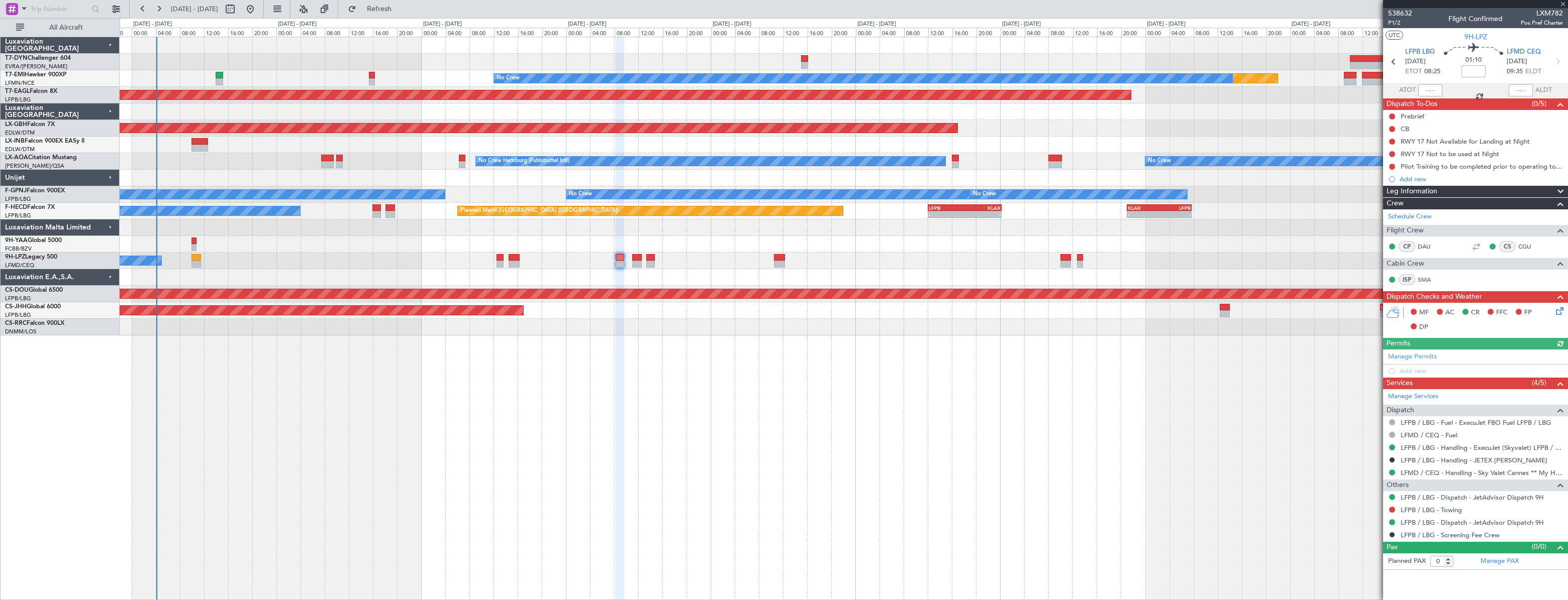
click at [646, 260] on div "No Crew" at bounding box center [843, 261] width 1447 height 17
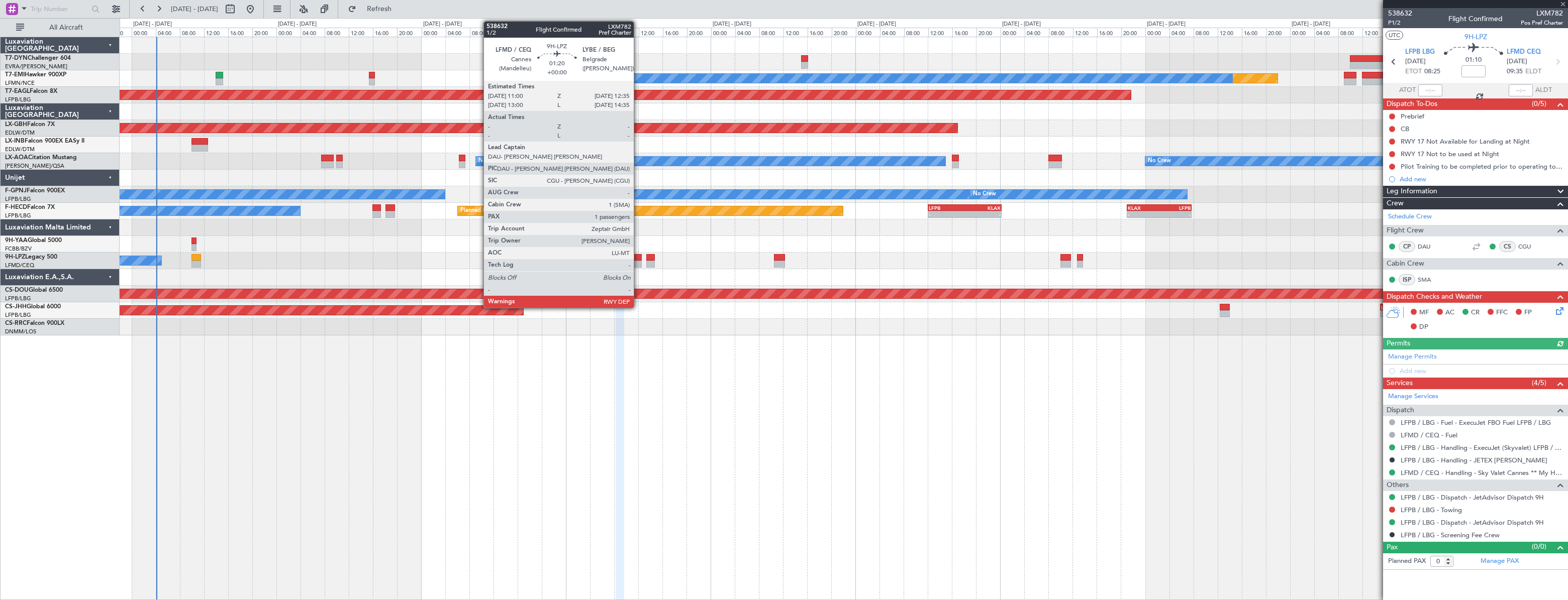
click at [638, 256] on div at bounding box center [638, 258] width 10 height 7
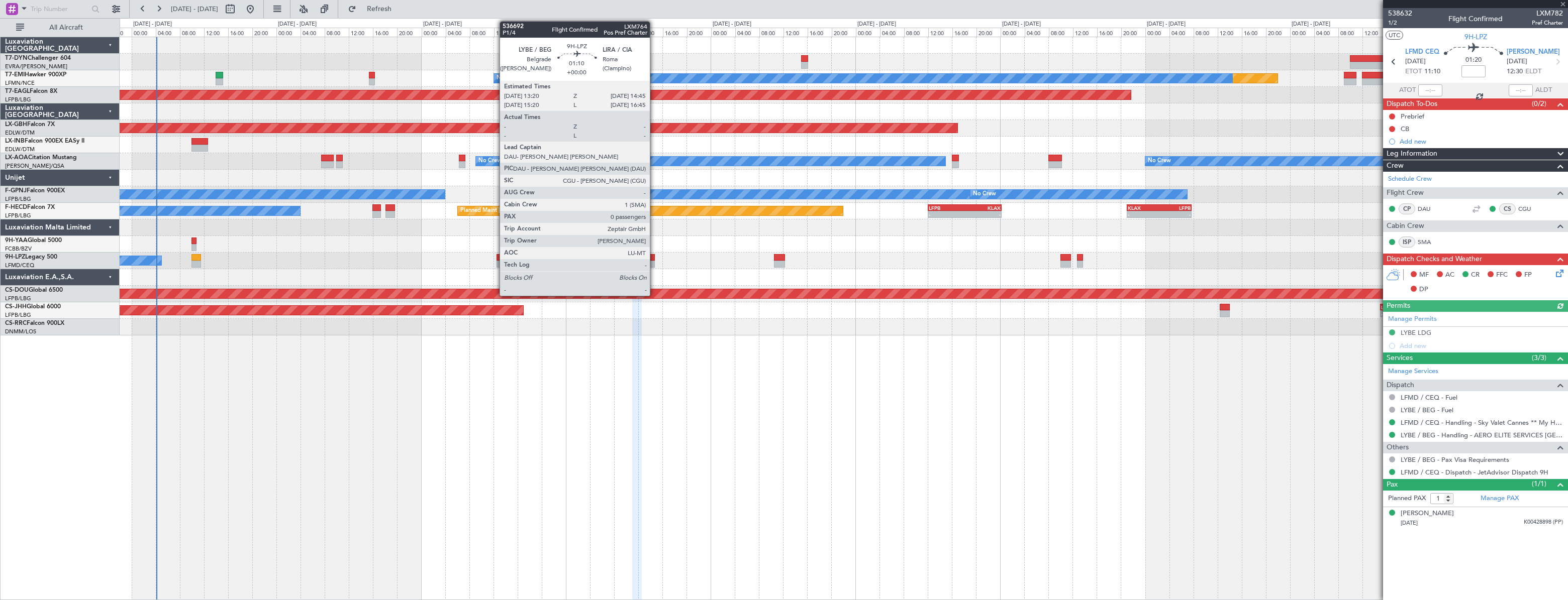
click at [654, 260] on div at bounding box center [651, 258] width 9 height 7
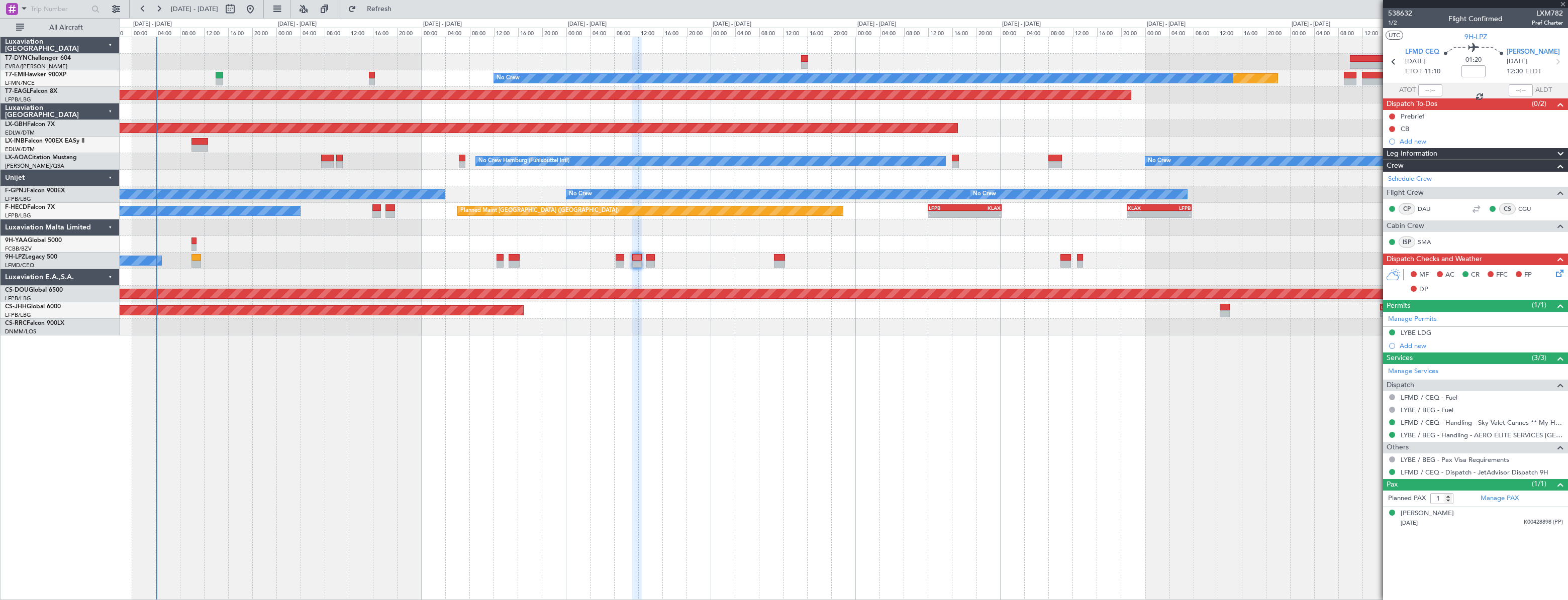
type input "0"
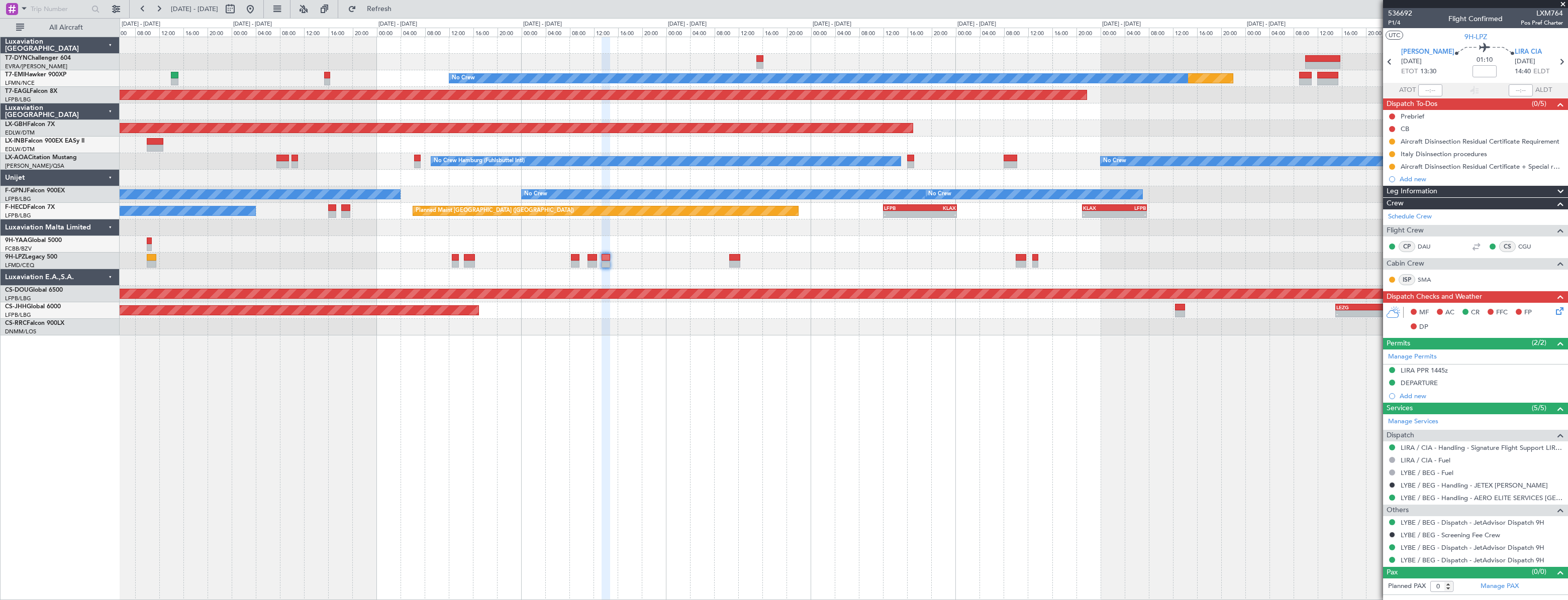
click at [922, 267] on div "No Crew" at bounding box center [843, 261] width 1447 height 17
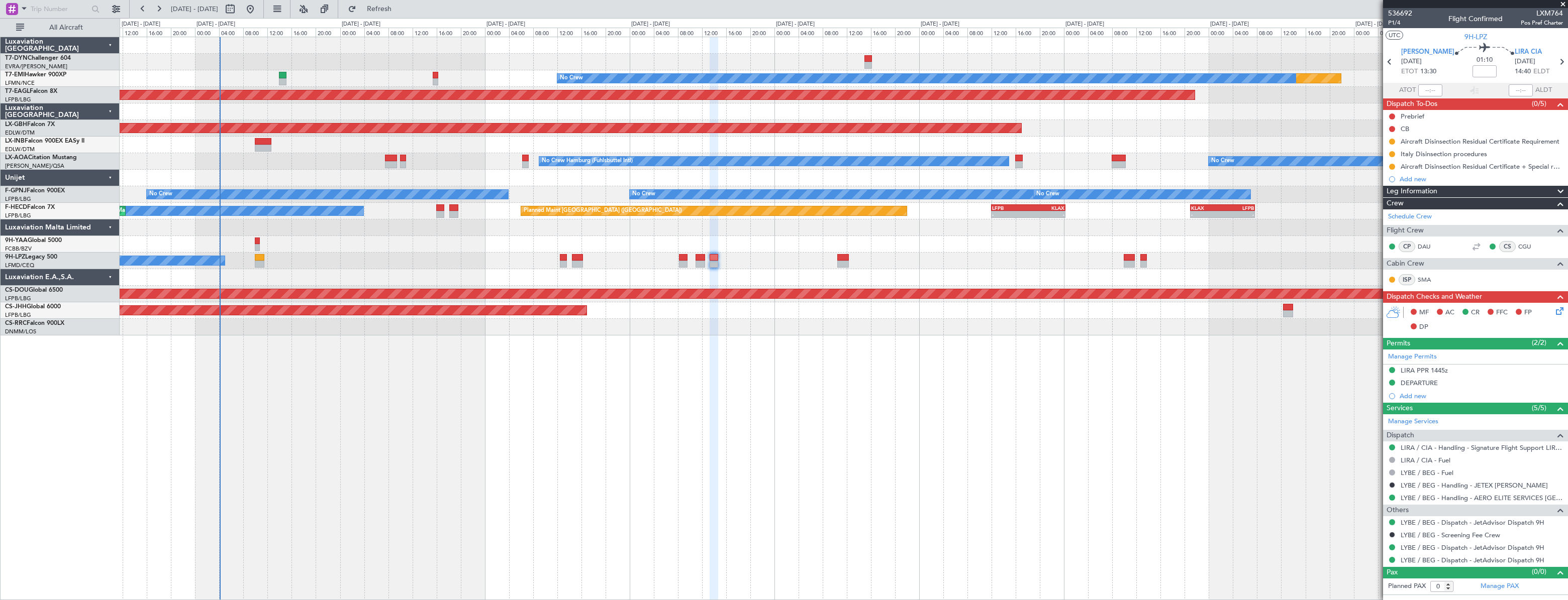
click at [934, 274] on div at bounding box center [843, 277] width 1448 height 17
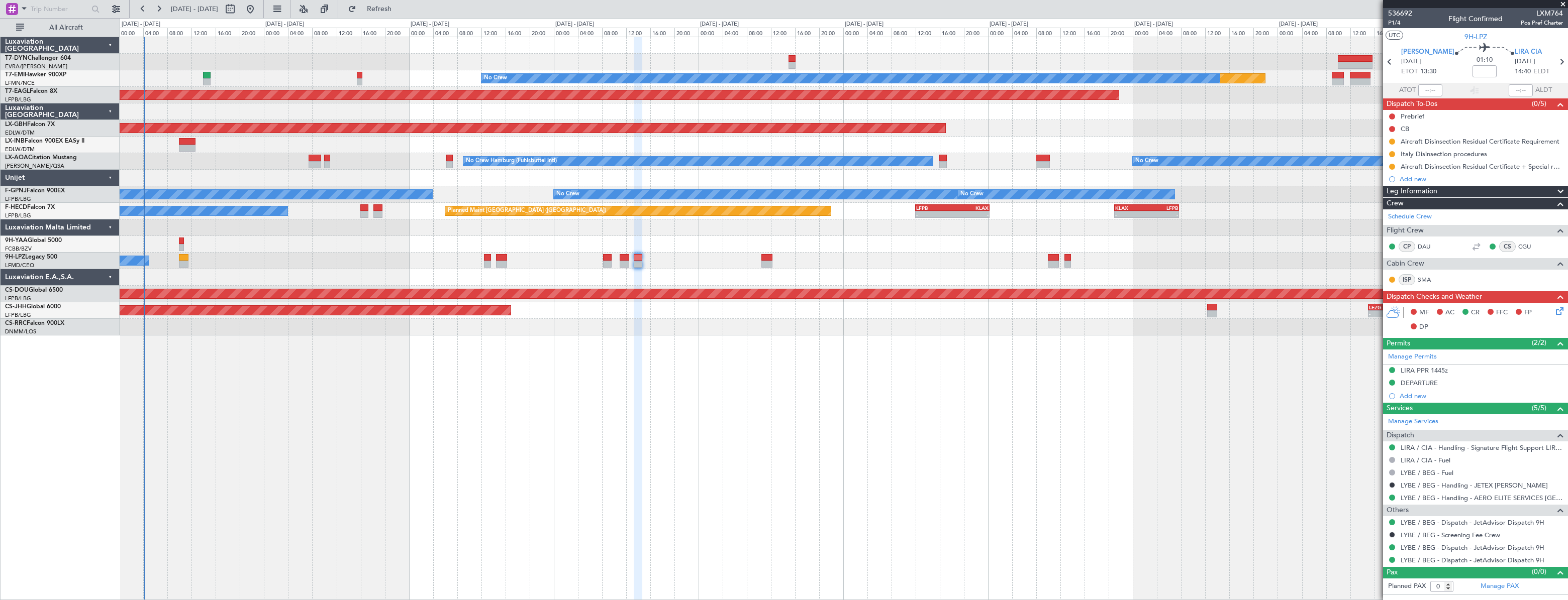
click at [847, 336] on div "Planned Maint No Crew Planned Maint Dubai (Al Maktoum Intl) Planned Maint Nurnb…" at bounding box center [844, 318] width 1449 height 564
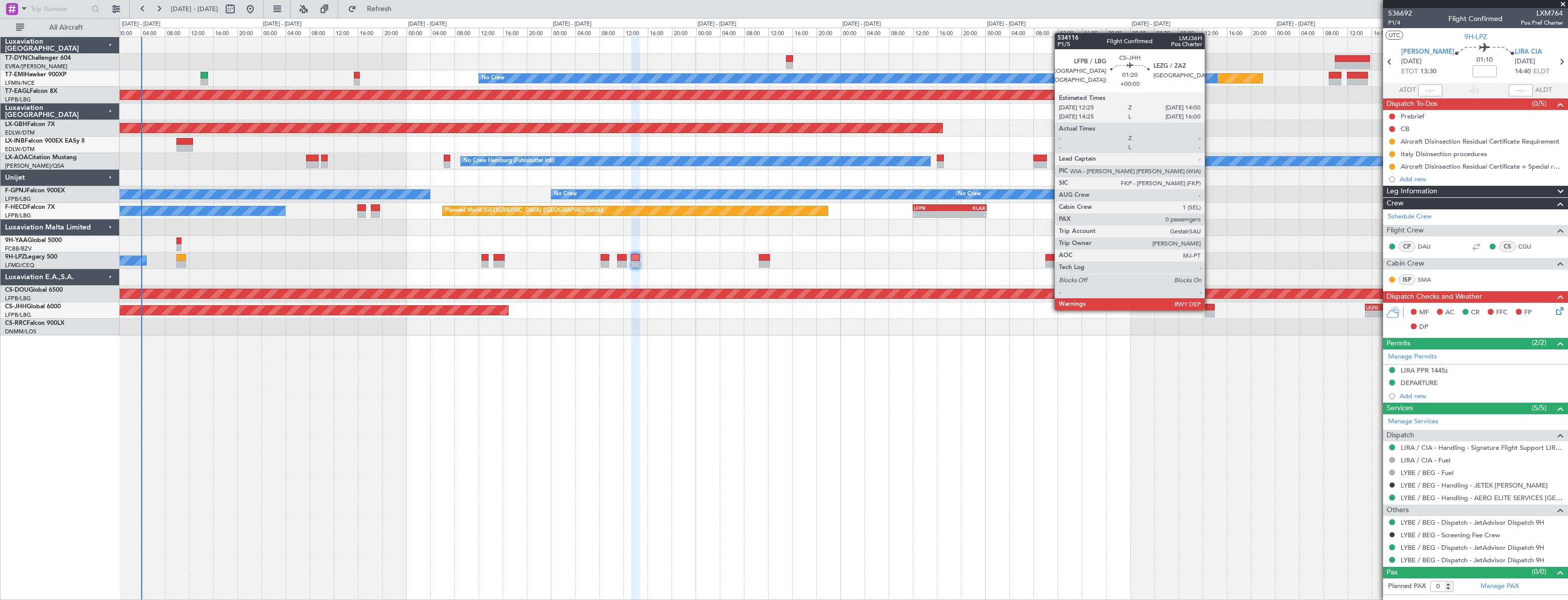
click at [1209, 309] on div at bounding box center [1210, 307] width 10 height 7
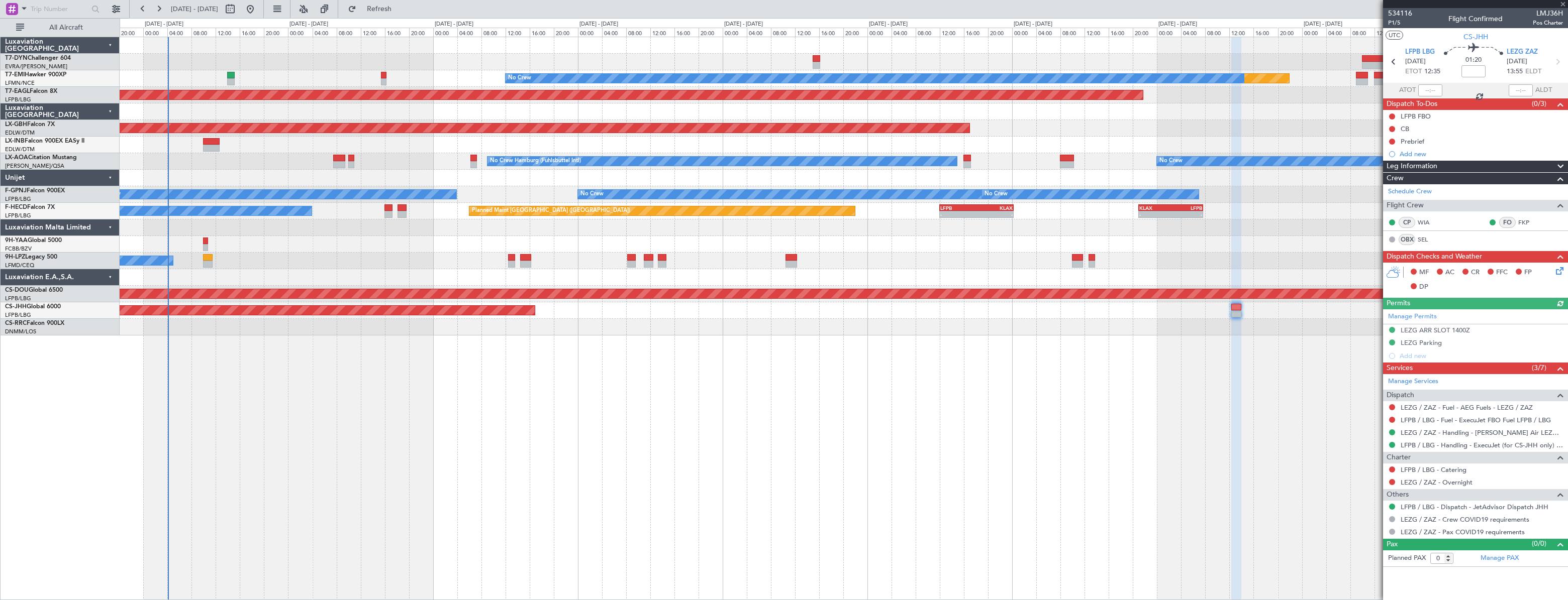
click at [839, 325] on div "Planned Maint No Crew Planned Maint Dubai (Al Maktoum Intl) Planned Maint Nurnb…" at bounding box center [844, 318] width 1449 height 564
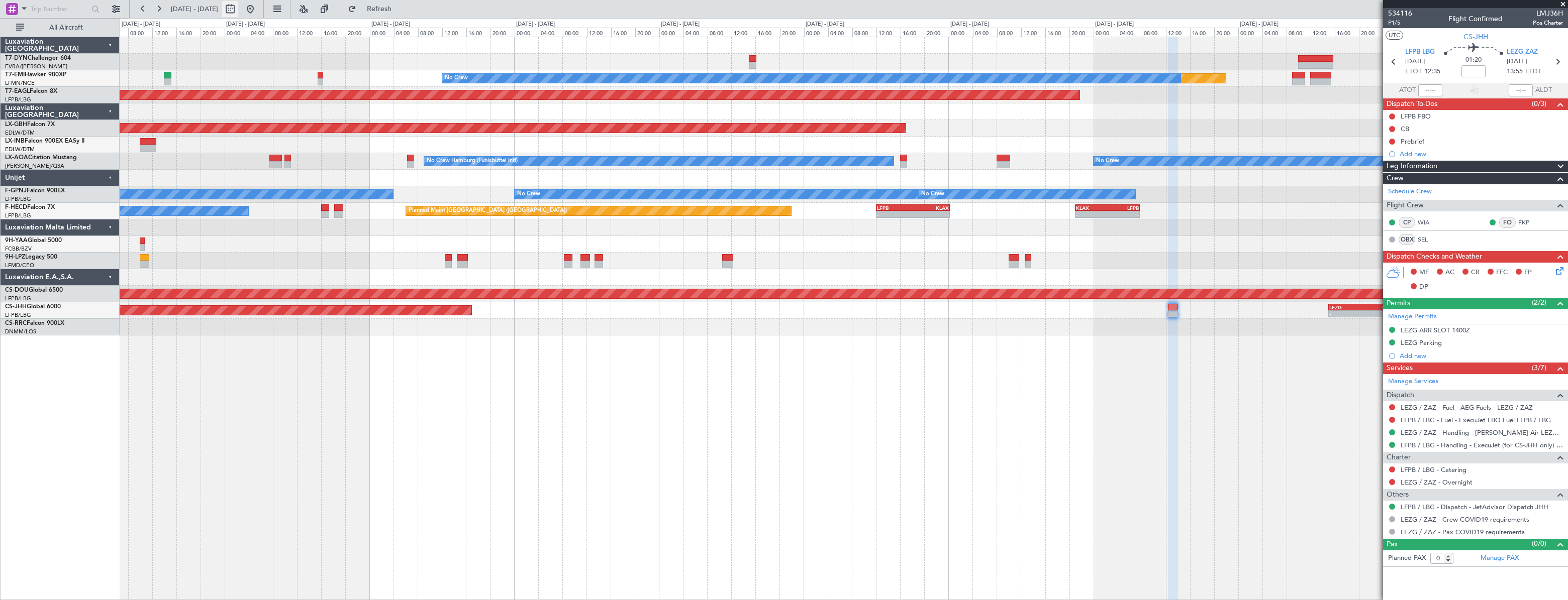
click at [238, 12] on button at bounding box center [230, 9] width 16 height 16
select select "10"
select select "2025"
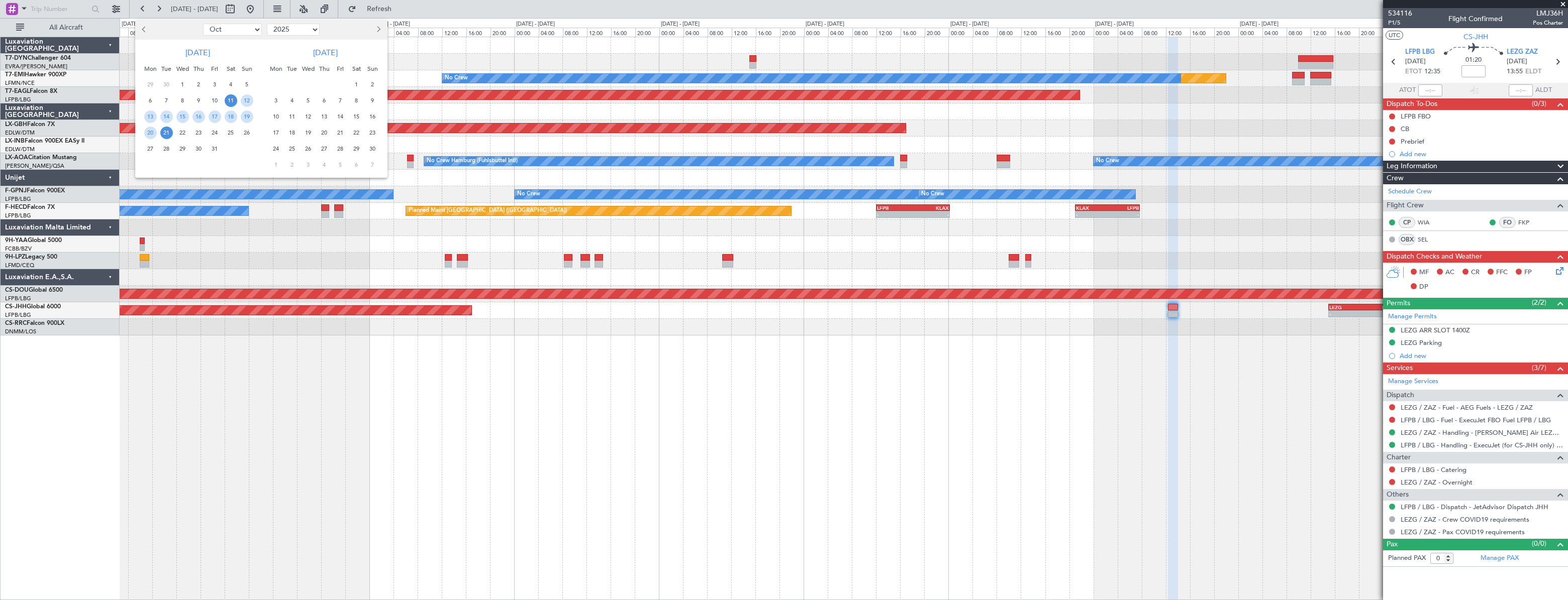
click at [356, 81] on span "1" at bounding box center [356, 84] width 12 height 12
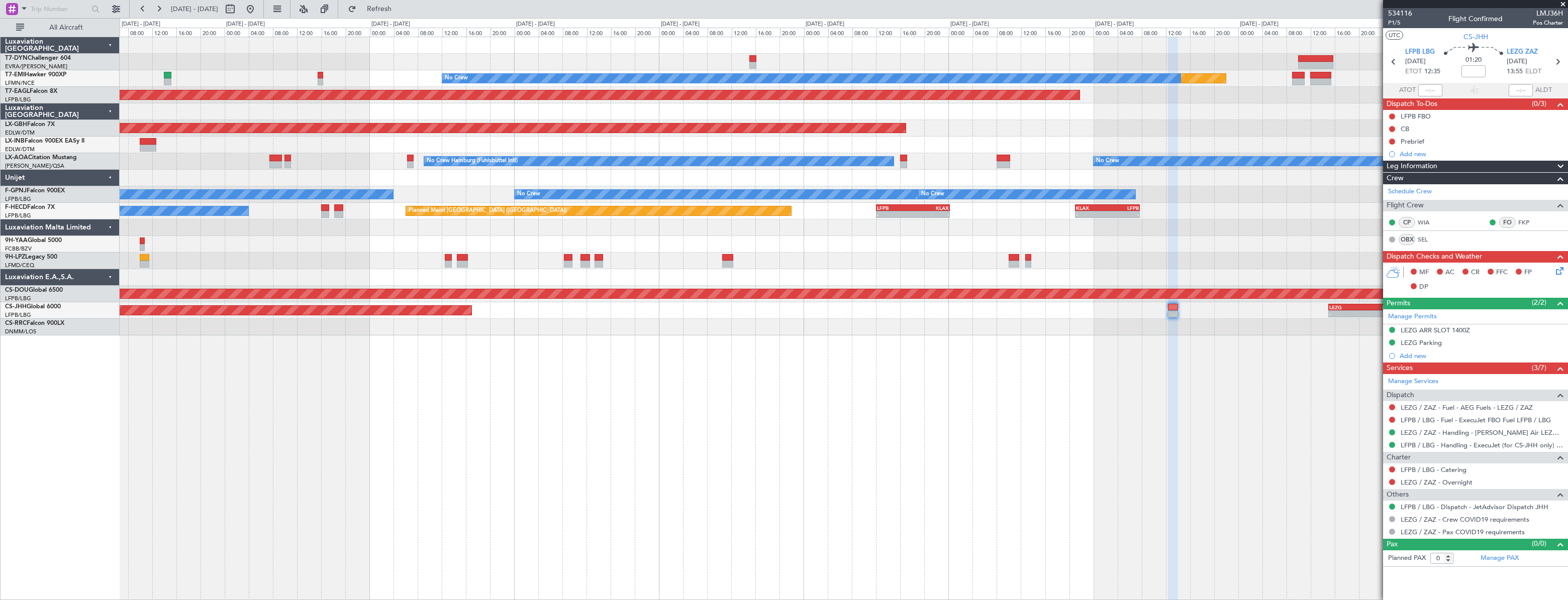
select select "11"
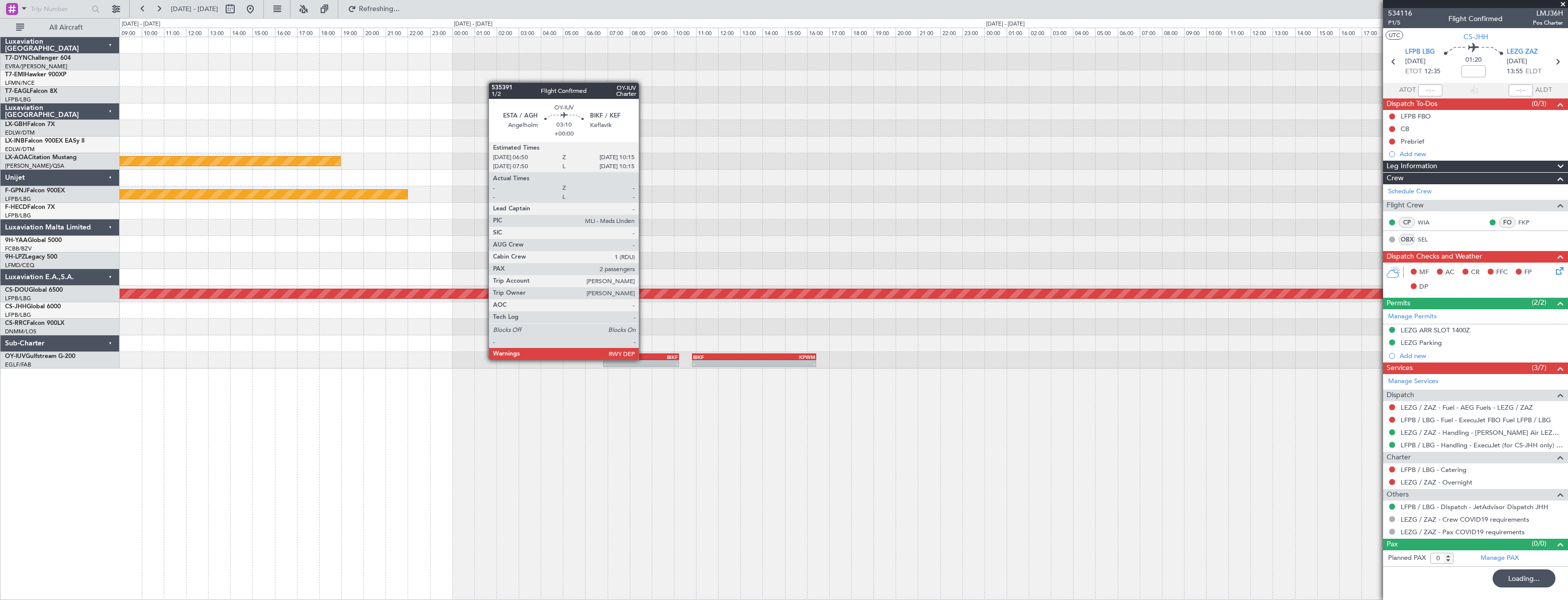
click at [643, 360] on div "10:15 Z" at bounding box center [659, 363] width 37 height 6
type input "2"
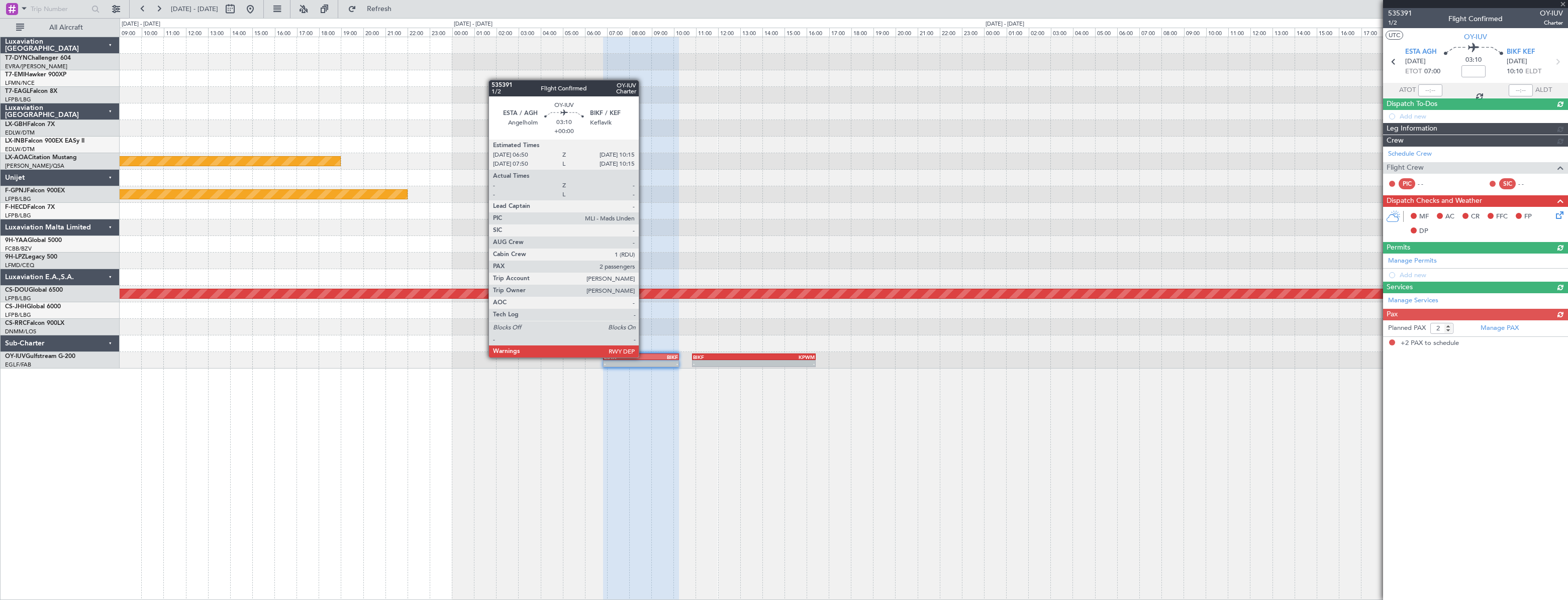
click at [643, 357] on div "BIKF" at bounding box center [659, 357] width 37 height 6
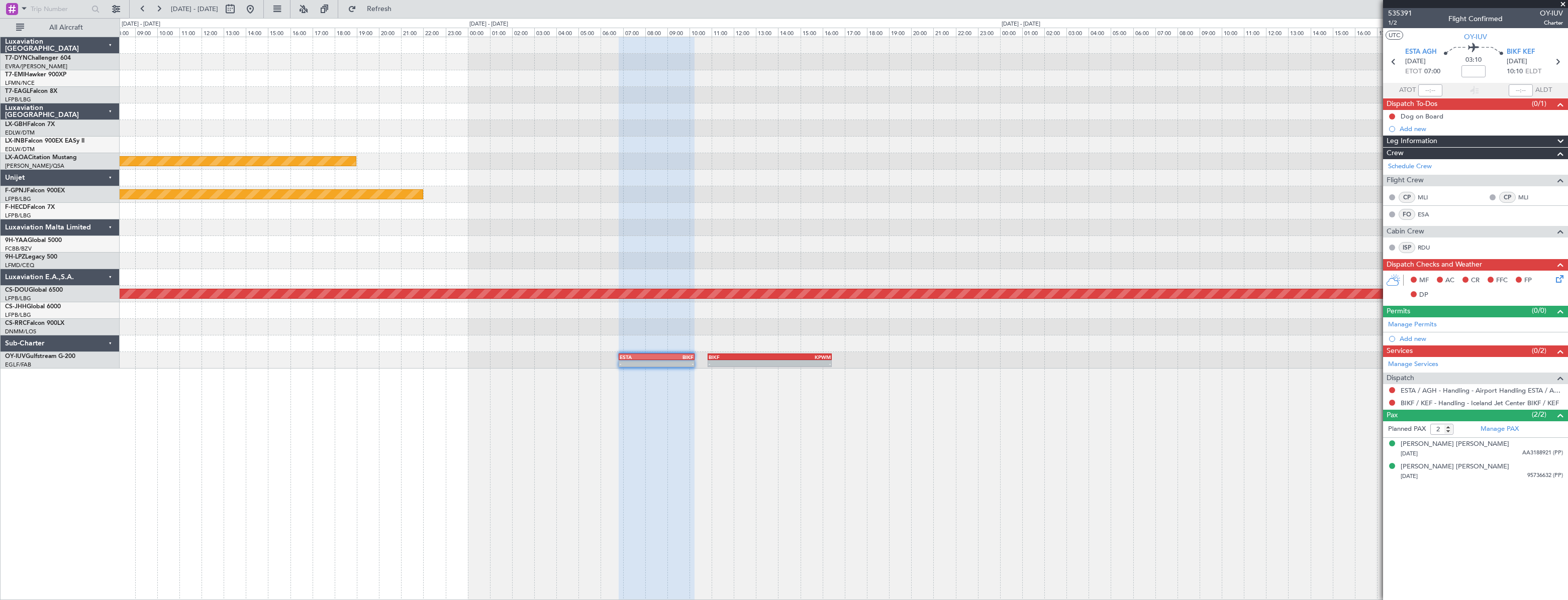
click at [933, 334] on div "Planned Maint [GEOGRAPHIC_DATA] ([GEOGRAPHIC_DATA])" at bounding box center [843, 327] width 1448 height 17
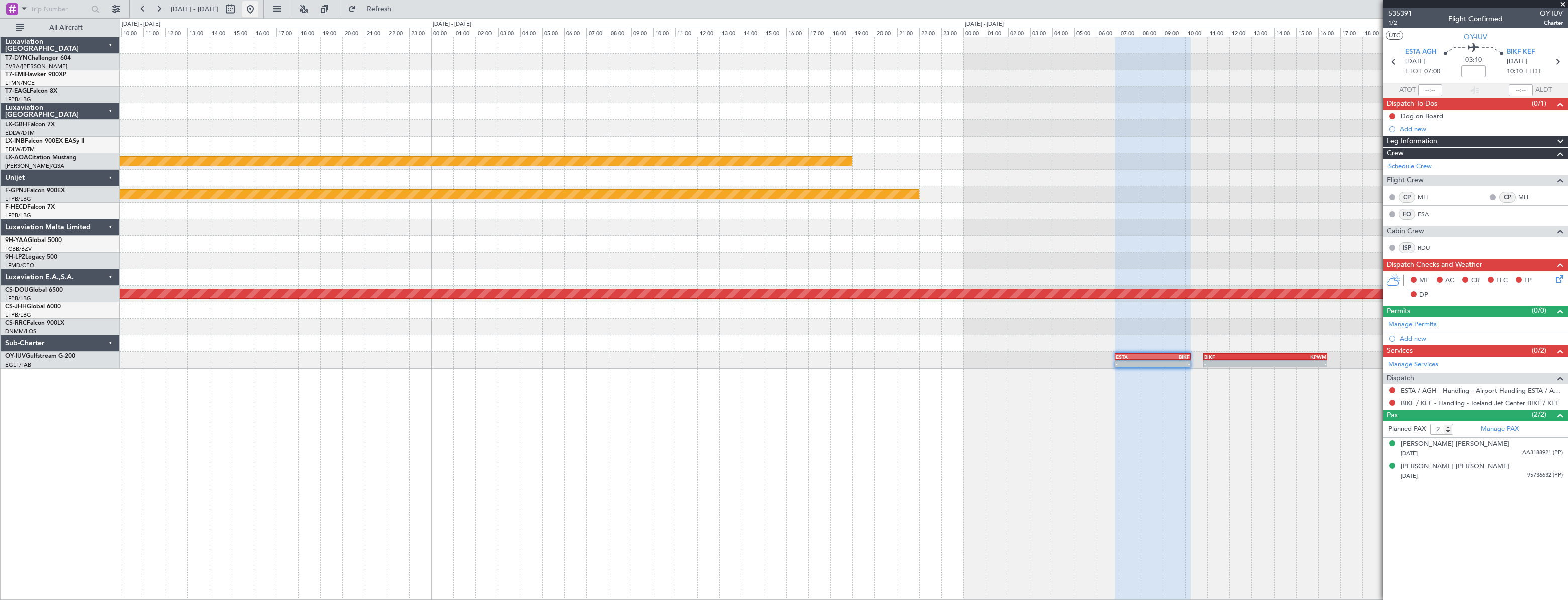
click at [258, 12] on button at bounding box center [250, 9] width 16 height 16
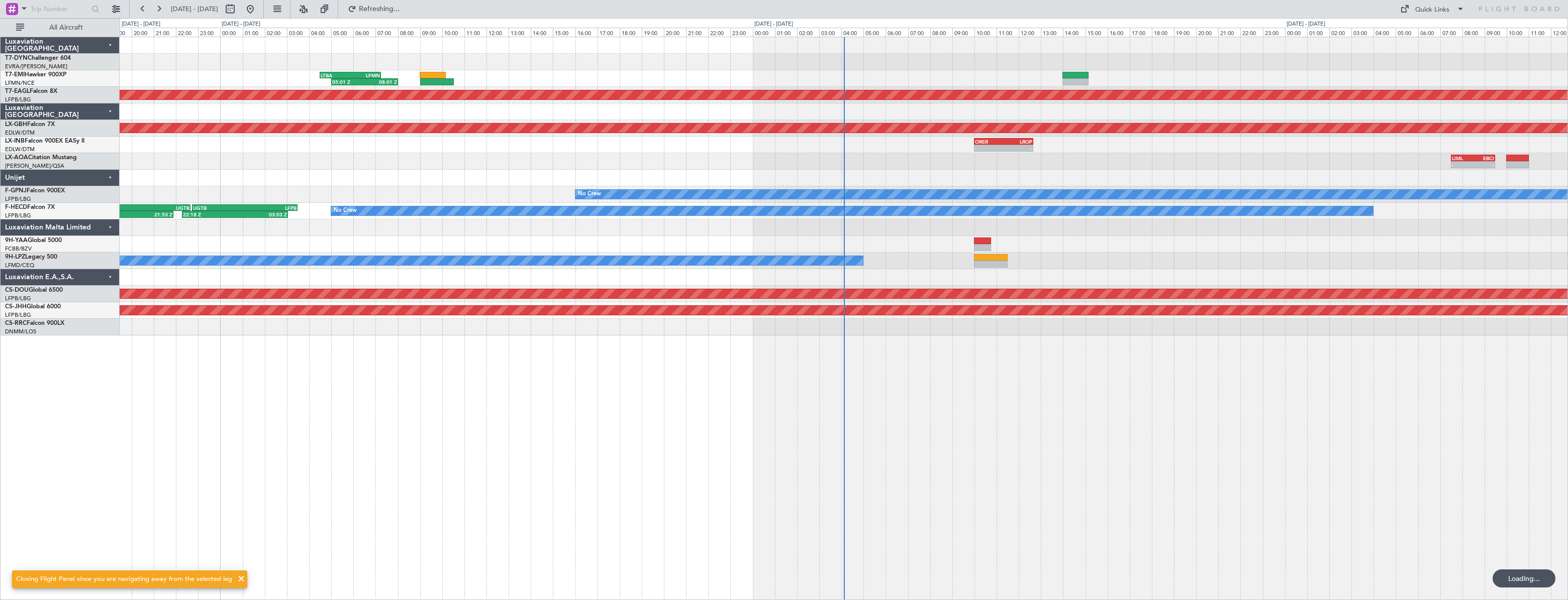
click at [542, 345] on div "05:01 Z 08:01 Z LTBA 04:30 Z LFMN 07:15 Z Planned Maint Dubai (Al Maktoum Intl)…" at bounding box center [844, 318] width 1449 height 564
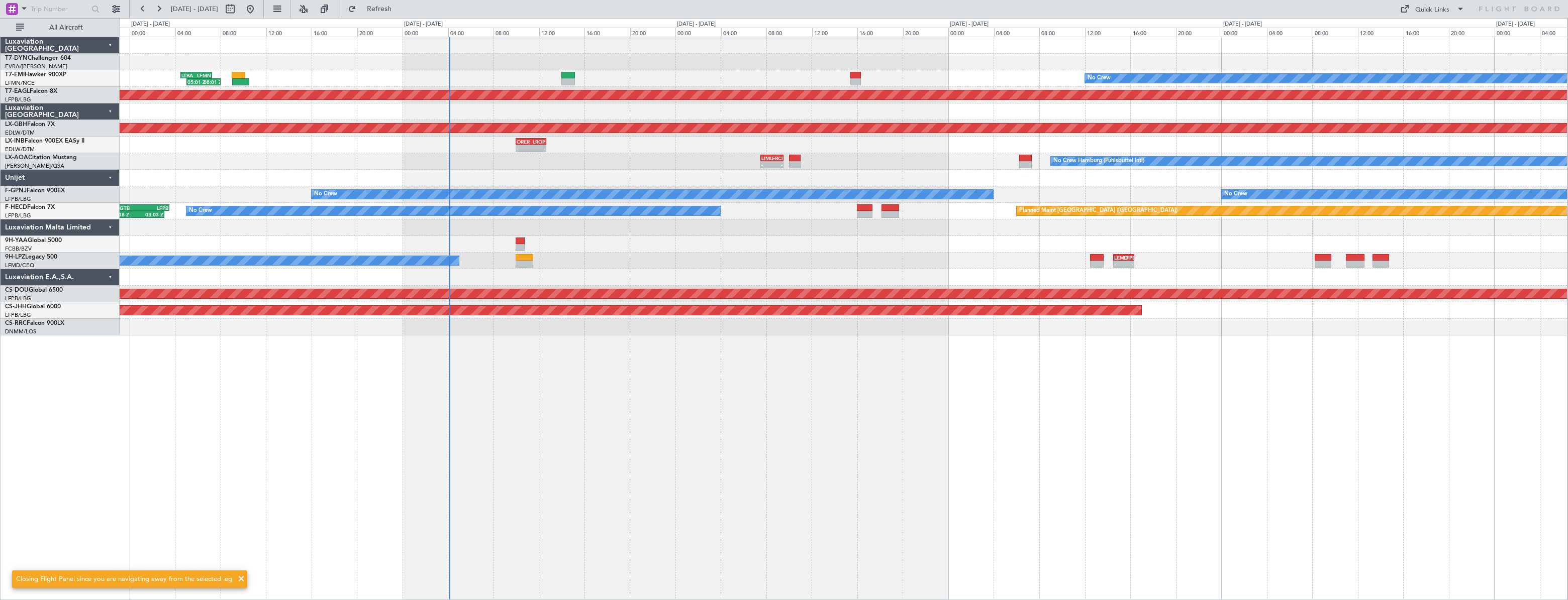
click at [481, 407] on div "Planned Maint No Crew 05:01 Z 08:01 Z LTBA 04:30 Z LFMN 07:15 Z 16:20 Z 20:40 Z…" at bounding box center [843, 318] width 1448 height 564
